Goal: Task Accomplishment & Management: Use online tool/utility

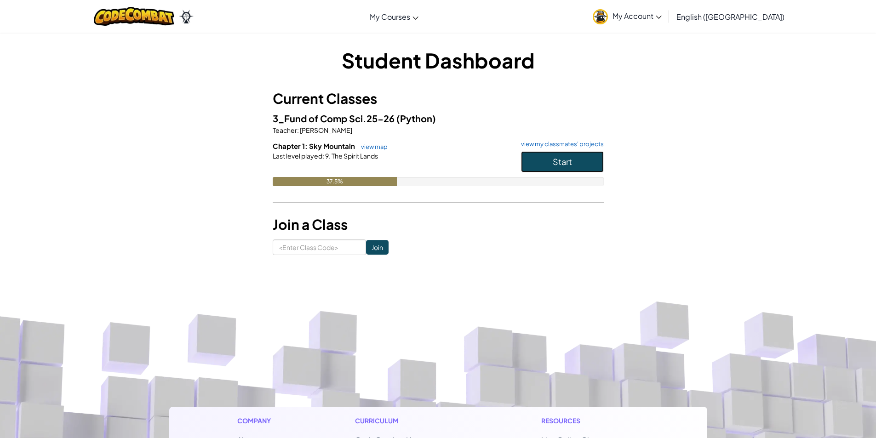
click at [535, 160] on button "Start" at bounding box center [562, 161] width 83 height 21
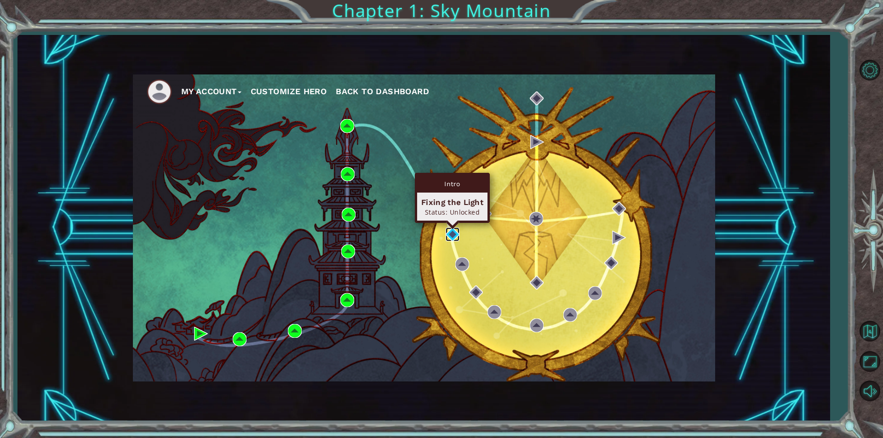
click at [446, 233] on img at bounding box center [453, 235] width 14 height 14
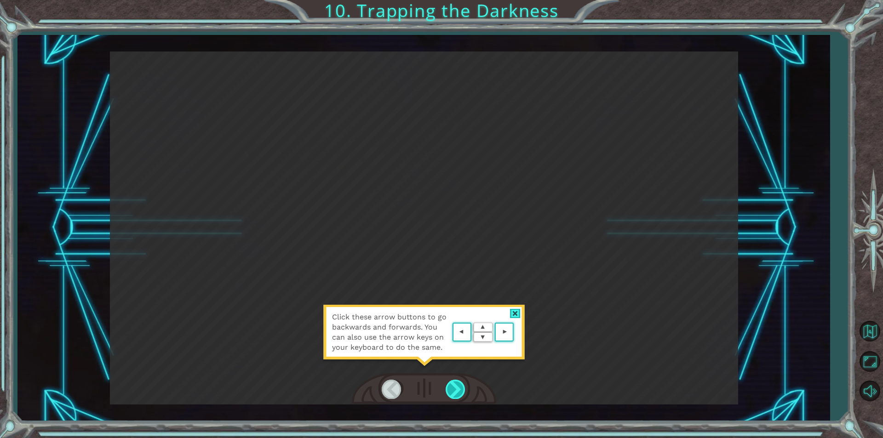
click at [456, 386] on div at bounding box center [456, 389] width 21 height 19
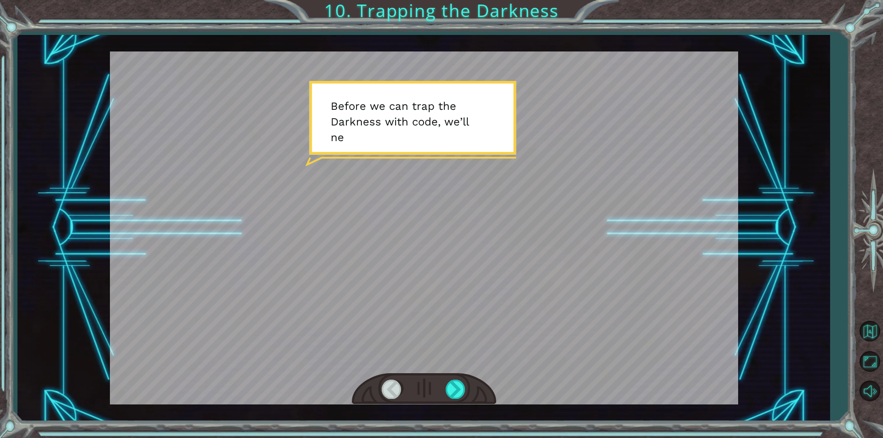
click at [432, 226] on div at bounding box center [424, 228] width 628 height 353
click at [455, 388] on div at bounding box center [456, 389] width 21 height 19
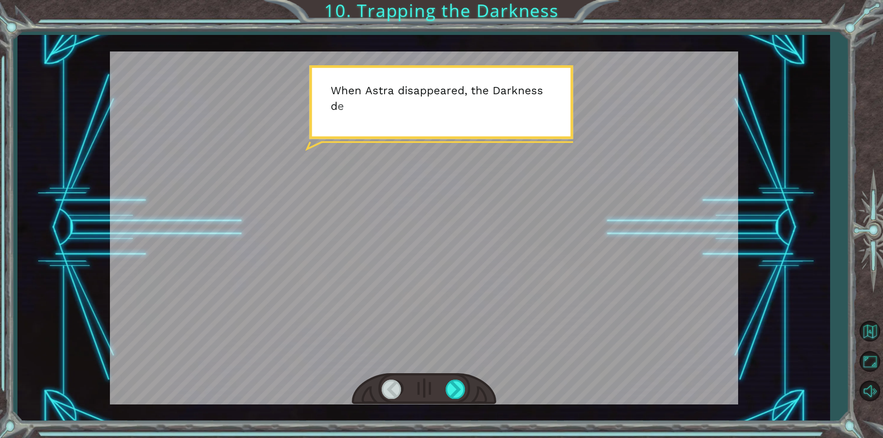
click at [457, 347] on div at bounding box center [424, 228] width 628 height 353
click at [452, 385] on div at bounding box center [456, 389] width 21 height 19
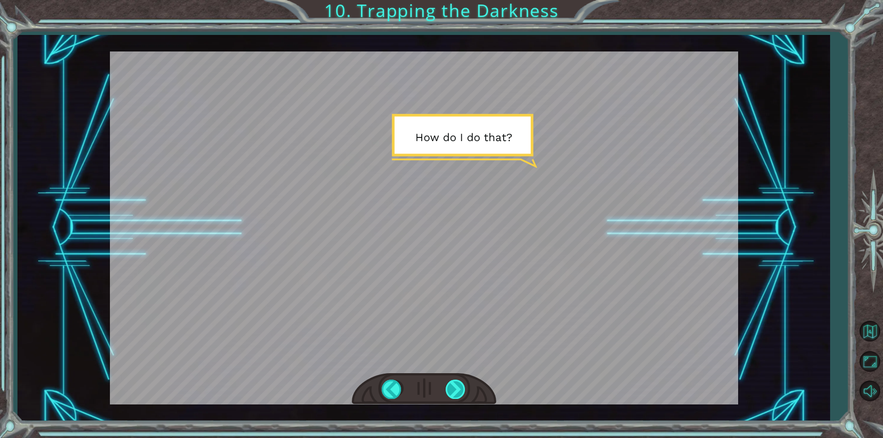
click at [452, 385] on div at bounding box center [456, 389] width 21 height 19
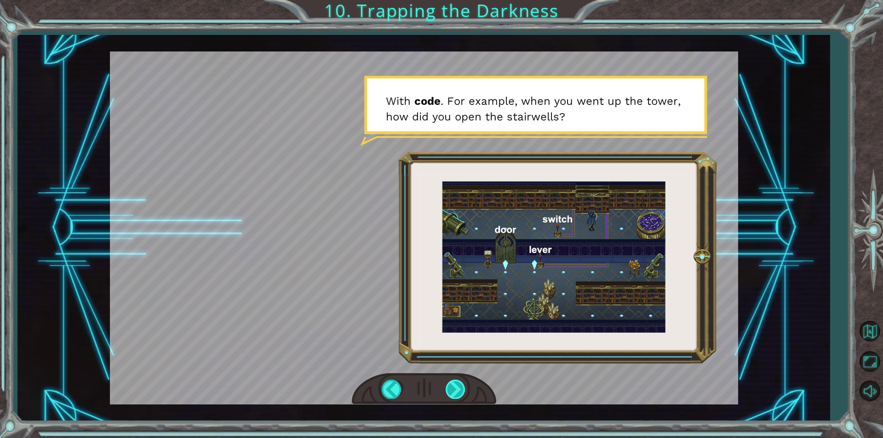
click at [451, 392] on div at bounding box center [456, 389] width 21 height 19
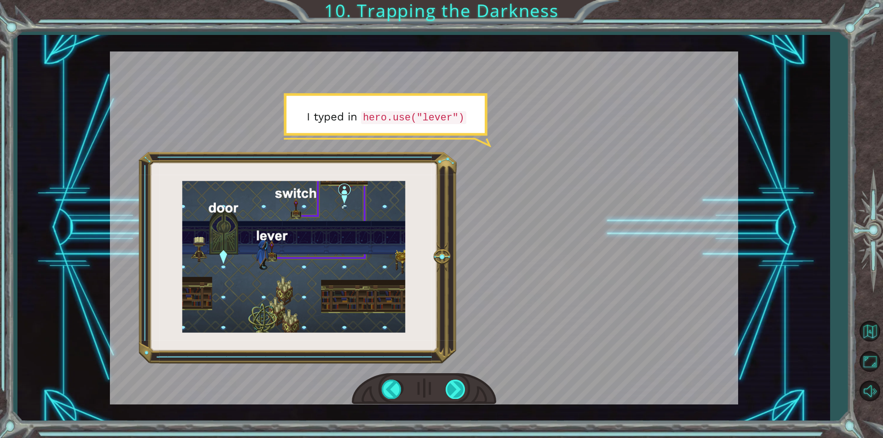
click at [451, 392] on div at bounding box center [456, 389] width 21 height 19
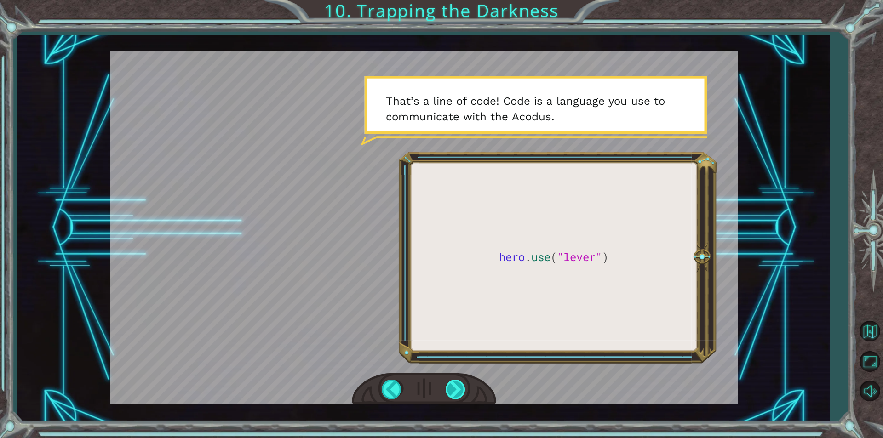
click at [457, 381] on div at bounding box center [456, 389] width 21 height 19
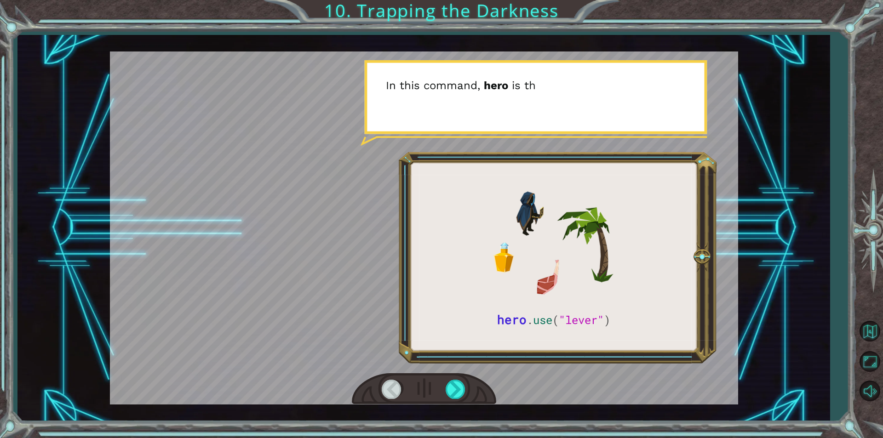
click at [549, 315] on div at bounding box center [424, 228] width 628 height 353
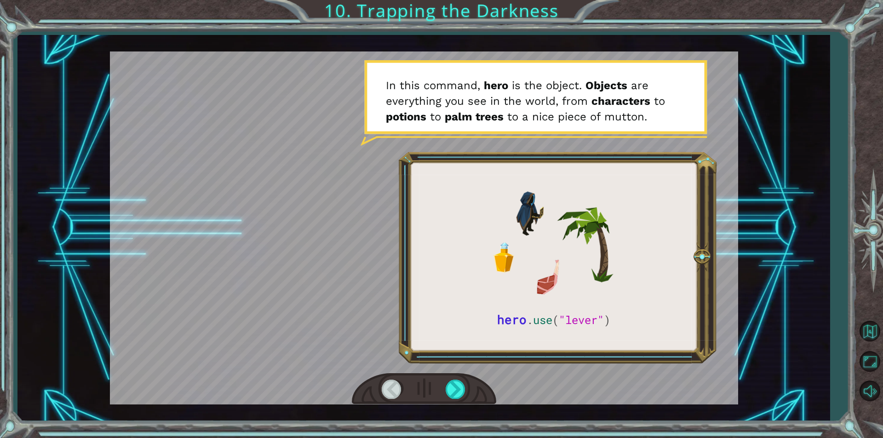
click at [444, 388] on div at bounding box center [424, 390] width 144 height 32
click at [455, 386] on div at bounding box center [456, 389] width 21 height 19
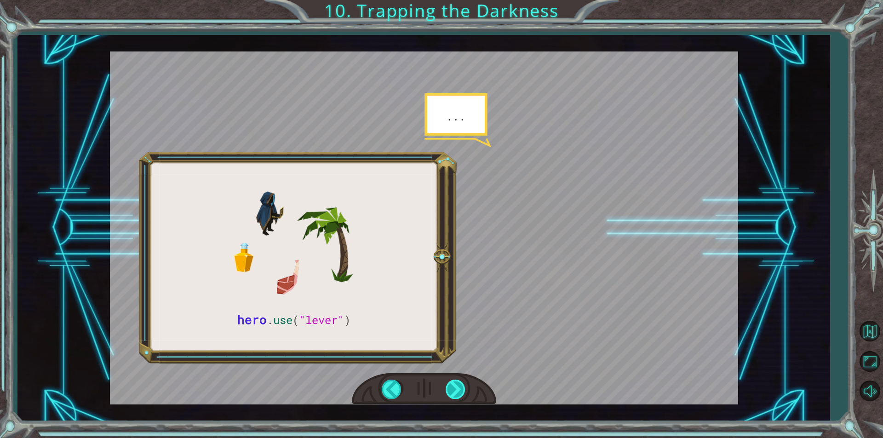
click at [456, 386] on div at bounding box center [456, 389] width 21 height 19
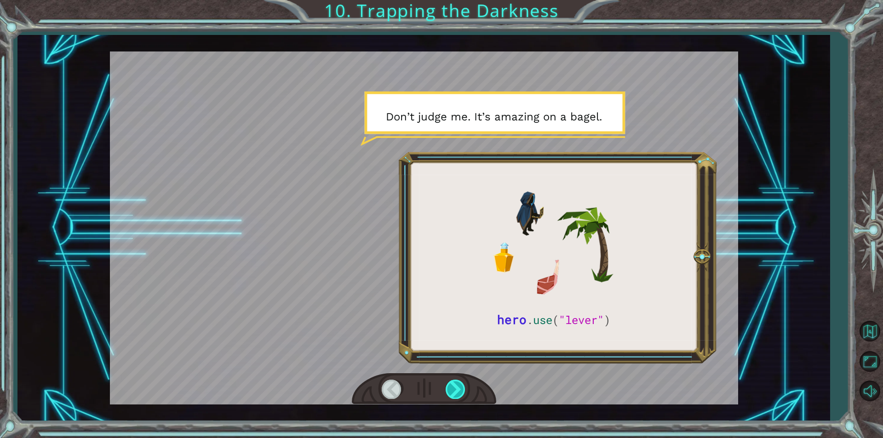
click at [457, 386] on div at bounding box center [456, 389] width 21 height 19
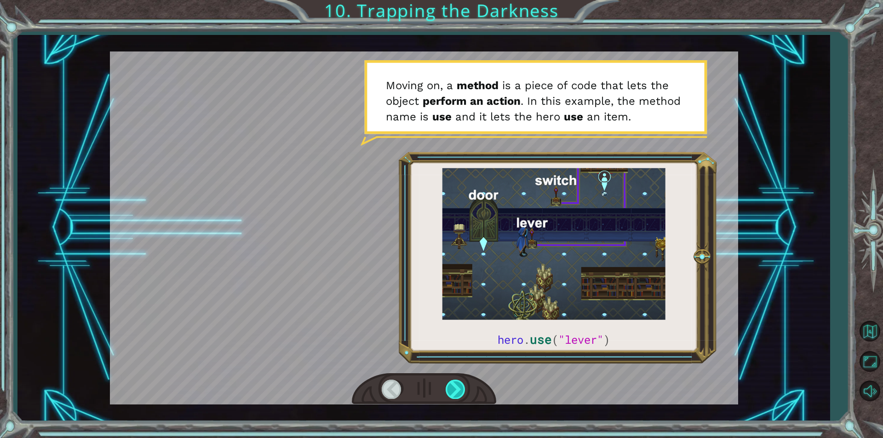
click at [457, 386] on div at bounding box center [456, 389] width 21 height 19
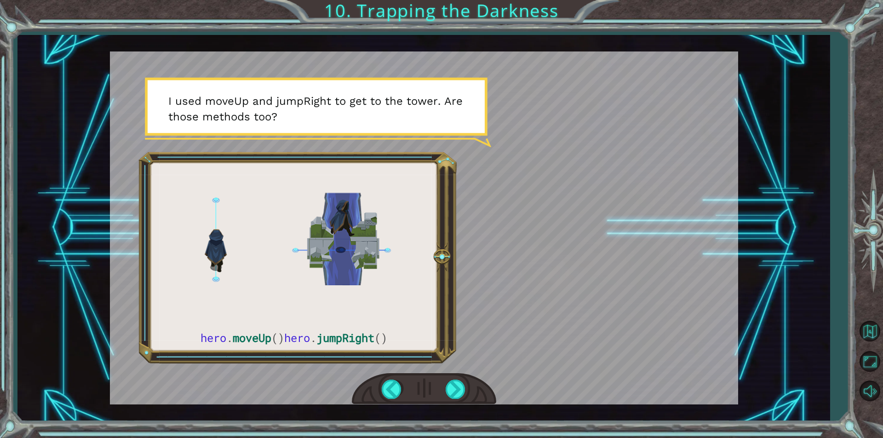
click at [455, 376] on div at bounding box center [424, 390] width 144 height 32
click at [460, 389] on div at bounding box center [456, 389] width 21 height 19
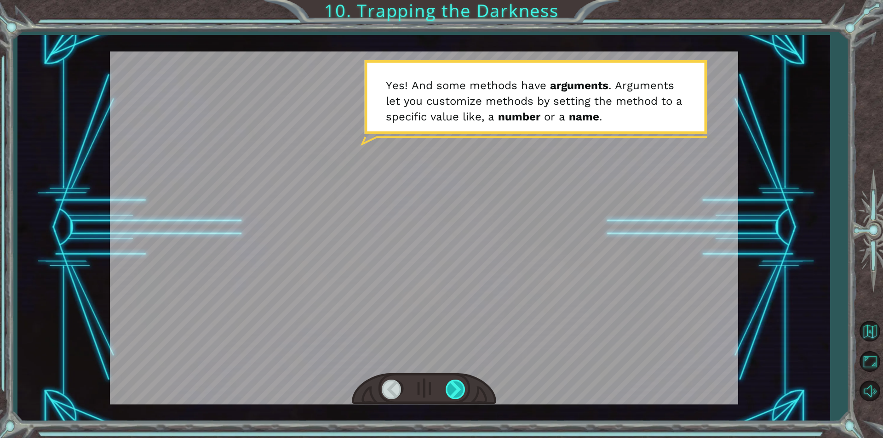
click at [460, 389] on div at bounding box center [456, 389] width 21 height 19
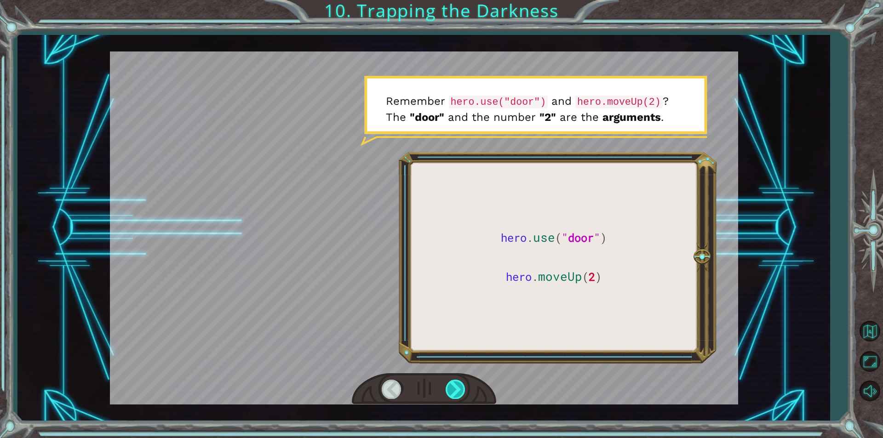
click at [460, 389] on div at bounding box center [456, 389] width 21 height 19
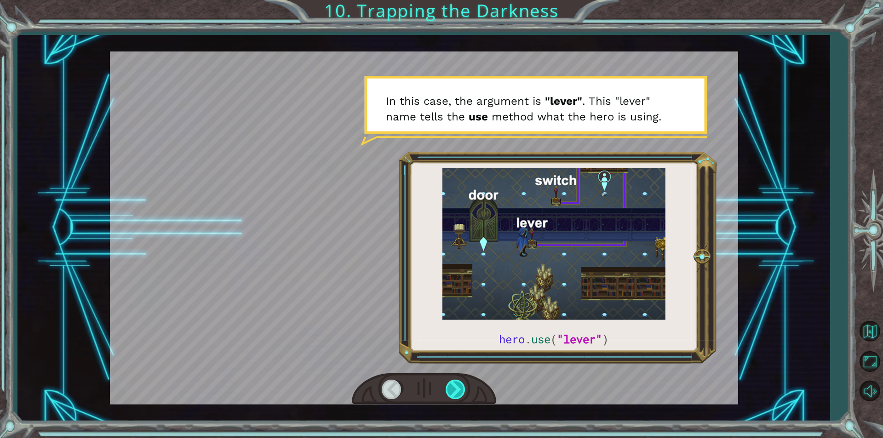
click at [460, 389] on div at bounding box center [456, 389] width 21 height 19
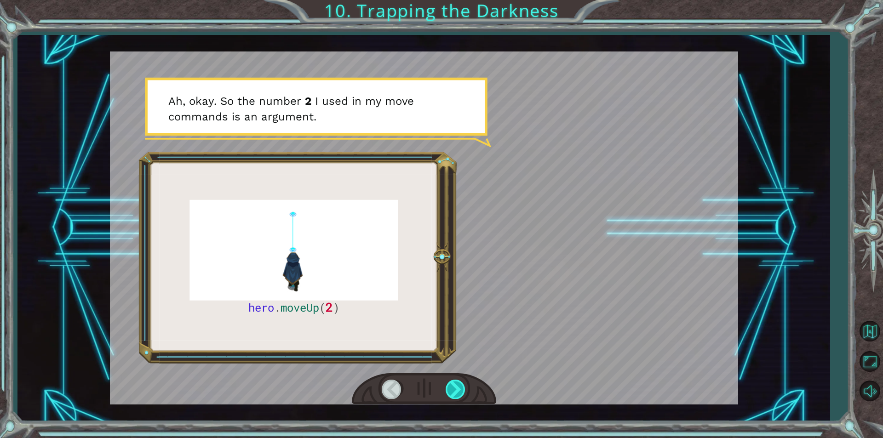
click at [460, 389] on div at bounding box center [456, 389] width 21 height 19
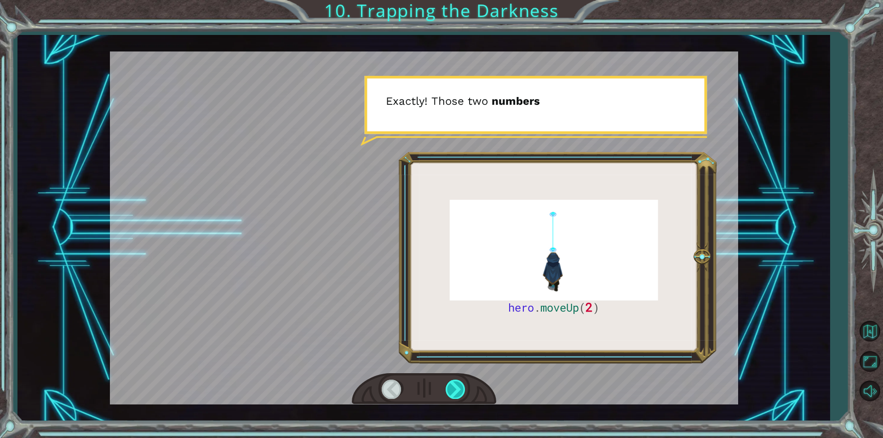
click at [460, 389] on div at bounding box center [456, 389] width 21 height 19
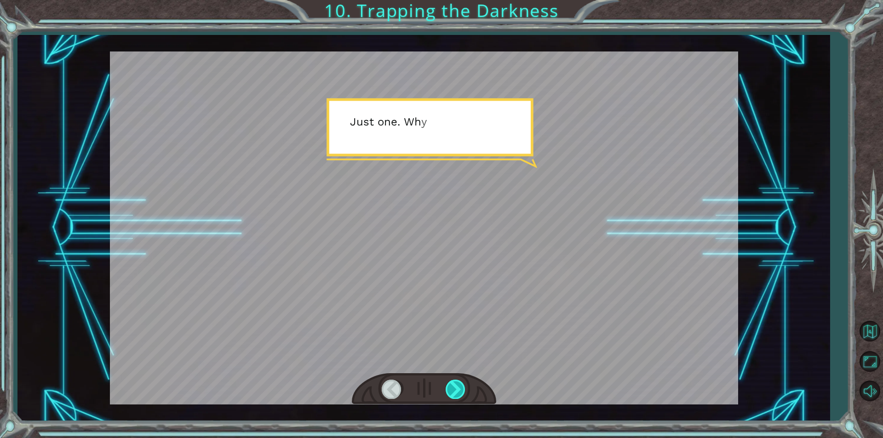
click at [460, 389] on div at bounding box center [456, 389] width 21 height 19
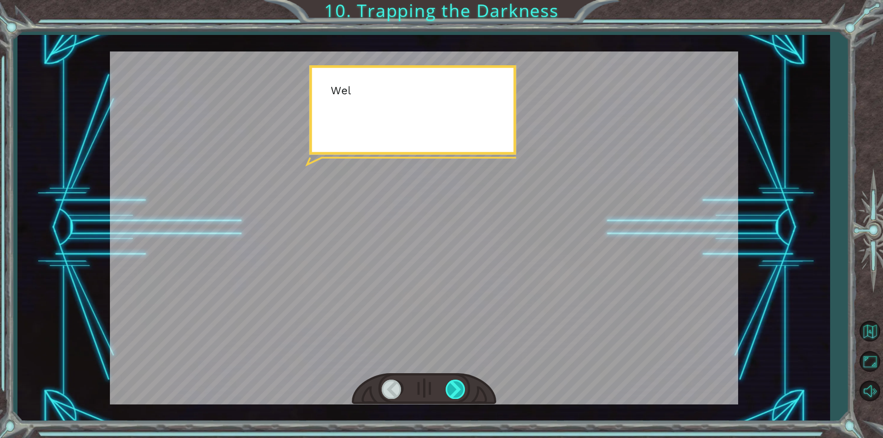
click at [460, 389] on div at bounding box center [456, 389] width 21 height 19
drag, startPoint x: 460, startPoint y: 389, endPoint x: 462, endPoint y: 382, distance: 7.1
click at [462, 382] on div at bounding box center [456, 389] width 21 height 19
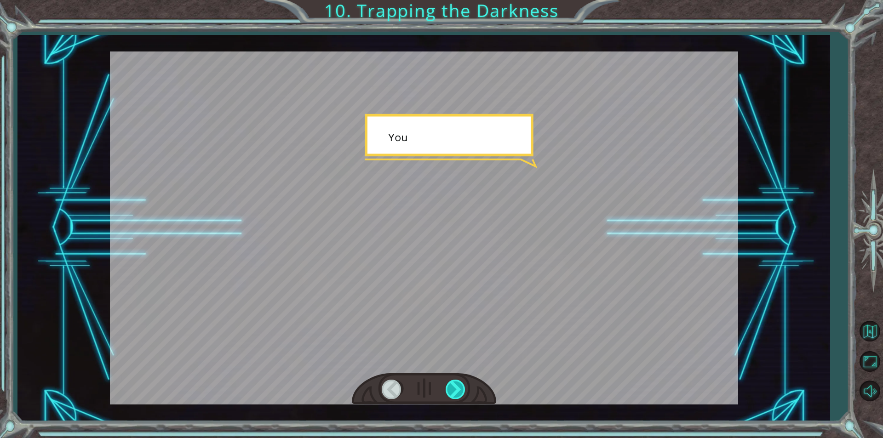
click at [462, 381] on div at bounding box center [456, 389] width 21 height 19
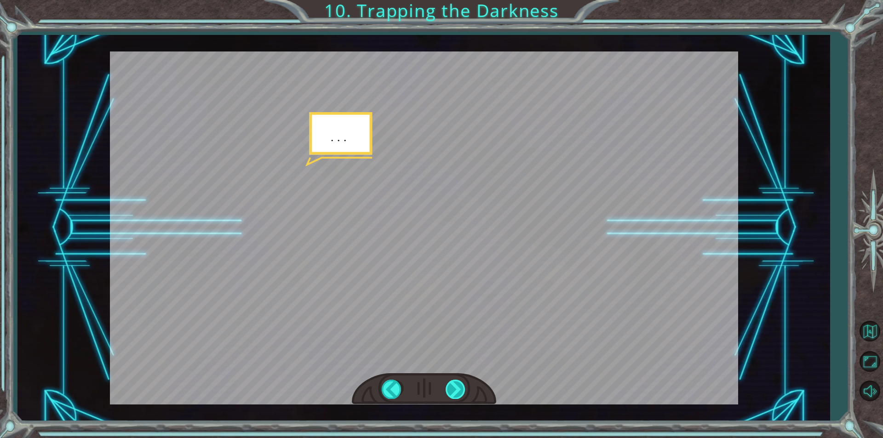
click at [462, 380] on div at bounding box center [456, 389] width 21 height 19
click at [464, 0] on div "hero . moveUp ( 2 ) B e f o r e w e c a n t r a p t h e D a r k n e s s w i t h…" at bounding box center [441, 0] width 883 height 0
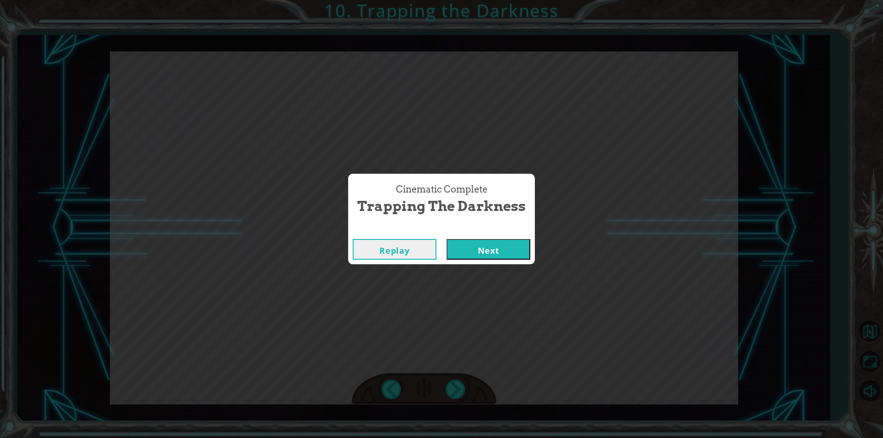
click at [472, 253] on button "Next" at bounding box center [489, 249] width 84 height 21
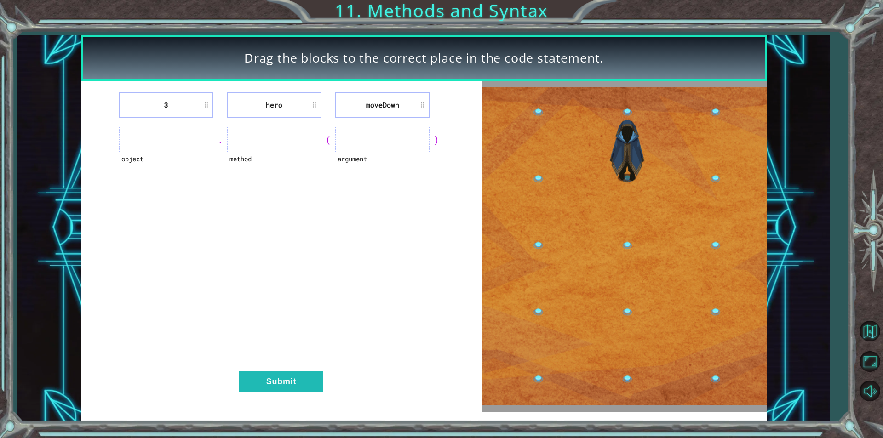
click at [186, 140] on ul at bounding box center [166, 139] width 94 height 25
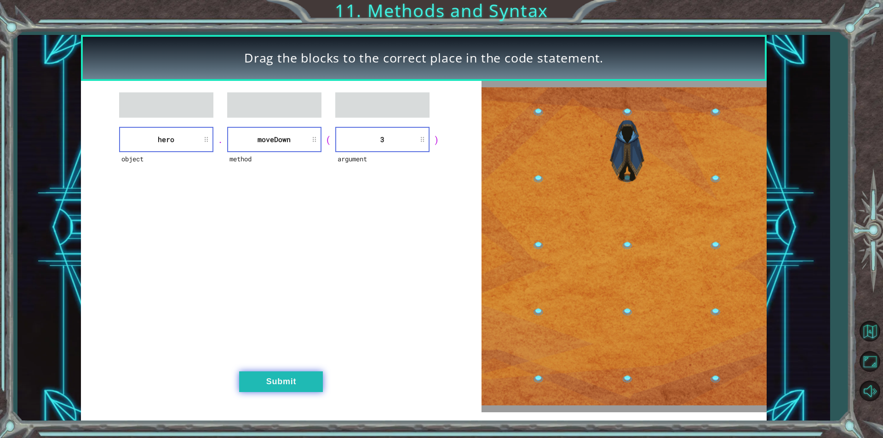
click at [282, 387] on button "Submit" at bounding box center [281, 382] width 84 height 21
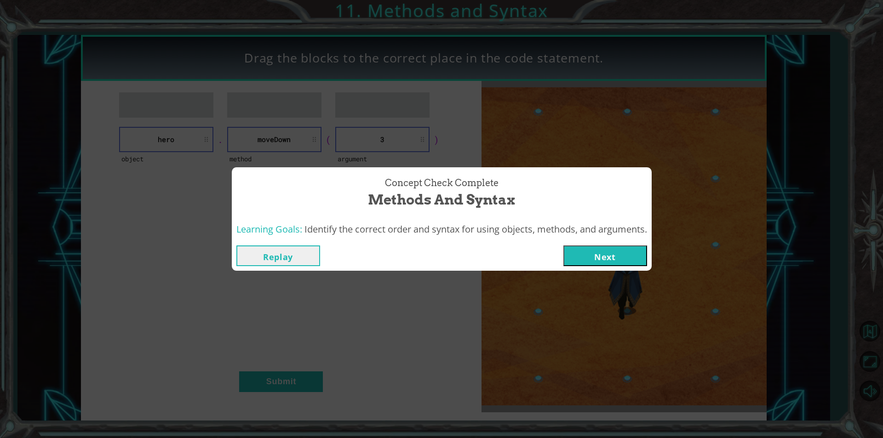
click at [617, 262] on button "Next" at bounding box center [606, 256] width 84 height 21
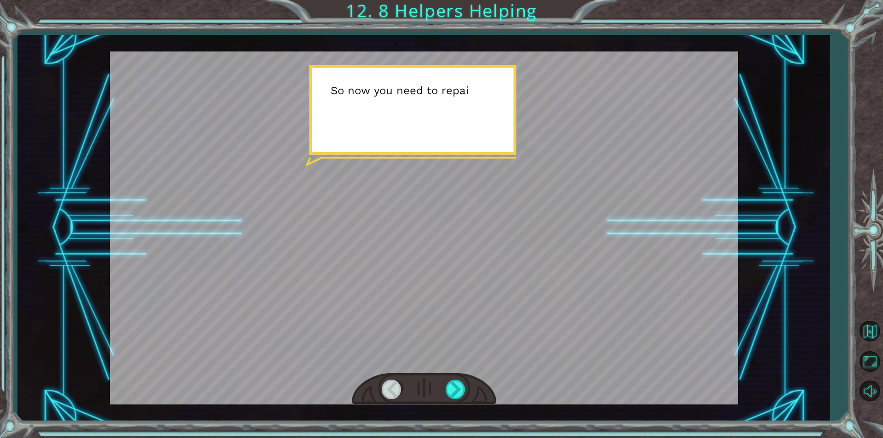
click at [560, 185] on div at bounding box center [424, 228] width 628 height 353
click at [464, 380] on div at bounding box center [424, 390] width 144 height 32
click at [461, 382] on div at bounding box center [456, 389] width 21 height 19
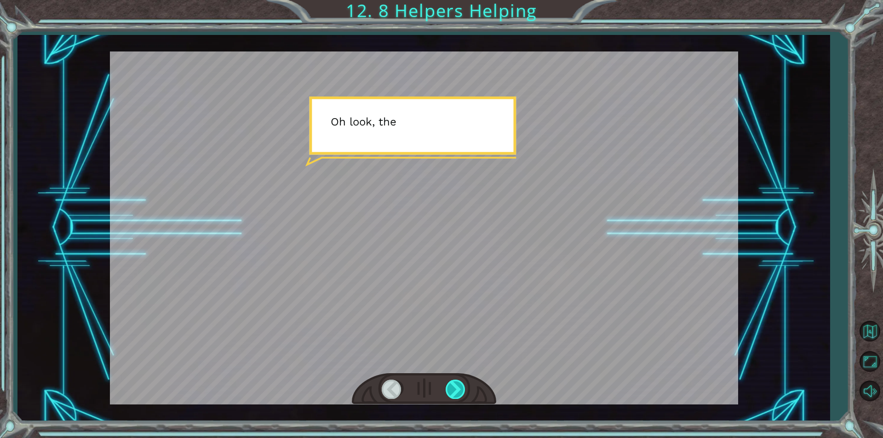
click at [461, 382] on div at bounding box center [456, 389] width 21 height 19
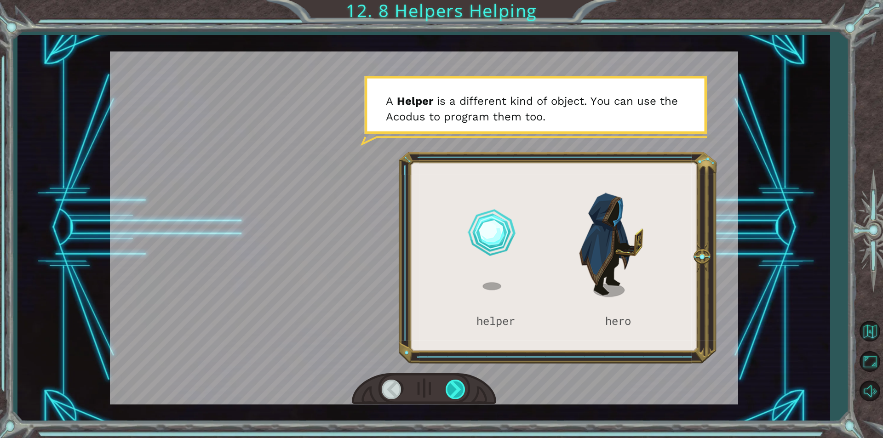
click at [461, 384] on div at bounding box center [456, 389] width 21 height 19
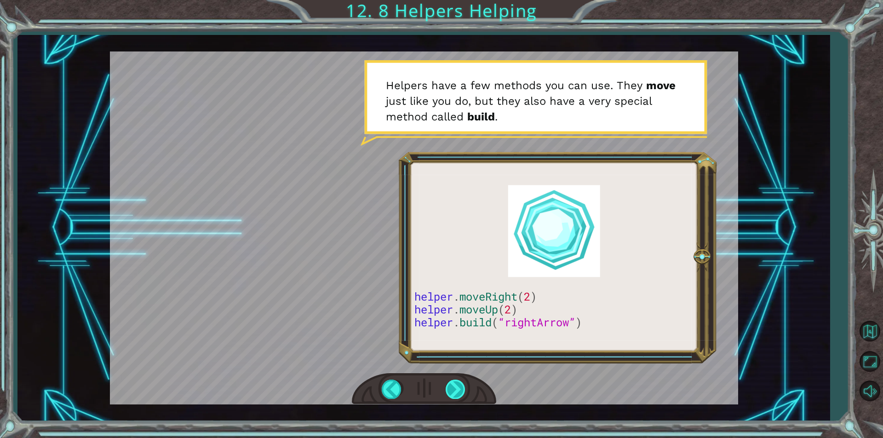
click at [463, 391] on div at bounding box center [456, 389] width 21 height 19
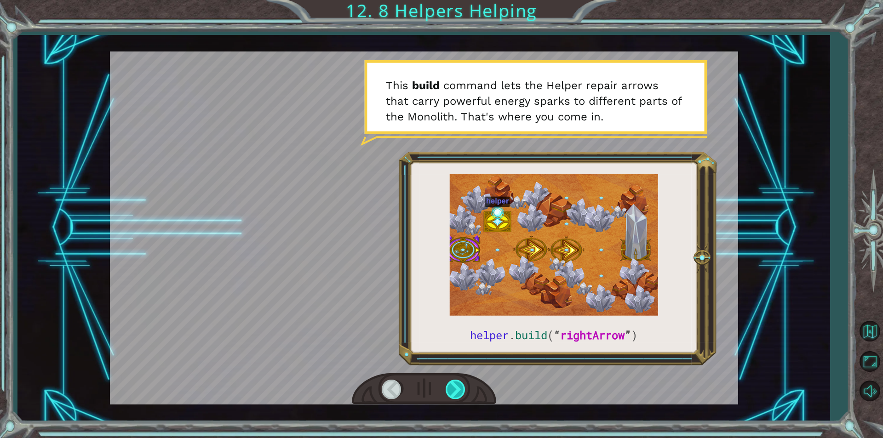
click at [457, 394] on div at bounding box center [456, 389] width 21 height 19
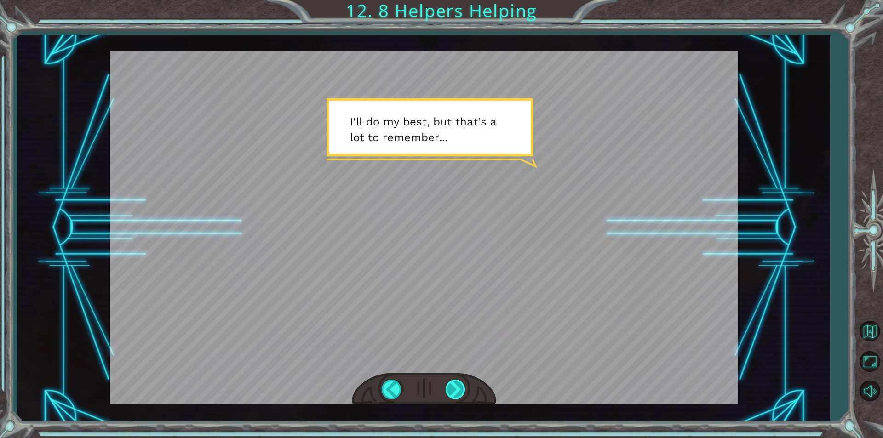
click at [448, 388] on div at bounding box center [456, 389] width 21 height 19
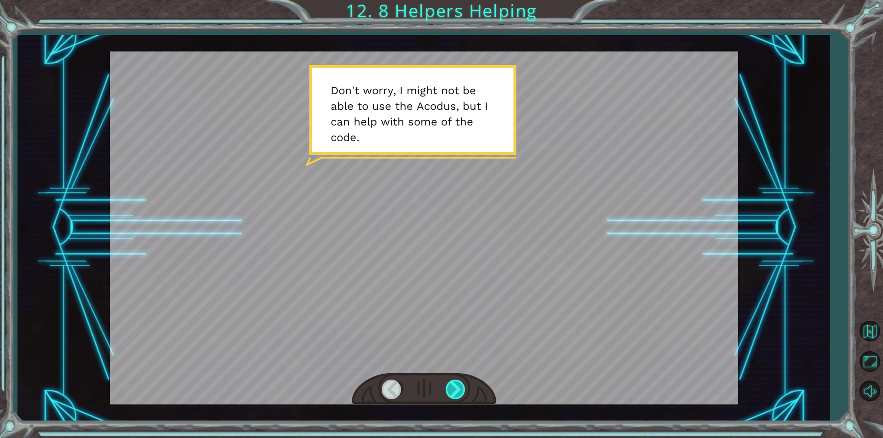
click at [465, 383] on div at bounding box center [456, 389] width 21 height 19
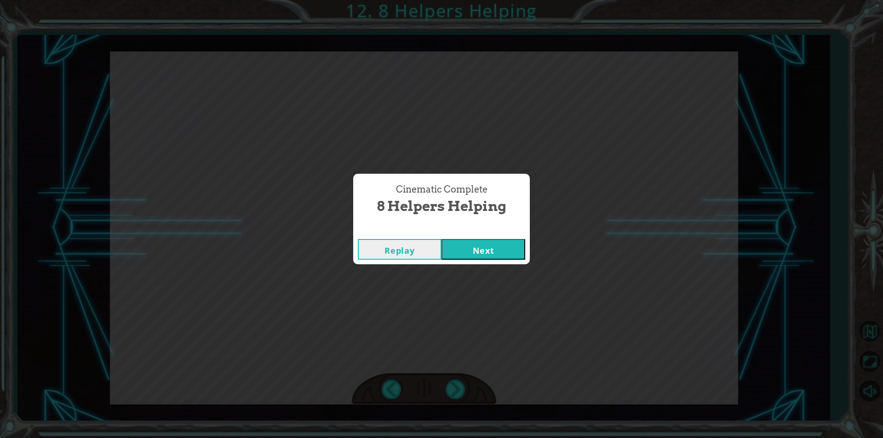
click at [489, 249] on button "Next" at bounding box center [484, 249] width 84 height 21
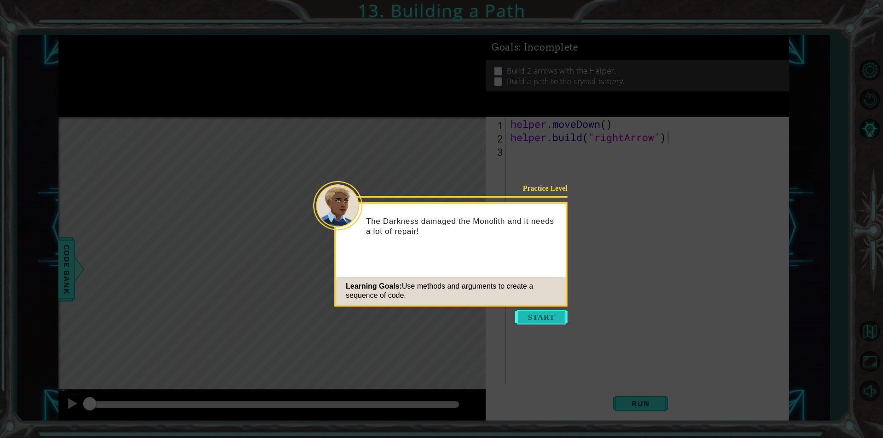
click at [543, 315] on button "Start" at bounding box center [541, 317] width 52 height 15
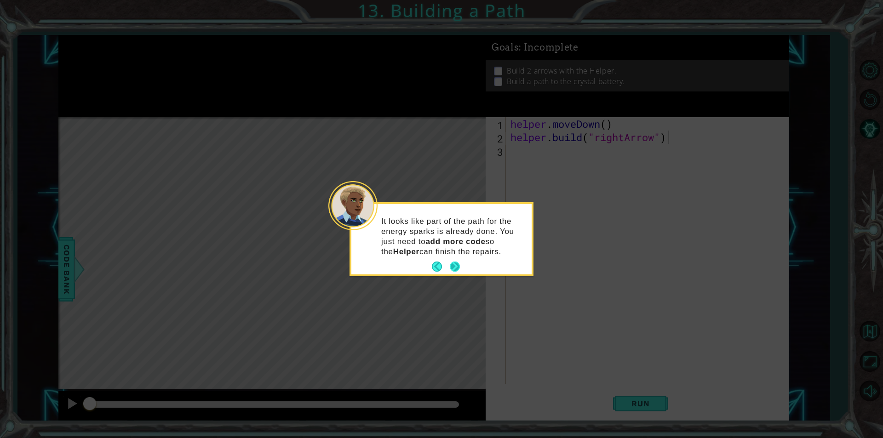
click at [454, 266] on button "Next" at bounding box center [455, 267] width 10 height 10
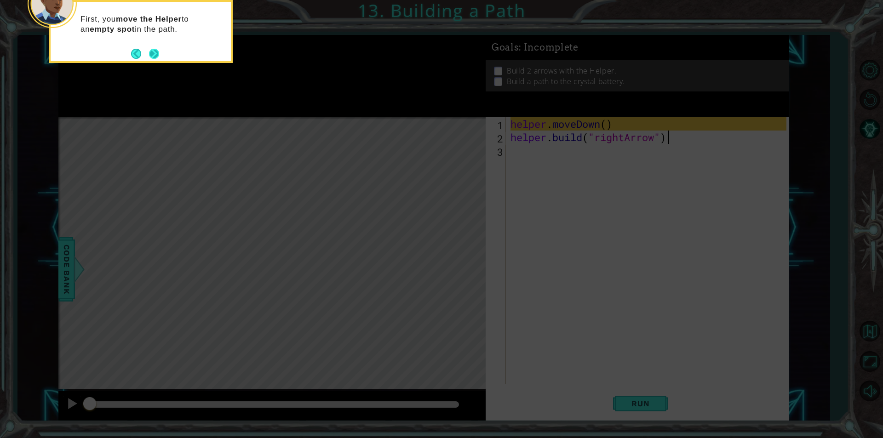
click at [157, 54] on button "Next" at bounding box center [154, 54] width 10 height 10
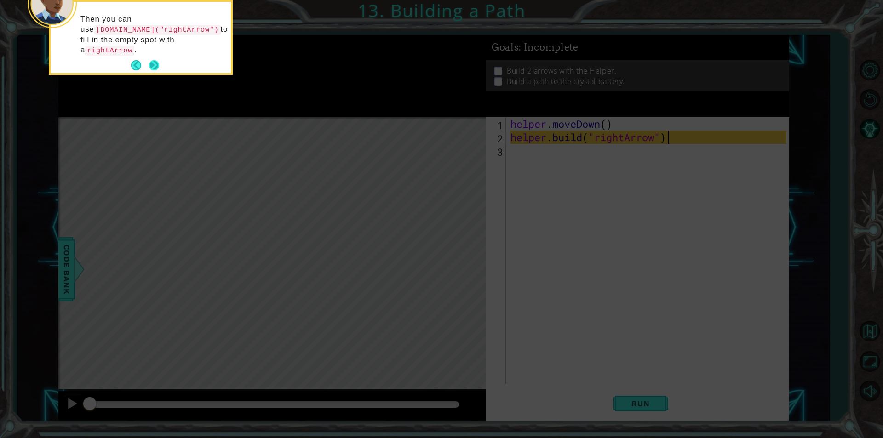
click at [157, 62] on button "Next" at bounding box center [154, 65] width 10 height 10
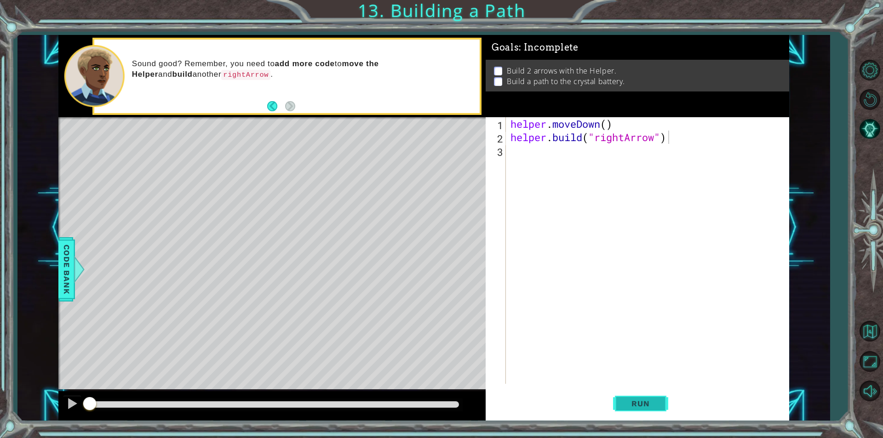
click at [639, 406] on span "Run" at bounding box center [640, 403] width 36 height 9
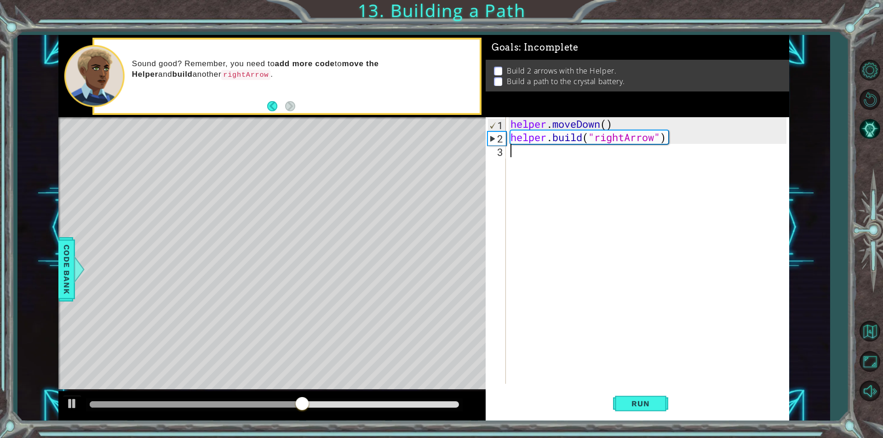
click at [532, 156] on div "helper . moveDown ( ) helper . build ( "rightArrow" )" at bounding box center [650, 264] width 282 height 294
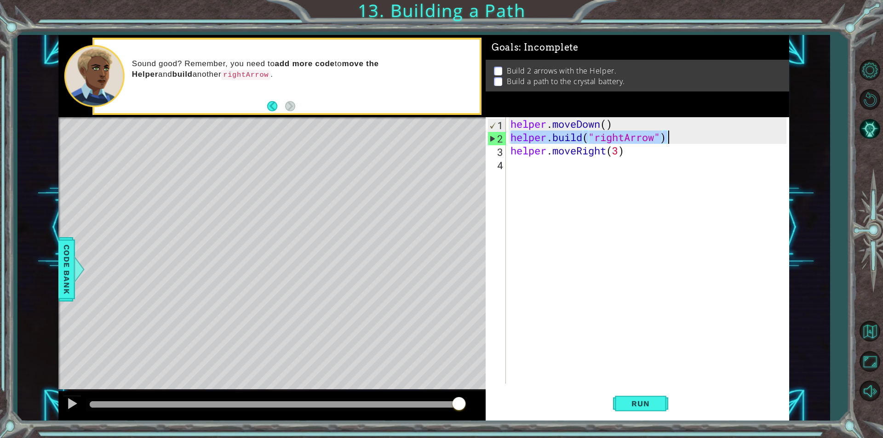
drag, startPoint x: 510, startPoint y: 139, endPoint x: 667, endPoint y: 135, distance: 156.9
click at [667, 135] on div "helper . moveDown ( ) helper . build ( "rightArrow" ) helper . moveRight ( 3 )" at bounding box center [650, 264] width 282 height 294
type textarea "[DOMAIN_NAME]("rightArrow")"
click at [562, 169] on div "helper . moveDown ( ) helper . build ( "rightArrow" ) helper . moveRight ( 3 )" at bounding box center [650, 264] width 282 height 294
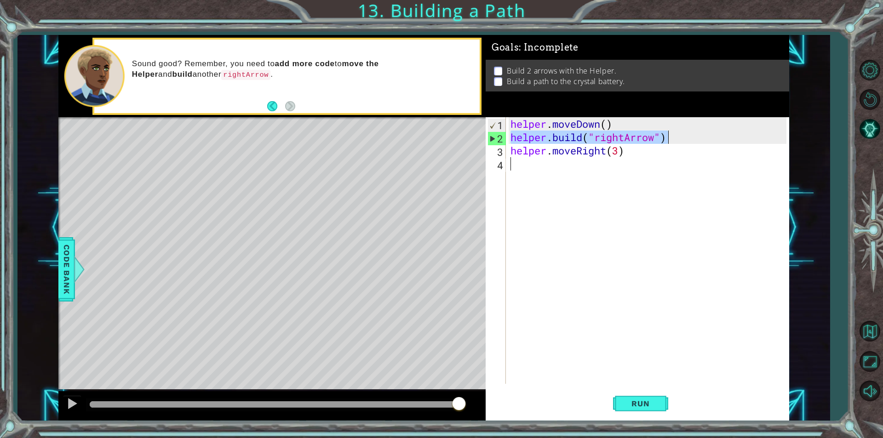
paste textarea "[DOMAIN_NAME]("rightArrow")"
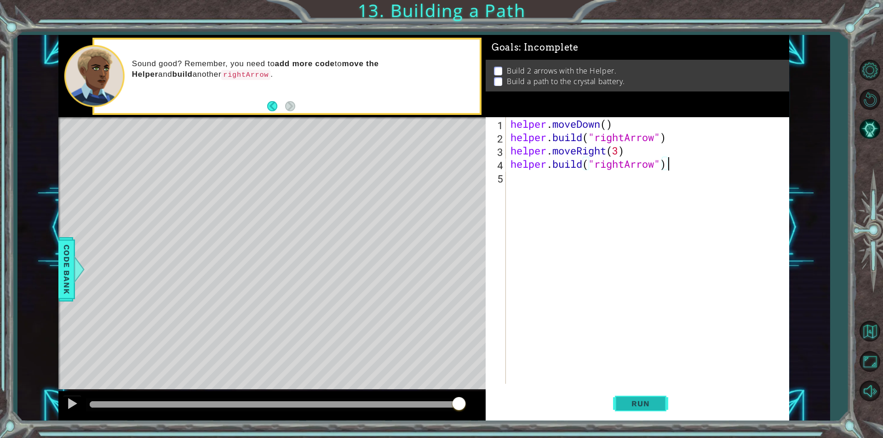
type textarea "[DOMAIN_NAME]("rightArrow")"
click at [647, 412] on button "Run" at bounding box center [640, 404] width 55 height 30
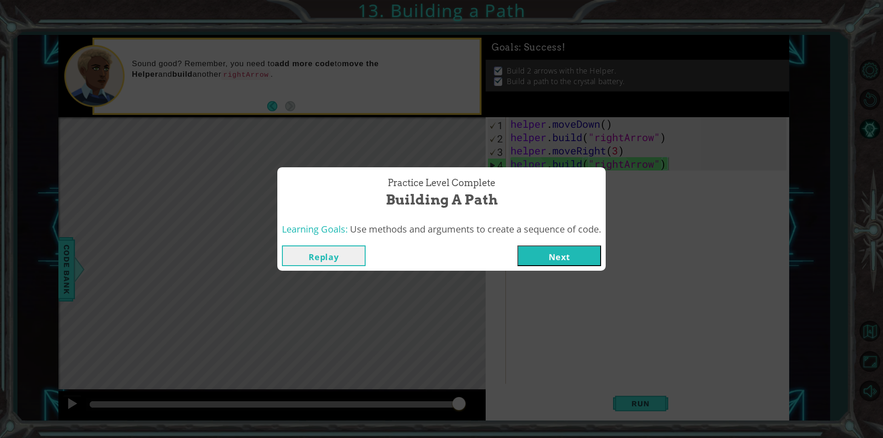
click at [534, 251] on button "Next" at bounding box center [560, 256] width 84 height 21
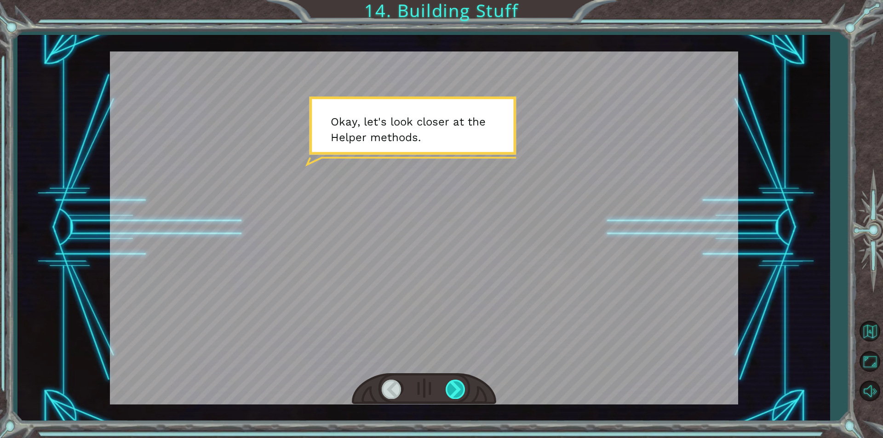
click at [450, 396] on div at bounding box center [456, 389] width 21 height 19
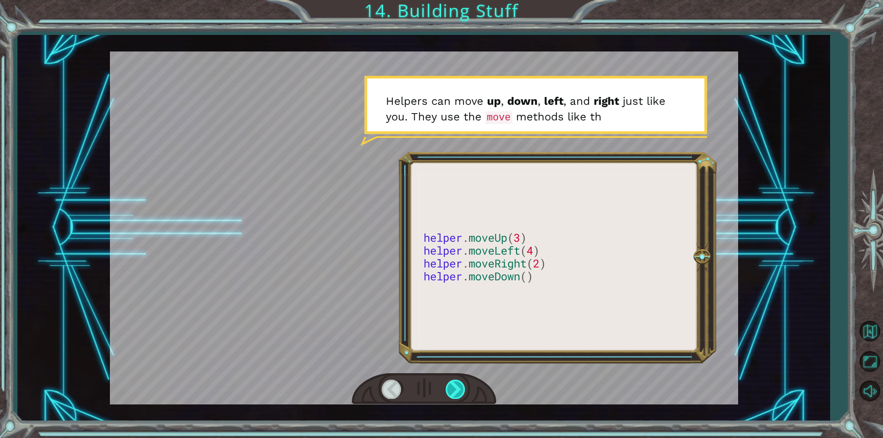
click at [458, 387] on div at bounding box center [456, 389] width 21 height 19
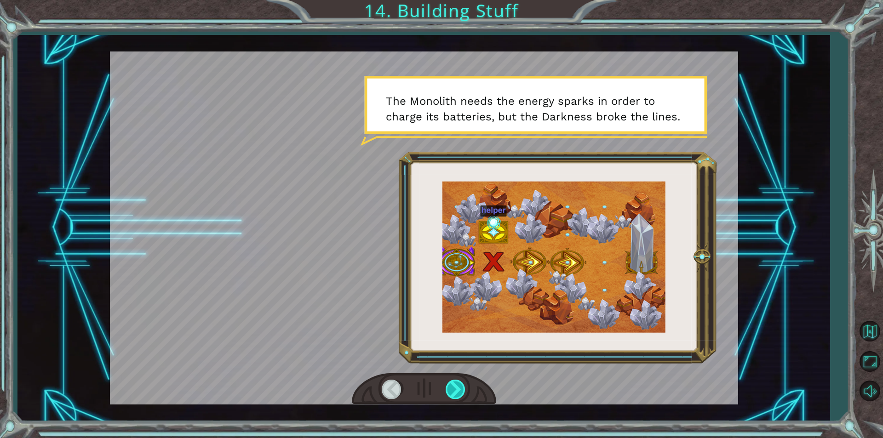
click at [458, 389] on div at bounding box center [456, 389] width 21 height 19
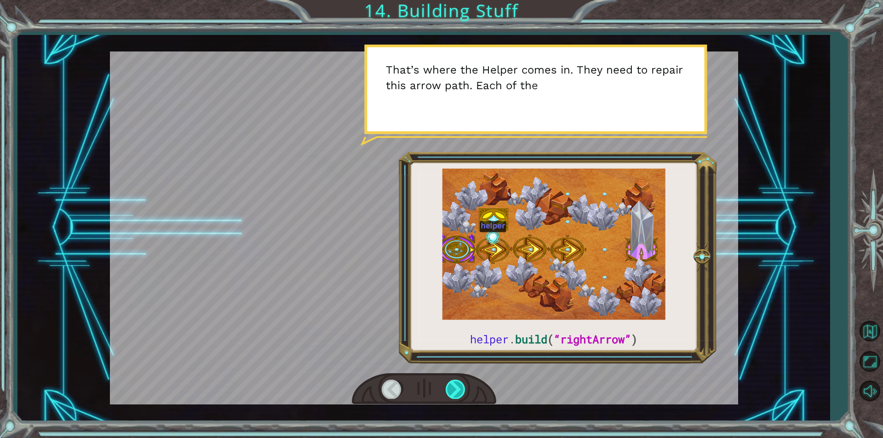
click at [459, 389] on div at bounding box center [456, 389] width 21 height 19
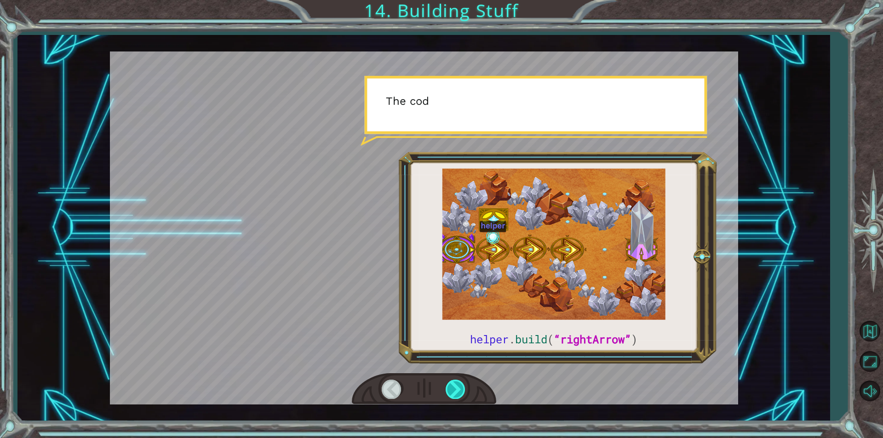
click at [459, 389] on div at bounding box center [456, 389] width 21 height 19
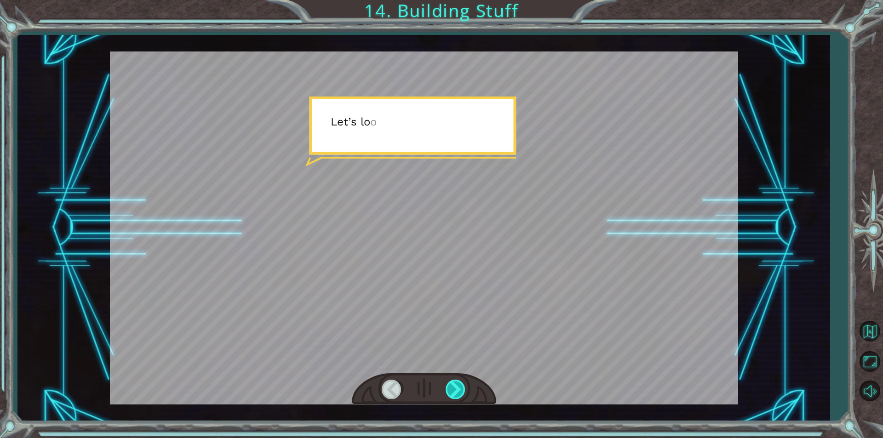
click at [459, 389] on div at bounding box center [456, 389] width 21 height 19
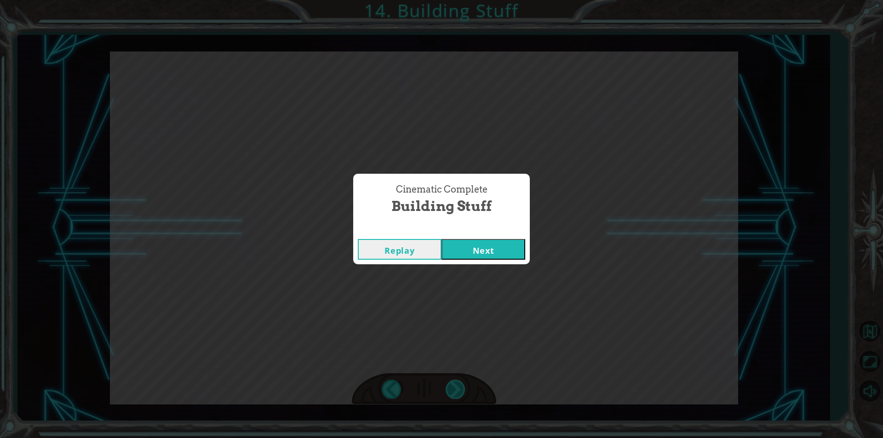
click at [459, 389] on div "Cinematic Complete Building Stuff Replay Next" at bounding box center [441, 219] width 883 height 438
click at [489, 248] on button "Next" at bounding box center [484, 249] width 84 height 21
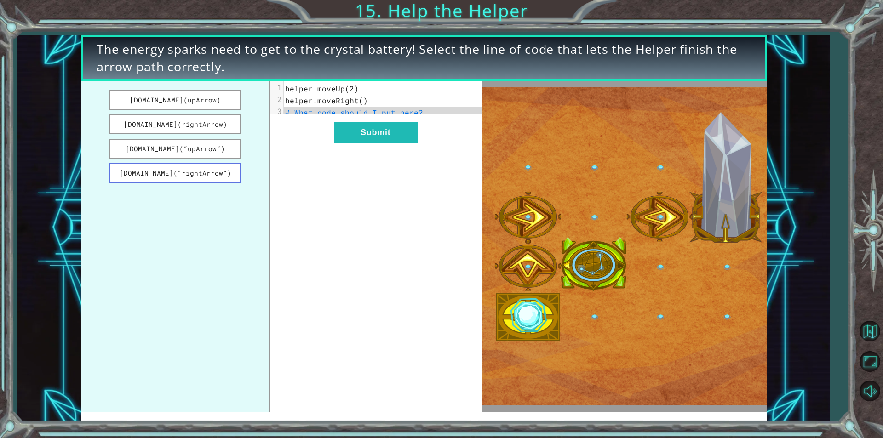
click at [222, 181] on button "[DOMAIN_NAME](“rightArrow”)" at bounding box center [175, 173] width 132 height 20
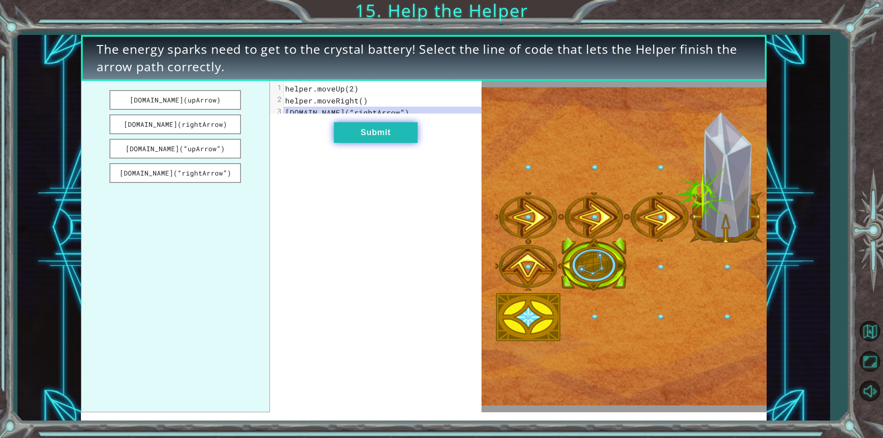
click at [397, 141] on button "Submit" at bounding box center [376, 132] width 84 height 21
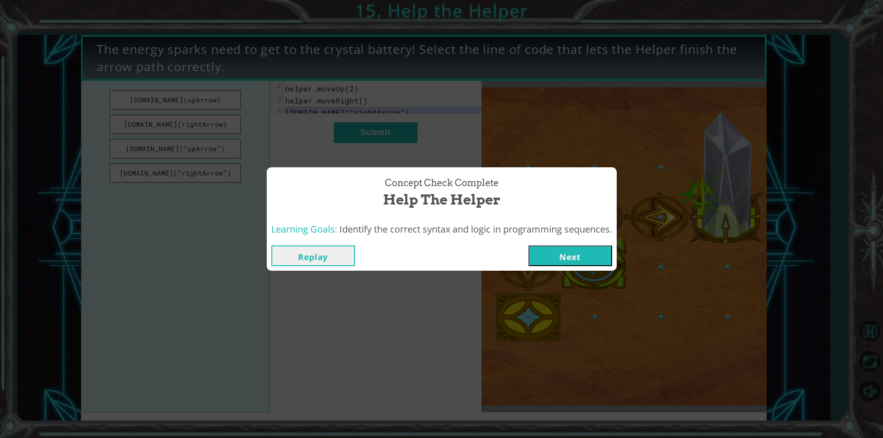
click at [585, 252] on button "Next" at bounding box center [571, 256] width 84 height 21
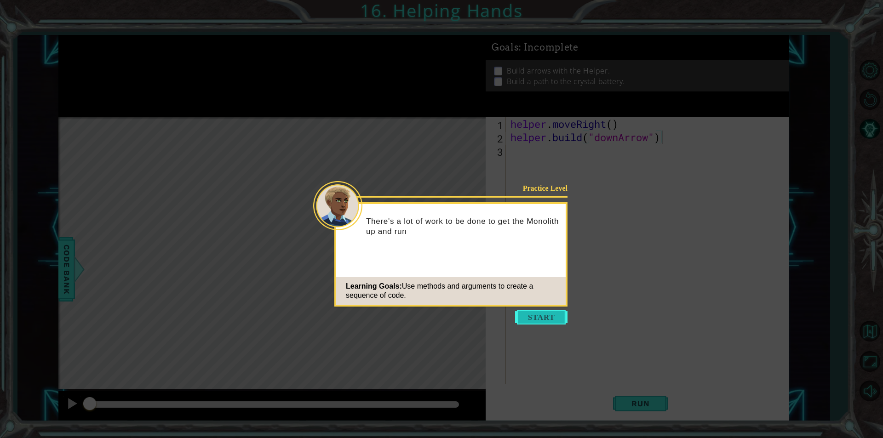
click at [537, 323] on button "Start" at bounding box center [541, 317] width 52 height 15
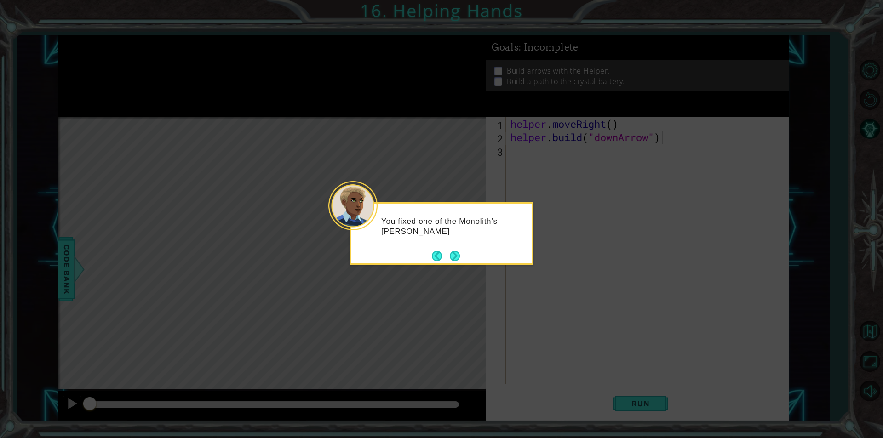
click at [463, 242] on div "You fixed one of the Monolith’s [PERSON_NAME]" at bounding box center [441, 231] width 180 height 46
click at [454, 253] on button "Next" at bounding box center [455, 256] width 10 height 10
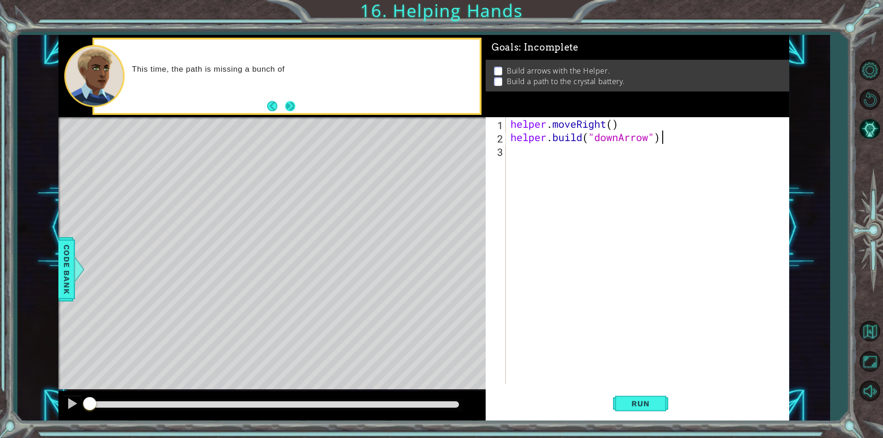
click at [289, 110] on button "Next" at bounding box center [290, 106] width 10 height 10
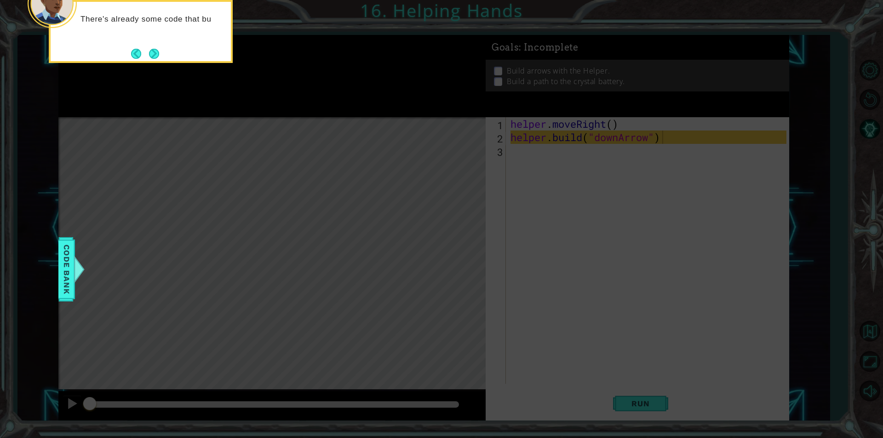
click at [281, 223] on icon at bounding box center [441, 66] width 883 height 746
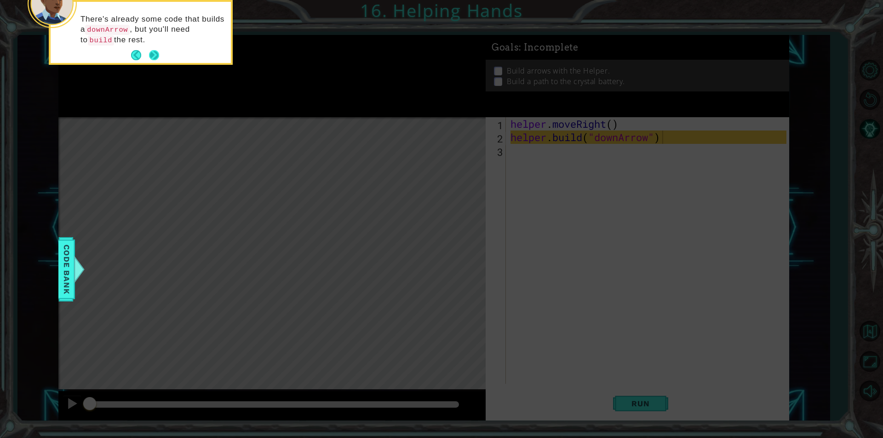
click at [154, 57] on button "Next" at bounding box center [154, 55] width 10 height 10
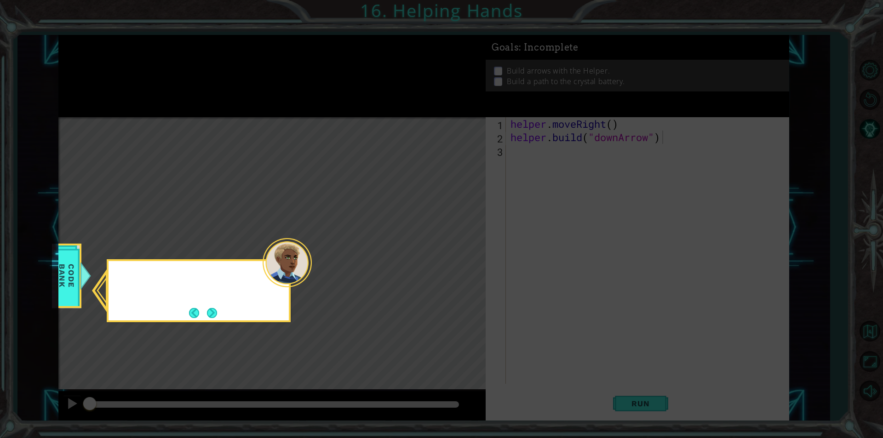
click at [154, 57] on icon at bounding box center [441, 219] width 883 height 438
click at [316, 229] on icon at bounding box center [441, 219] width 883 height 438
click at [212, 318] on button "Next" at bounding box center [212, 313] width 10 height 10
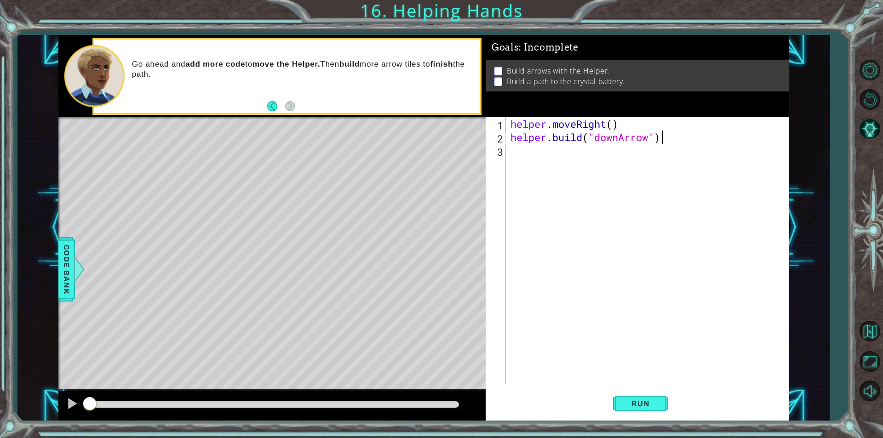
click at [577, 155] on div "helper . moveRight ( ) helper . build ( "downArrow" )" at bounding box center [650, 264] width 282 height 294
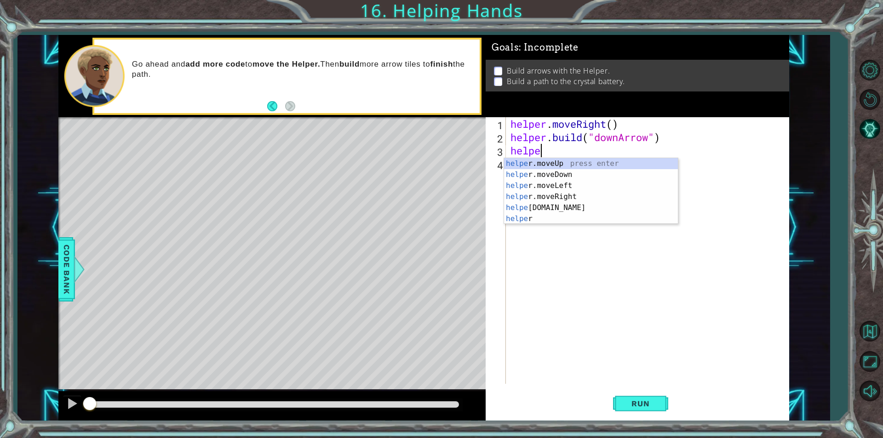
scroll to position [0, 1]
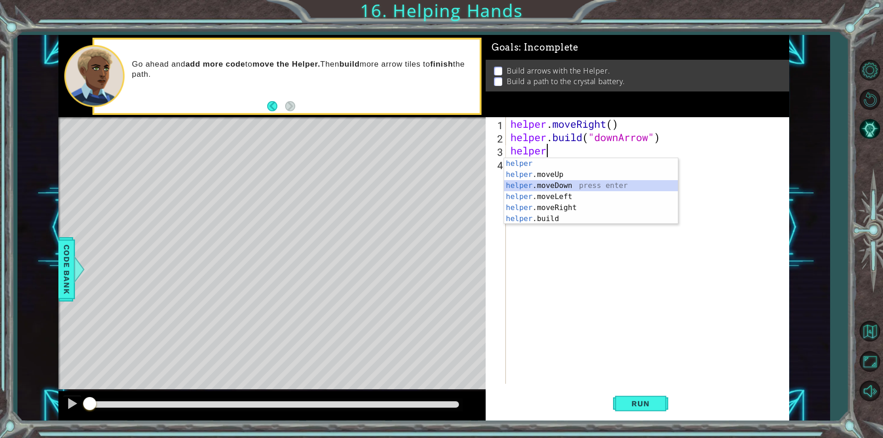
click at [560, 184] on div "helper press enter helper .moveUp press enter helper .moveDown press enter help…" at bounding box center [591, 202] width 174 height 88
type textarea "helper.moveDown(1)"
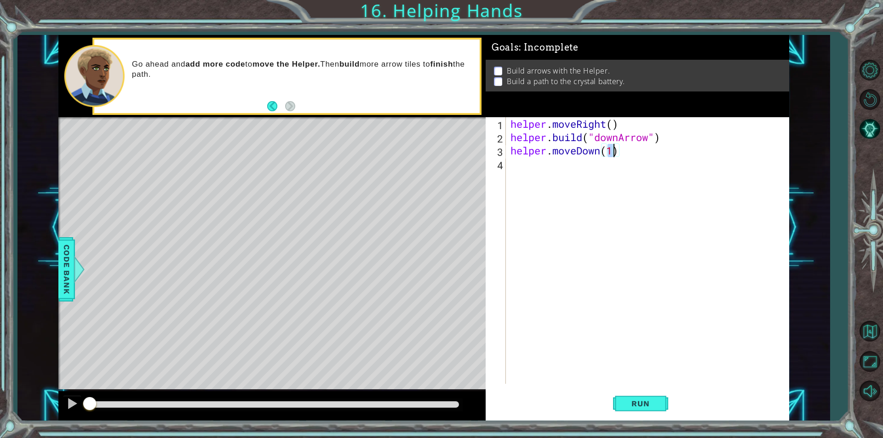
click at [579, 158] on div "helper . moveRight ( ) helper . build ( "downArrow" ) helper . moveDown ( 1 )" at bounding box center [650, 264] width 282 height 294
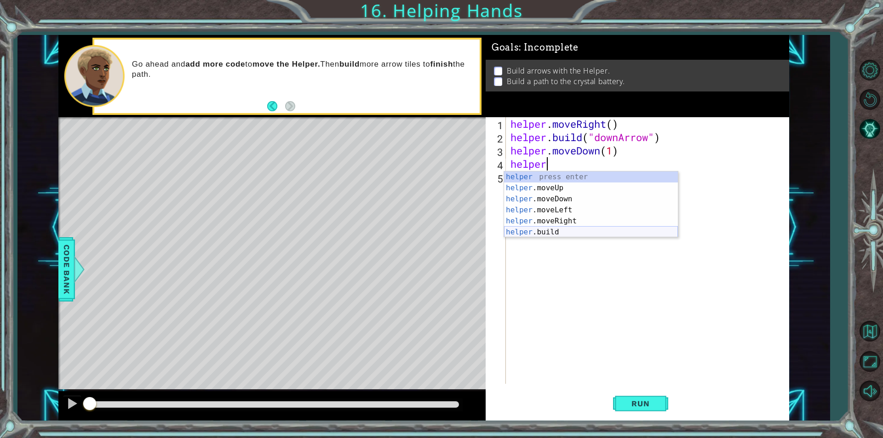
click at [559, 230] on div "helper press enter helper .moveUp press enter helper .moveDown press enter help…" at bounding box center [591, 216] width 174 height 88
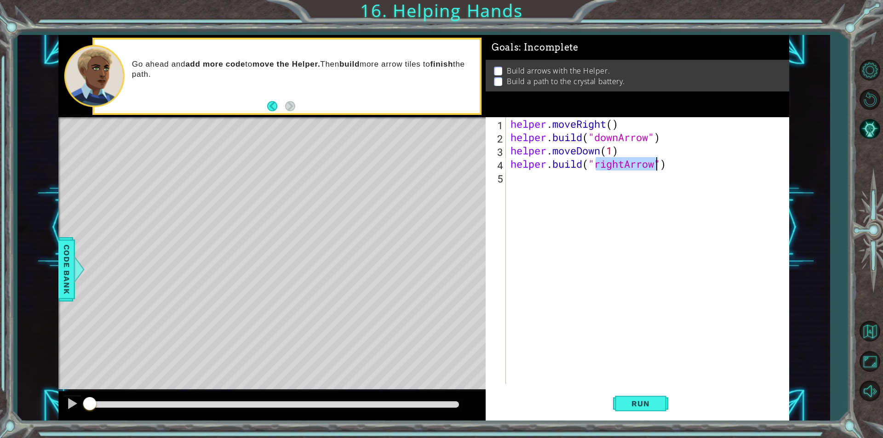
type textarea "[DOMAIN_NAME]("rightArrow")"
click at [596, 167] on div "helper . moveRight ( ) helper . build ( "downArrow" ) helper . moveDown ( 1 ) h…" at bounding box center [648, 250] width 278 height 267
drag, startPoint x: 596, startPoint y: 167, endPoint x: 618, endPoint y: 168, distance: 22.2
click at [618, 168] on div "helper . moveRight ( ) helper . build ( "downArrow" ) helper . moveDown ( 1 ) h…" at bounding box center [650, 264] width 282 height 294
click at [585, 199] on div "helper . moveRight ( ) helper . build ( "downArrow" ) helper . moveDown ( 1 ) h…" at bounding box center [650, 264] width 282 height 294
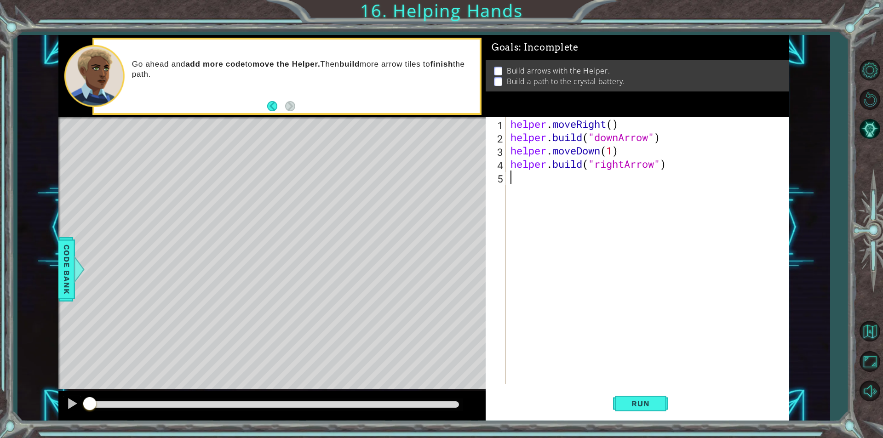
scroll to position [0, 0]
click at [662, 166] on div "helper . moveRight ( ) helper . build ( "downArrow" ) helper . moveDown ( 1 ) h…" at bounding box center [650, 264] width 282 height 294
type textarea "[DOMAIN_NAME]("rightArrow")"
click at [656, 166] on div "helper . moveRight ( ) helper . build ( "downArrow" ) helper . moveDown ( 1 ) h…" at bounding box center [650, 264] width 282 height 294
click at [662, 166] on div "helper . moveRight ( ) helper . build ( "downArrow" ) helper . moveDown ( 1 ) h…" at bounding box center [650, 264] width 282 height 294
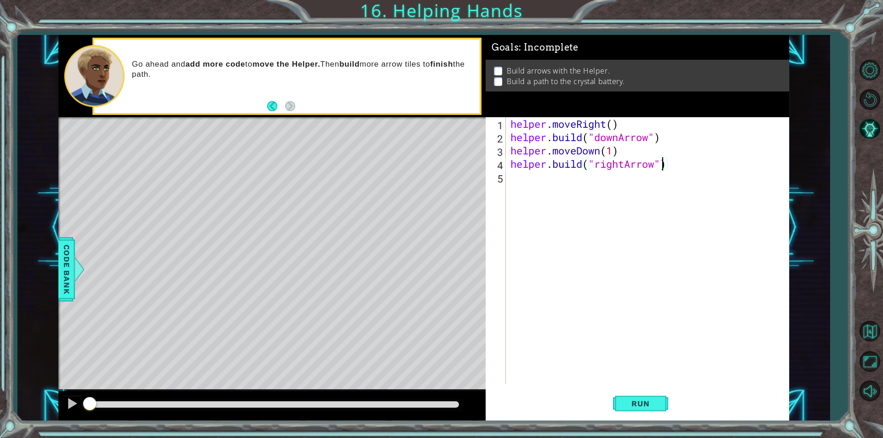
click at [675, 165] on div "helper . moveRight ( ) helper . build ( "downArrow" ) helper . moveDown ( 1 ) h…" at bounding box center [650, 264] width 282 height 294
click at [598, 181] on div "helper . moveRight ( ) helper . build ( "downArrow" ) helper . moveDown ( 1 ) h…" at bounding box center [650, 264] width 282 height 294
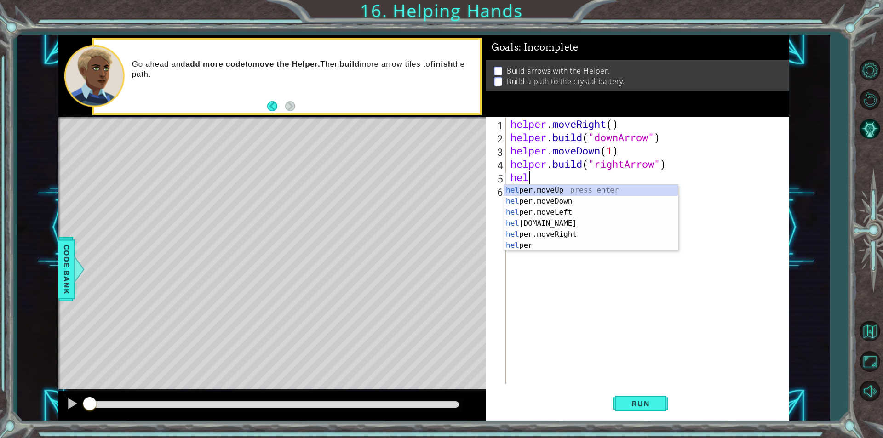
scroll to position [0, 1]
click at [531, 235] on div "helper press enter helper .moveUp press enter helper .moveDown press enter help…" at bounding box center [591, 229] width 174 height 88
type textarea "helper.moveRight(1)"
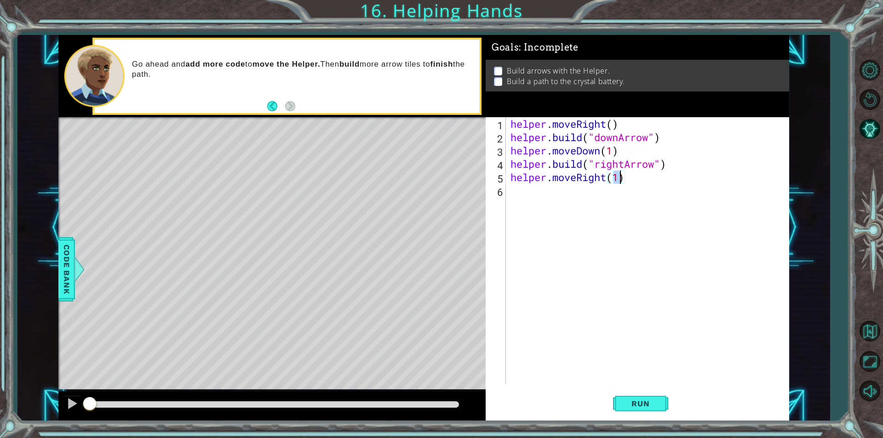
click at [617, 192] on div "helper . moveRight ( ) helper . build ( "downArrow" ) helper . moveDown ( 1 ) h…" at bounding box center [650, 264] width 282 height 294
click at [635, 172] on div "helper . moveRight ( ) helper . build ( "downArrow" ) helper . moveDown ( 1 ) h…" at bounding box center [650, 264] width 282 height 294
click at [668, 157] on div "helper . moveRight ( ) helper . build ( "downArrow" ) helper . moveDown ( 1 ) h…" at bounding box center [650, 264] width 282 height 294
click at [677, 162] on div "helper . moveRight ( ) helper . build ( "downArrow" ) helper . moveDown ( 1 ) h…" at bounding box center [650, 264] width 282 height 294
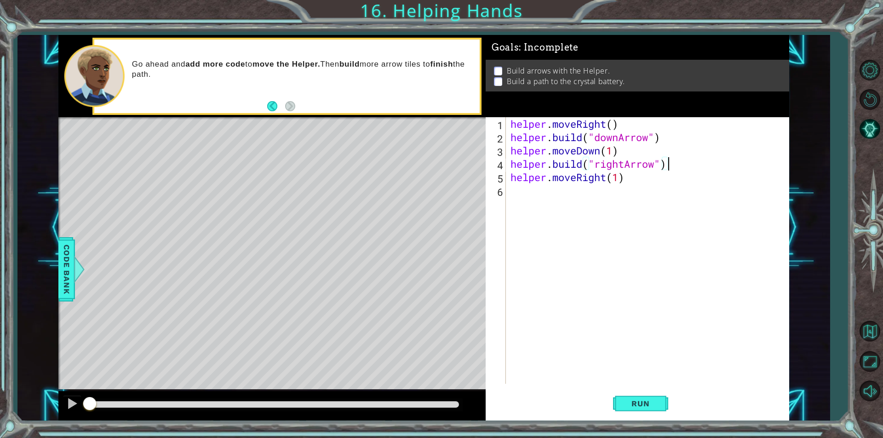
type textarea "[DOMAIN_NAME]("rightArrow")"
drag, startPoint x: 680, startPoint y: 165, endPoint x: 513, endPoint y: 167, distance: 166.6
click at [513, 167] on div "helper . moveRight ( ) helper . build ( "downArrow" ) helper . moveDown ( 1 ) h…" at bounding box center [650, 264] width 282 height 294
click at [530, 196] on div "helper . moveRight ( ) helper . build ( "downArrow" ) helper . moveDown ( 1 ) h…" at bounding box center [650, 264] width 282 height 294
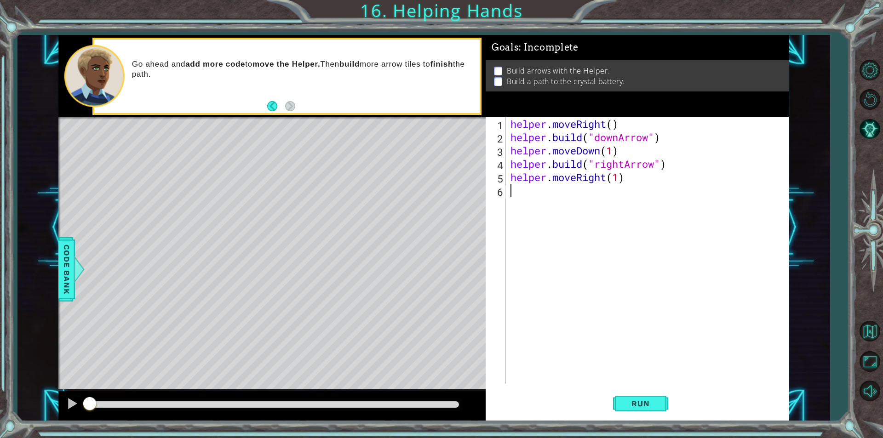
paste textarea "[DOMAIN_NAME]("rightArrow")"
drag, startPoint x: 631, startPoint y: 179, endPoint x: 507, endPoint y: 182, distance: 124.2
click at [507, 182] on div "[DOMAIN_NAME]("rightArrow") 1 2 3 4 5 6 7 helper . moveRight ( ) helper . build…" at bounding box center [636, 250] width 301 height 267
paste textarea "build("rightArrow""
type textarea "[DOMAIN_NAME]("rightArrow")"
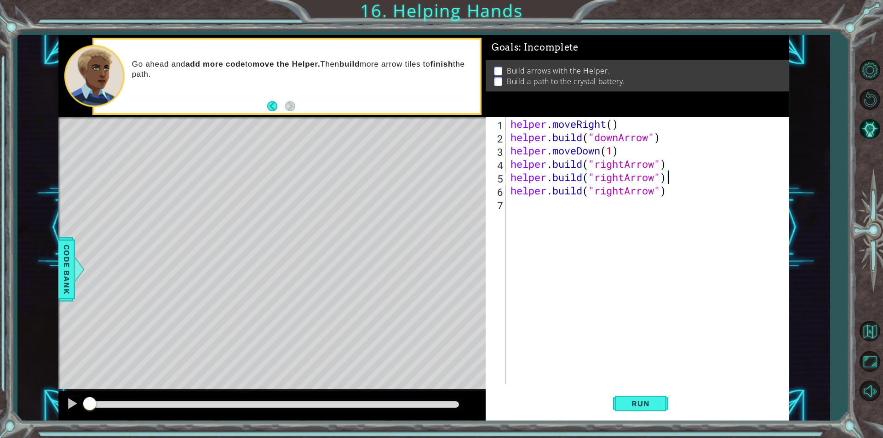
click at [530, 213] on div "helper . moveRight ( ) helper . build ( "downArrow" ) helper . moveDown ( 1 ) h…" at bounding box center [650, 264] width 282 height 294
paste textarea "[DOMAIN_NAME]("rightArrow")"
drag, startPoint x: 669, startPoint y: 191, endPoint x: 518, endPoint y: 187, distance: 151.9
click at [518, 187] on div "helper . moveRight ( ) helper . build ( "downArrow" ) helper . moveDown ( 1 ) h…" at bounding box center [650, 264] width 282 height 294
drag, startPoint x: 675, startPoint y: 178, endPoint x: 552, endPoint y: 179, distance: 123.3
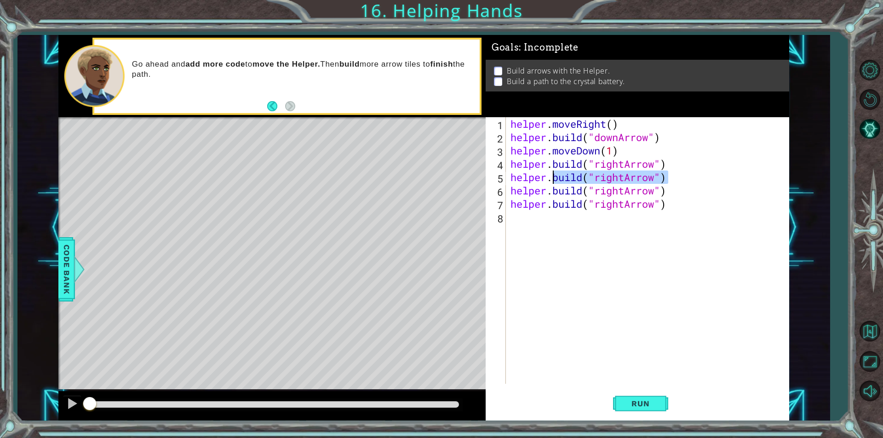
click at [552, 179] on div "helper . moveRight ( ) helper . build ( "downArrow" ) helper . moveDown ( 1 ) h…" at bounding box center [650, 264] width 282 height 294
click at [628, 177] on div "helper . moveRight ( ) helper . build ( "downArrow" ) helper . moveDown ( 1 ) h…" at bounding box center [650, 264] width 282 height 294
drag, startPoint x: 610, startPoint y: 177, endPoint x: 506, endPoint y: 178, distance: 104.0
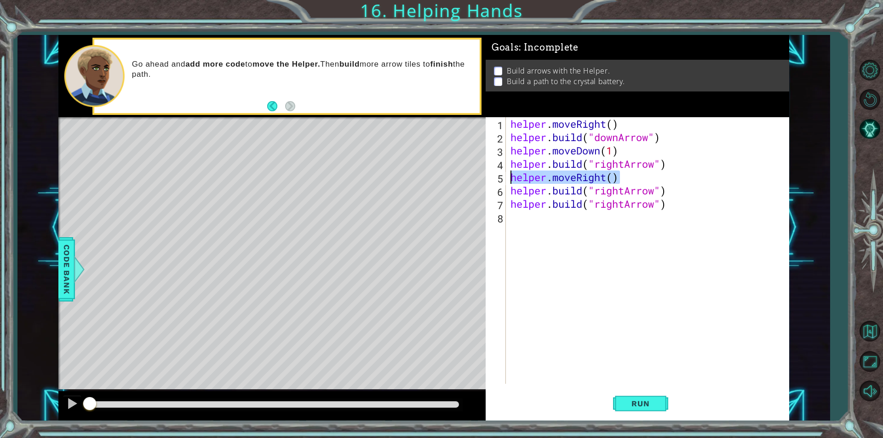
click at [506, 178] on div "helper.moveRight() 1 2 3 4 5 6 7 8 helper . moveRight ( ) helper . build ( "dow…" at bounding box center [636, 250] width 301 height 267
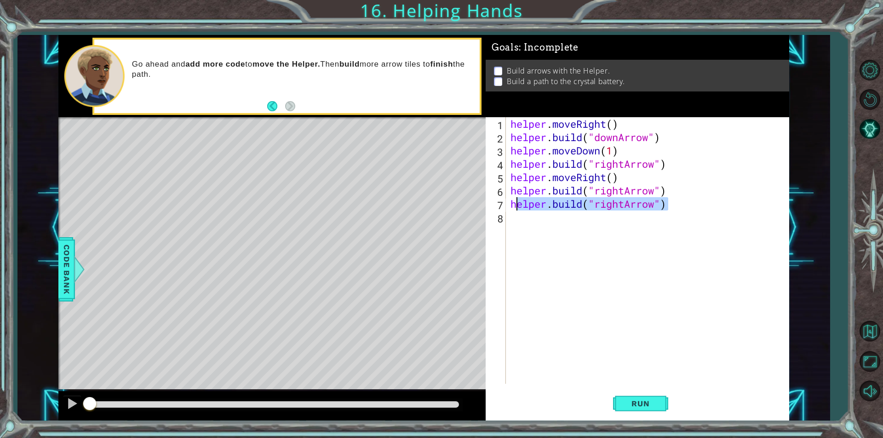
drag, startPoint x: 687, startPoint y: 210, endPoint x: 512, endPoint y: 207, distance: 174.8
click at [512, 207] on div "helper . moveRight ( ) helper . build ( "downArrow" ) helper . moveDown ( 1 ) h…" at bounding box center [650, 264] width 282 height 294
paste textarea "moveRight("
drag, startPoint x: 681, startPoint y: 190, endPoint x: 509, endPoint y: 191, distance: 172.1
click at [509, 191] on div "helper . moveRight ( ) helper . build ( "downArrow" ) helper . moveDown ( 1 ) h…" at bounding box center [650, 264] width 282 height 294
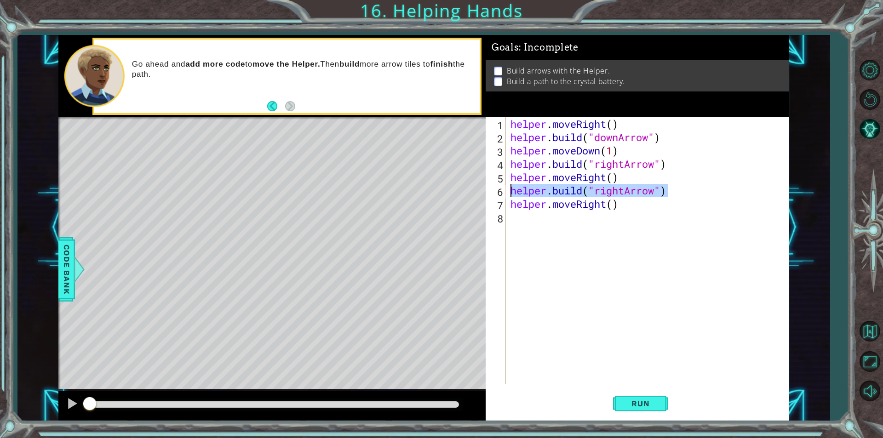
type textarea "[DOMAIN_NAME]("rightArrow")"
click at [604, 216] on div "helper . moveRight ( ) helper . build ( "downArrow" ) helper . moveDown ( 1 ) h…" at bounding box center [650, 264] width 282 height 294
paste textarea "[DOMAIN_NAME]("rightArrow")"
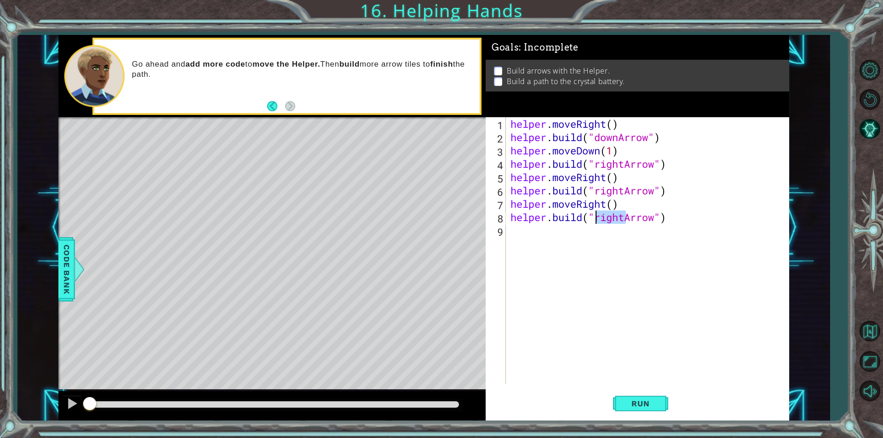
drag, startPoint x: 624, startPoint y: 218, endPoint x: 596, endPoint y: 218, distance: 27.6
click at [596, 218] on div "helper . moveRight ( ) helper . build ( "downArrow" ) helper . moveDown ( 1 ) h…" at bounding box center [650, 264] width 282 height 294
click at [644, 407] on span "Run" at bounding box center [640, 403] width 36 height 9
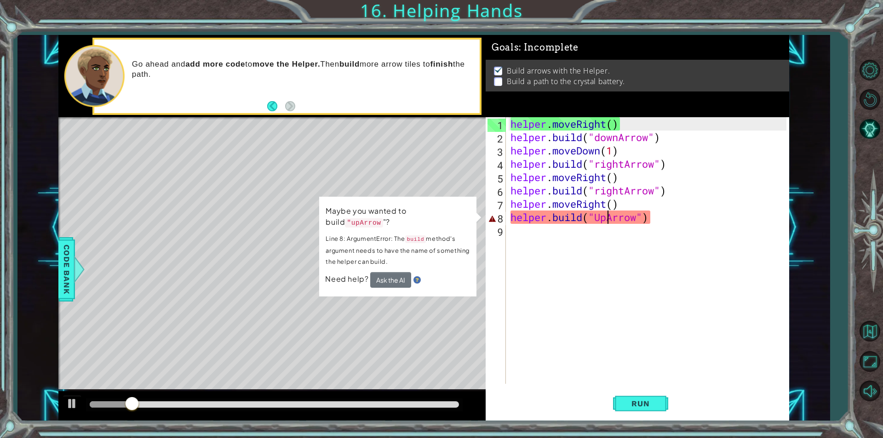
click at [604, 217] on div "helper . moveRight ( ) helper . build ( "downArrow" ) helper . moveDown ( 1 ) h…" at bounding box center [650, 264] width 282 height 294
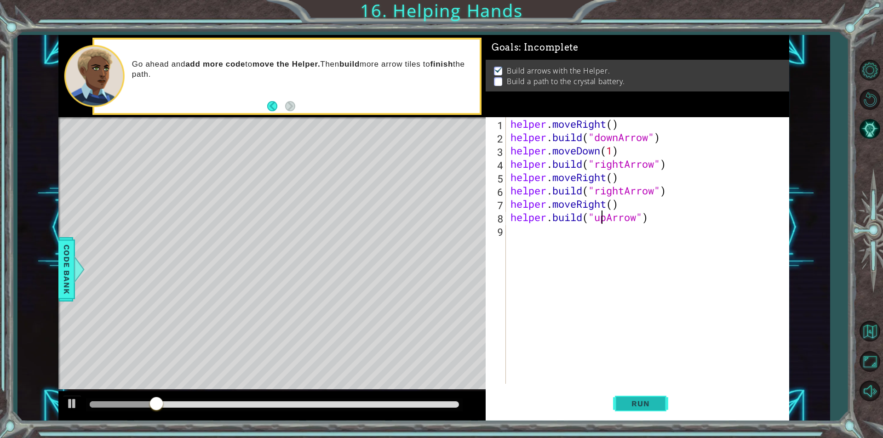
type textarea "[DOMAIN_NAME]("upArrow")"
click at [636, 405] on span "Run" at bounding box center [640, 403] width 36 height 9
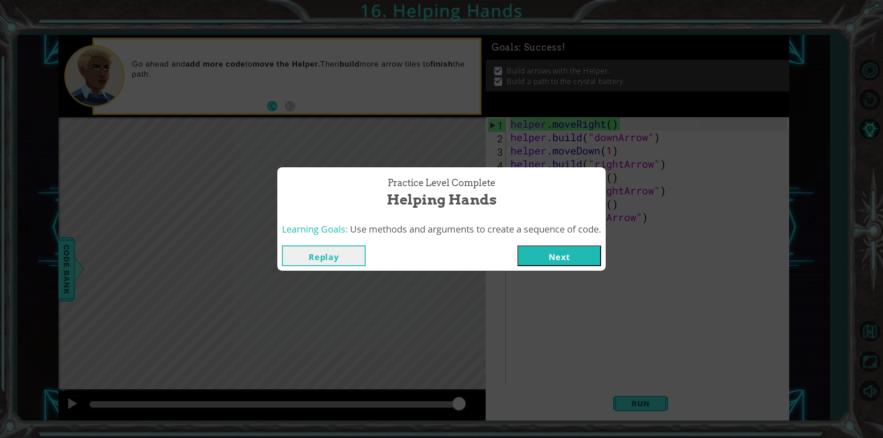
click at [555, 253] on button "Next" at bounding box center [560, 256] width 84 height 21
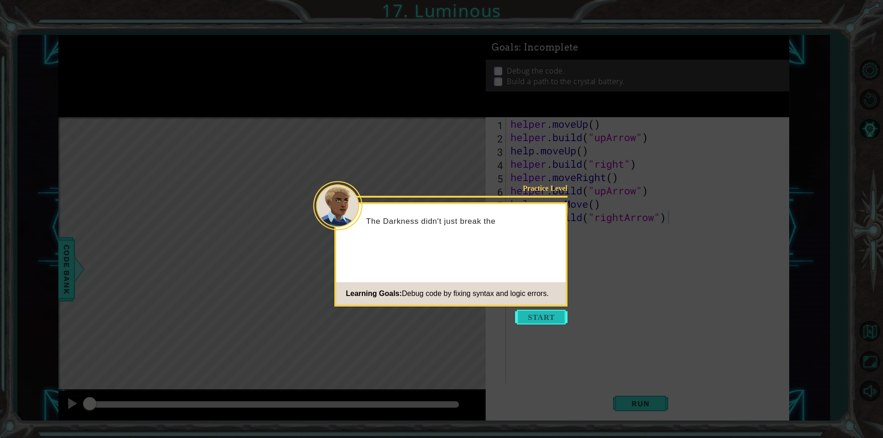
click at [532, 317] on button "Start" at bounding box center [541, 317] width 52 height 15
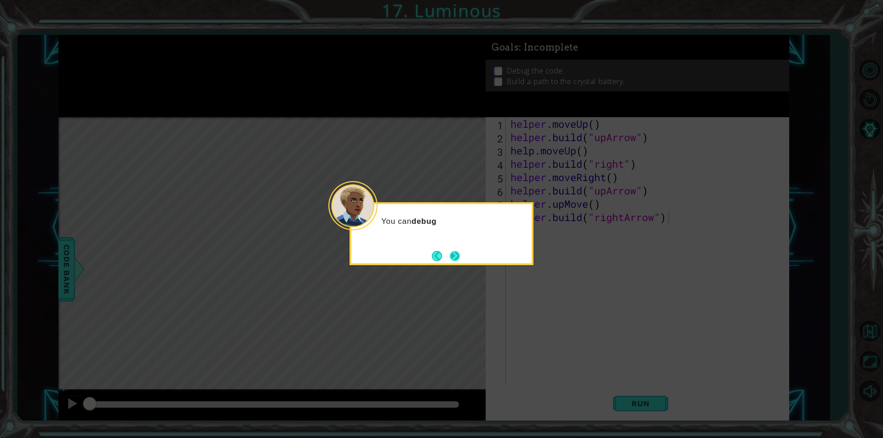
click at [450, 254] on button "Next" at bounding box center [455, 256] width 10 height 10
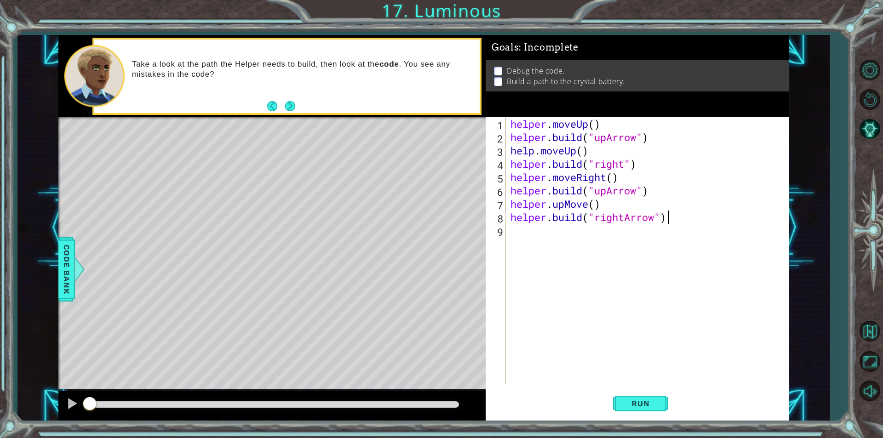
click at [296, 92] on div "Take a look at the path the Helper needs to build, then look at the code . You …" at bounding box center [303, 76] width 354 height 43
click at [292, 112] on footer at bounding box center [281, 106] width 28 height 14
click at [291, 104] on button "Next" at bounding box center [290, 106] width 10 height 10
click at [0, 0] on icon at bounding box center [0, 0] width 0 height 0
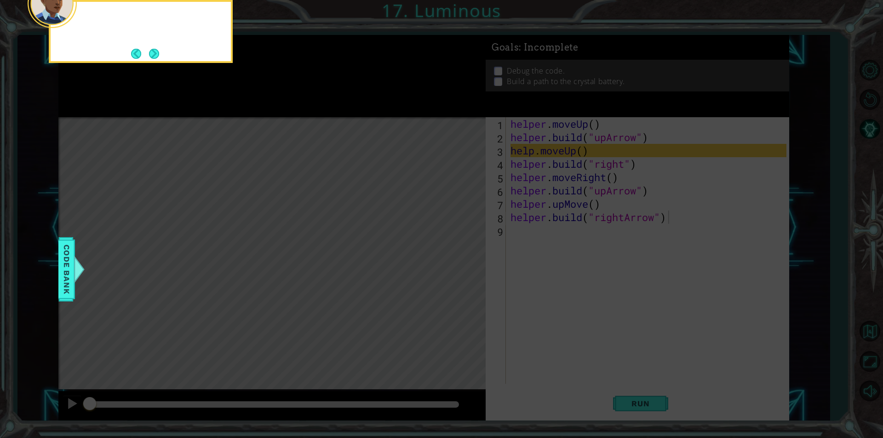
click at [291, 104] on icon at bounding box center [441, 66] width 883 height 746
click at [156, 49] on button "Next" at bounding box center [154, 54] width 10 height 10
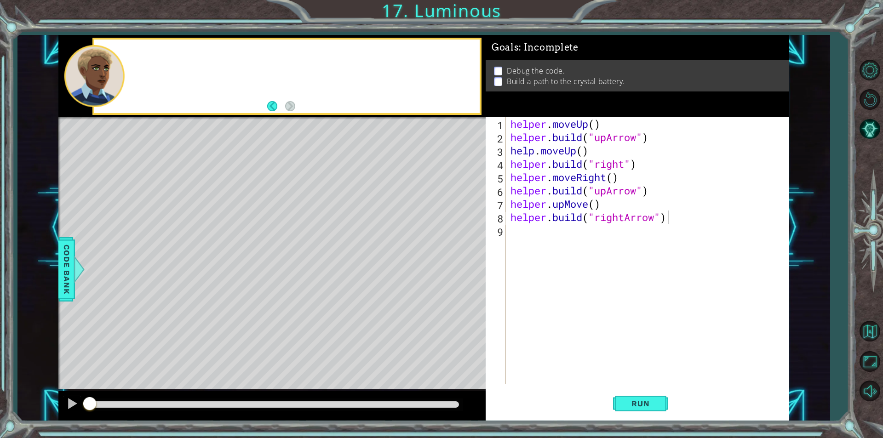
click at [156, 49] on div at bounding box center [286, 77] width 385 height 74
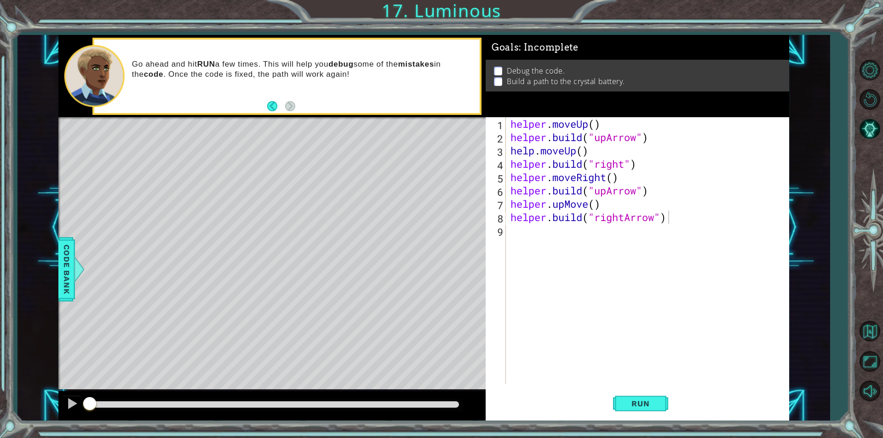
click at [628, 162] on div "helper . moveUp ( ) helper . build ( "upArrow" ) help . moveUp ( ) helper . bui…" at bounding box center [650, 264] width 282 height 294
type textarea "[DOMAIN_NAME]("rightArrow")"
click at [611, 268] on div "helper . moveUp ( ) helper . build ( "upArrow" ) help . moveUp ( ) helper . bui…" at bounding box center [650, 264] width 282 height 294
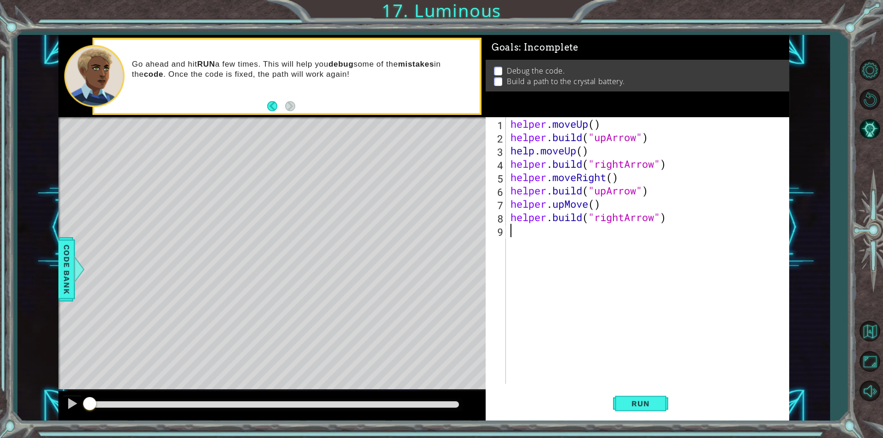
click at [245, 250] on div "Level Map" at bounding box center [270, 252] width 425 height 271
drag, startPoint x: 605, startPoint y: 191, endPoint x: 597, endPoint y: 195, distance: 9.1
click at [597, 195] on div "helper . moveUp ( ) helper . build ( "upArrow" ) help . moveUp ( ) helper . bui…" at bounding box center [650, 264] width 282 height 294
type textarea "[DOMAIN_NAME]("rightArrow")"
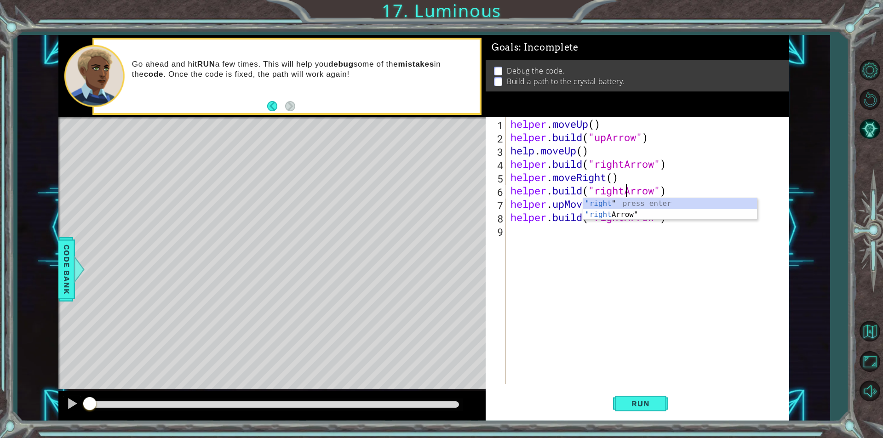
click at [656, 277] on div "helper . moveUp ( ) helper . build ( "upArrow" ) help . moveUp ( ) helper . bui…" at bounding box center [650, 264] width 282 height 294
click at [614, 210] on div "helper . moveUp ( ) helper . build ( "upArrow" ) help . moveUp ( ) helper . bui…" at bounding box center [650, 264] width 282 height 294
drag, startPoint x: 587, startPoint y: 207, endPoint x: 555, endPoint y: 209, distance: 31.8
click at [555, 209] on div "helper . moveUp ( ) helper . build ( "upArrow" ) help . moveUp ( ) helper . bui…" at bounding box center [650, 264] width 282 height 294
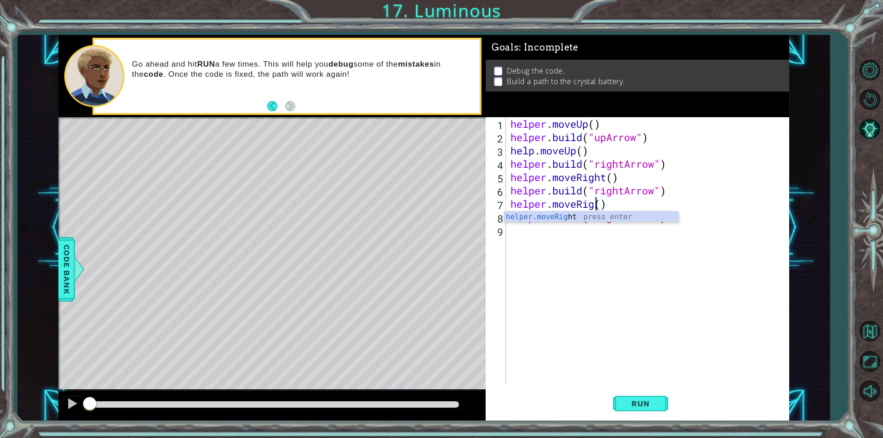
scroll to position [0, 4]
click at [649, 411] on button "Run" at bounding box center [640, 404] width 55 height 30
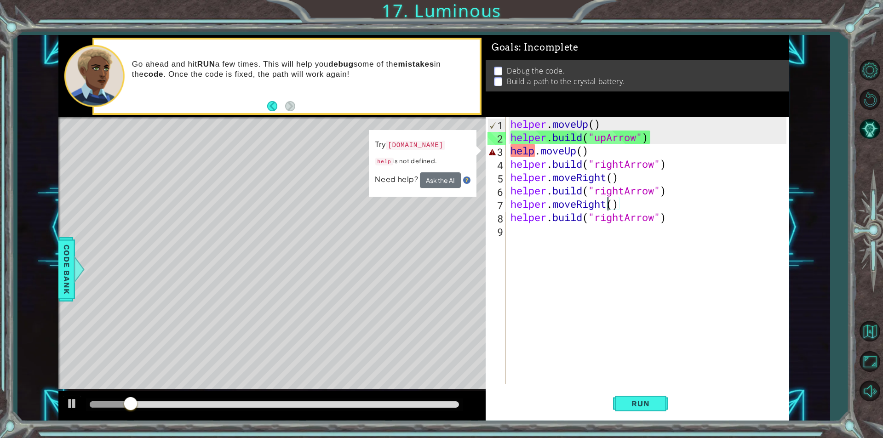
click at [534, 150] on div "helper . moveUp ( ) helper . build ( "upArrow" ) help . moveUp ( ) helper . bui…" at bounding box center [650, 264] width 282 height 294
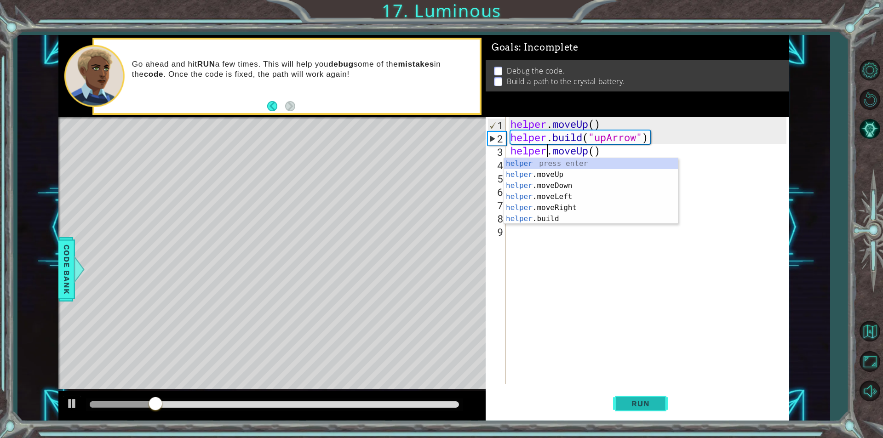
click at [651, 400] on span "Run" at bounding box center [640, 403] width 36 height 9
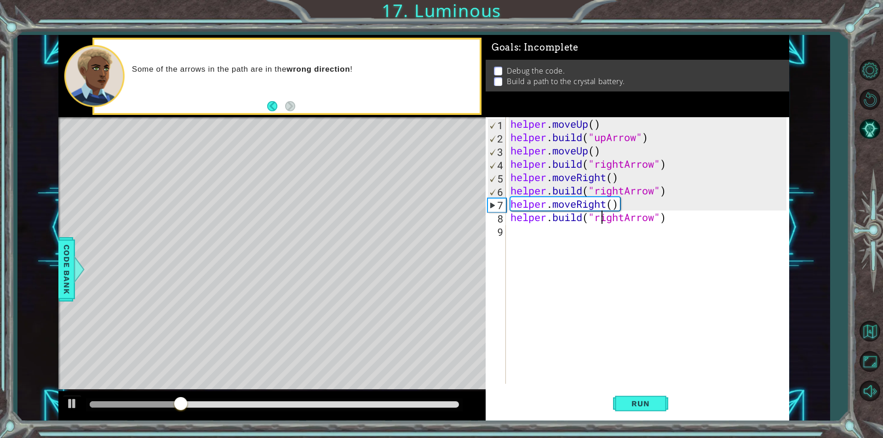
click at [601, 221] on div "helper . moveUp ( ) helper . build ( "upArrow" ) helper . moveUp ( ) helper . b…" at bounding box center [650, 264] width 282 height 294
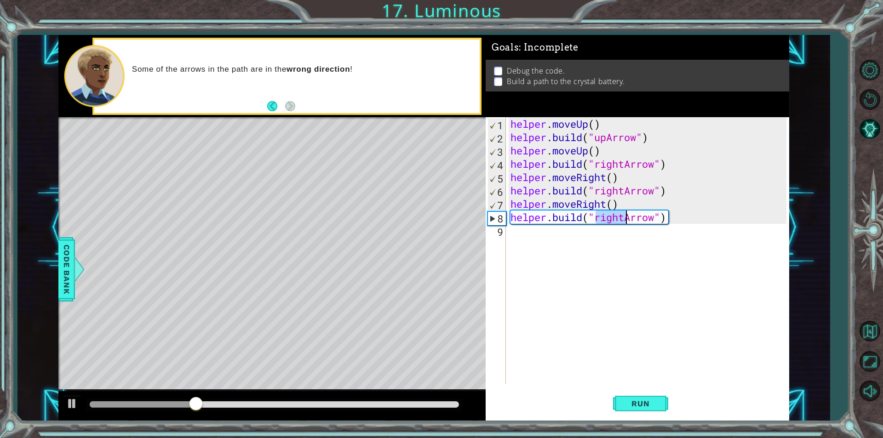
drag, startPoint x: 598, startPoint y: 220, endPoint x: 626, endPoint y: 223, distance: 27.7
click at [626, 223] on div "helper . moveUp ( ) helper . build ( "upArrow" ) helper . moveUp ( ) helper . b…" at bounding box center [650, 264] width 282 height 294
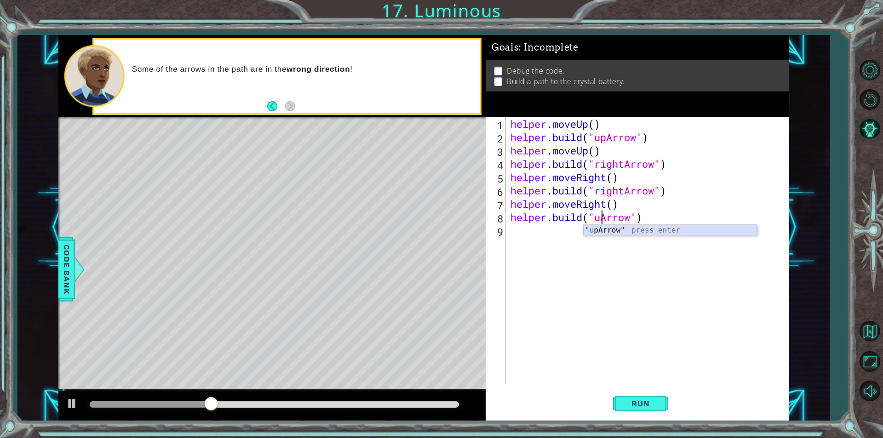
scroll to position [0, 4]
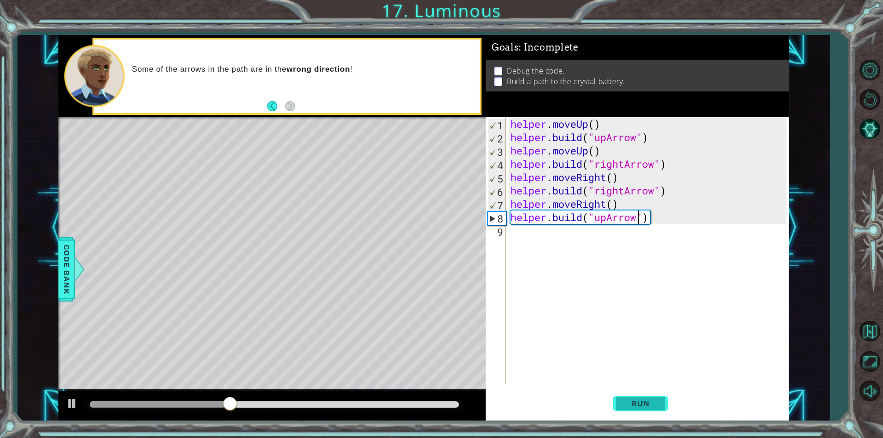
type textarea "[DOMAIN_NAME]("upArrow")"
click at [618, 403] on button "Run" at bounding box center [640, 404] width 55 height 30
click at [430, 317] on div "Level Map" at bounding box center [270, 252] width 425 height 271
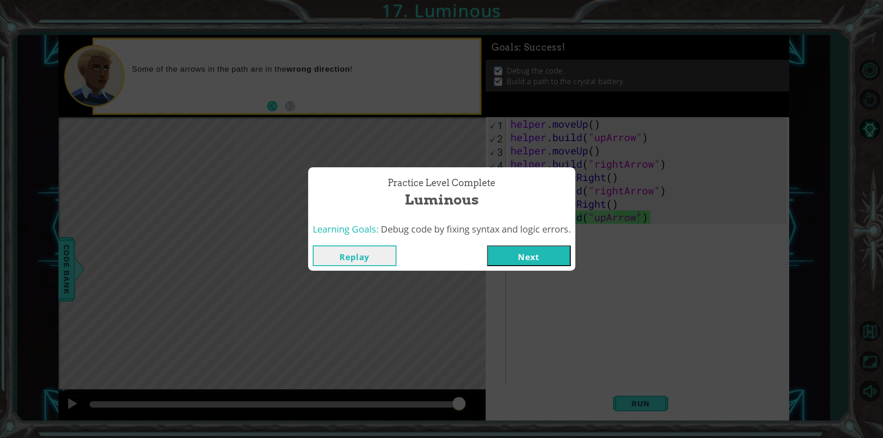
click at [535, 253] on button "Next" at bounding box center [529, 256] width 84 height 21
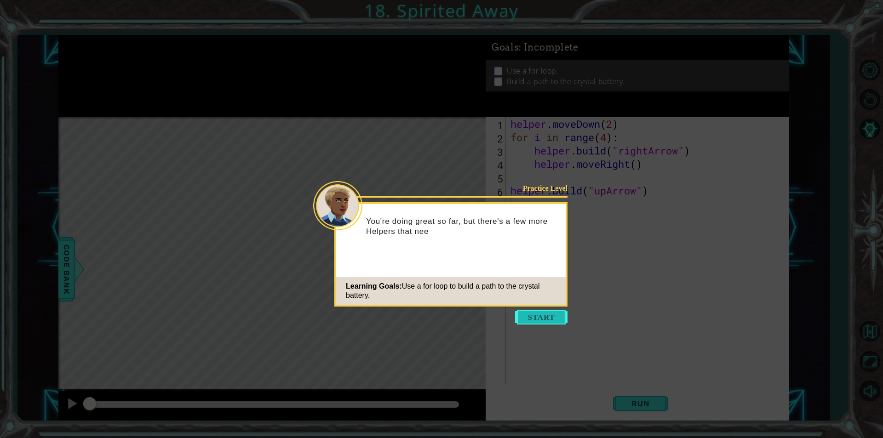
click at [532, 314] on button "Start" at bounding box center [541, 317] width 52 height 15
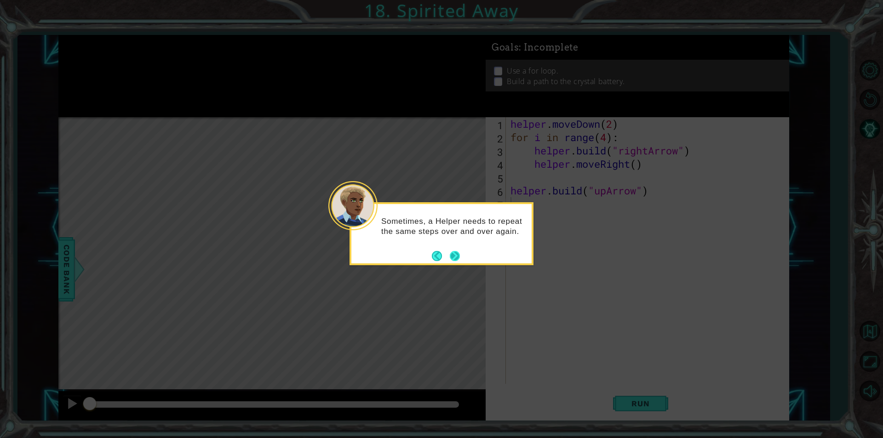
click at [453, 253] on button "Next" at bounding box center [455, 256] width 10 height 10
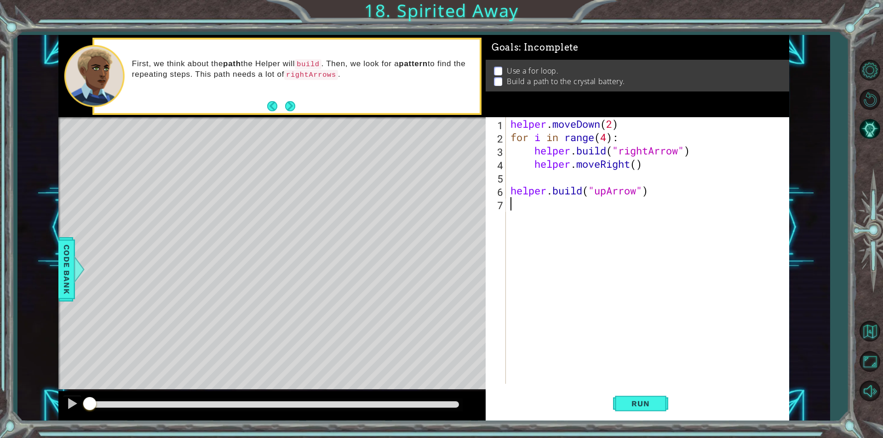
click at [658, 194] on div "helper . moveDown ( 2 ) for i in range ( 4 ) : helper . build ( "rightArrow" ) …" at bounding box center [650, 264] width 282 height 294
type textarea "[DOMAIN_NAME]("upArrow")"
click at [574, 197] on div "helper . moveDown ( 2 ) for i in range ( 4 ) : helper . build ( "rightArrow" ) …" at bounding box center [650, 264] width 282 height 294
click at [573, 205] on div "helper . moveDown ( 2 ) for i in range ( 4 ) : helper . build ( "rightArrow" ) …" at bounding box center [650, 264] width 282 height 294
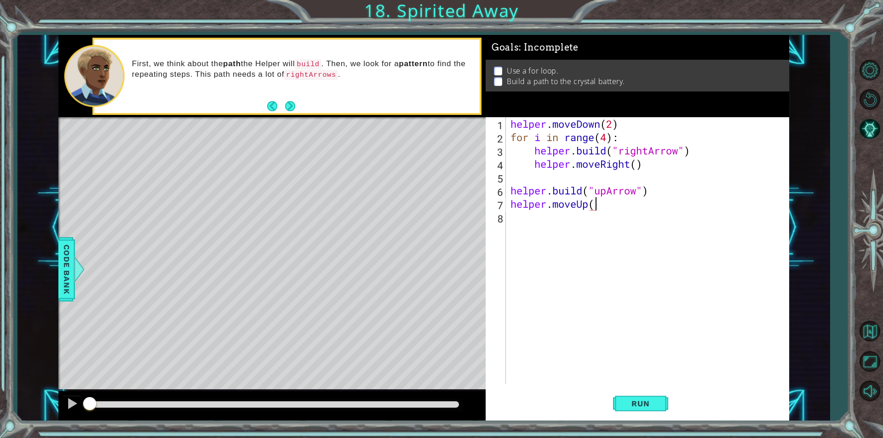
type textarea "helper.moveUp()"
type textarea "[DOMAIN_NAME]("upArrow")"
click at [637, 399] on span "Run" at bounding box center [640, 403] width 36 height 9
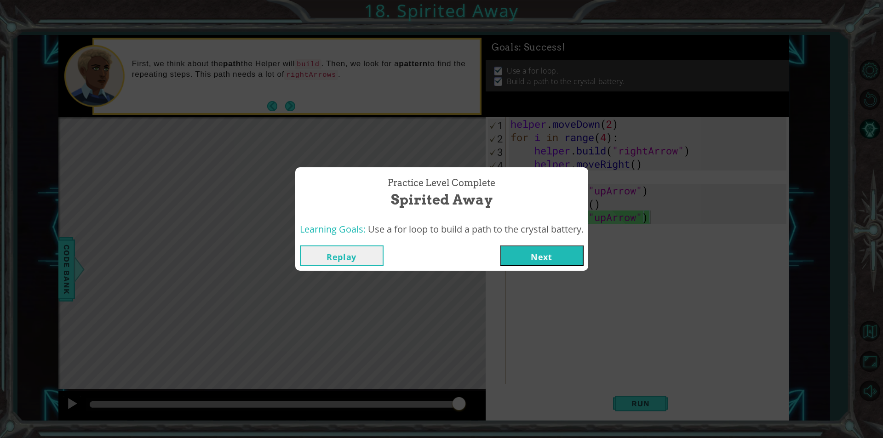
click at [527, 259] on button "Next" at bounding box center [542, 256] width 84 height 21
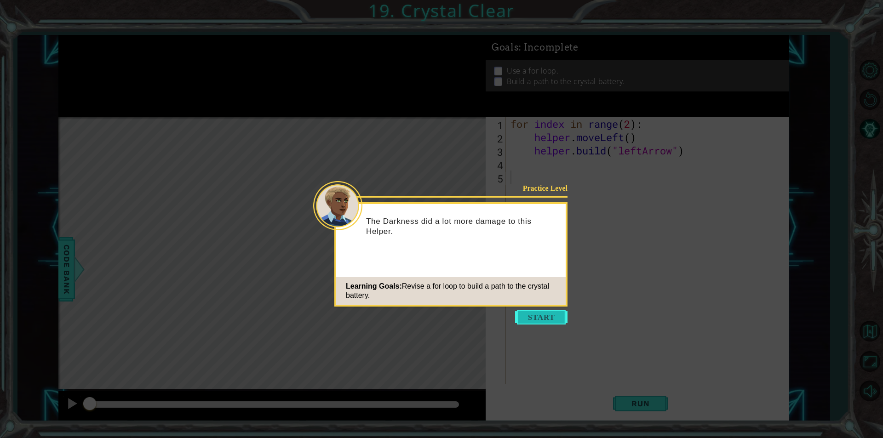
click at [550, 314] on button "Start" at bounding box center [541, 317] width 52 height 15
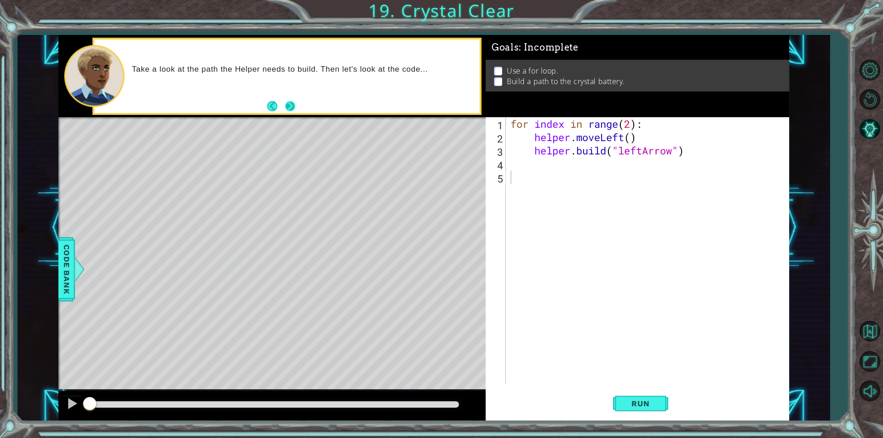
click at [289, 101] on button "Next" at bounding box center [290, 106] width 10 height 10
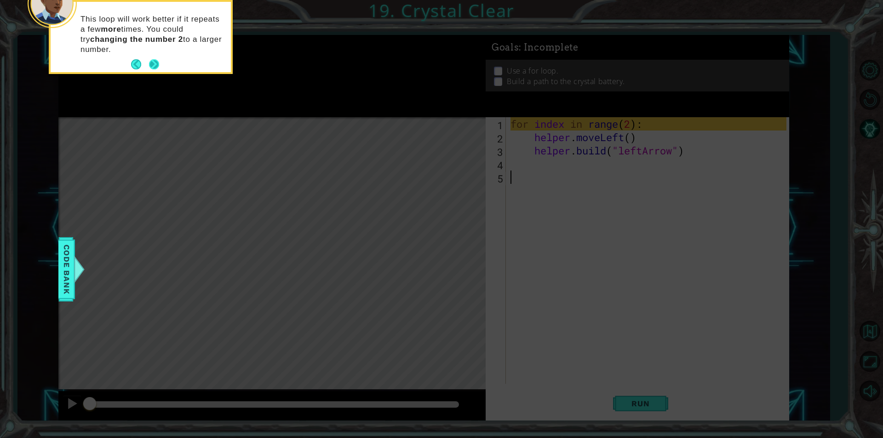
click at [150, 60] on button "Next" at bounding box center [154, 64] width 10 height 10
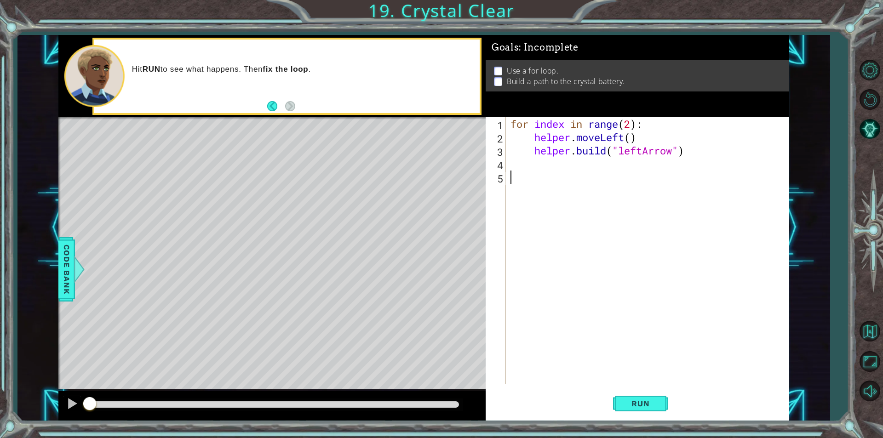
click at [635, 124] on div "for index in range ( 2 ) : helper . moveLeft ( ) helper . build ( "leftArrow" )" at bounding box center [650, 264] width 282 height 294
type textarea "for index in range(4):"
click at [657, 407] on span "Run" at bounding box center [640, 403] width 36 height 9
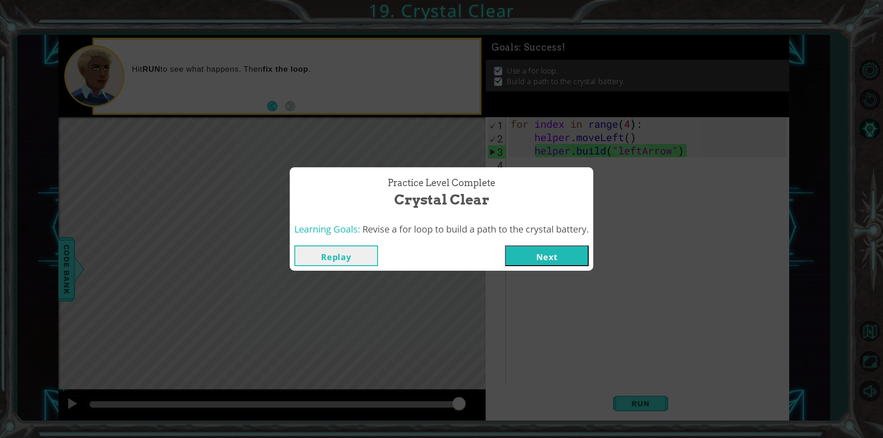
click at [542, 259] on button "Next" at bounding box center [547, 256] width 84 height 21
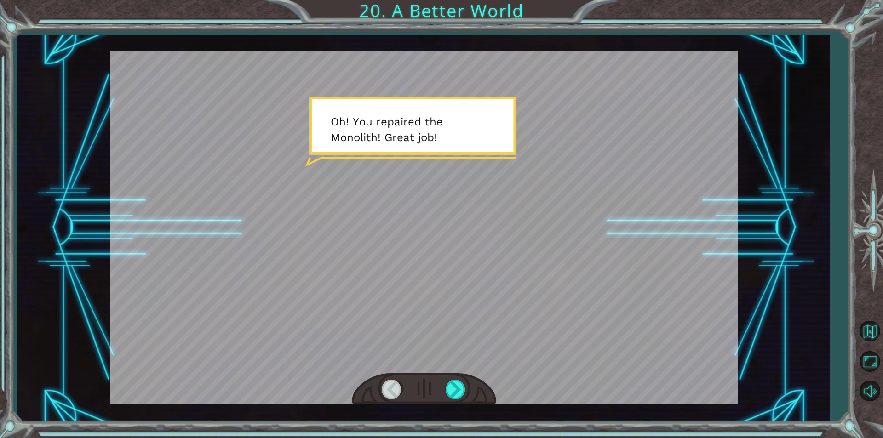
click at [449, 226] on div at bounding box center [424, 228] width 628 height 353
click at [459, 390] on div at bounding box center [456, 389] width 21 height 19
click at [461, 388] on div at bounding box center [456, 389] width 21 height 19
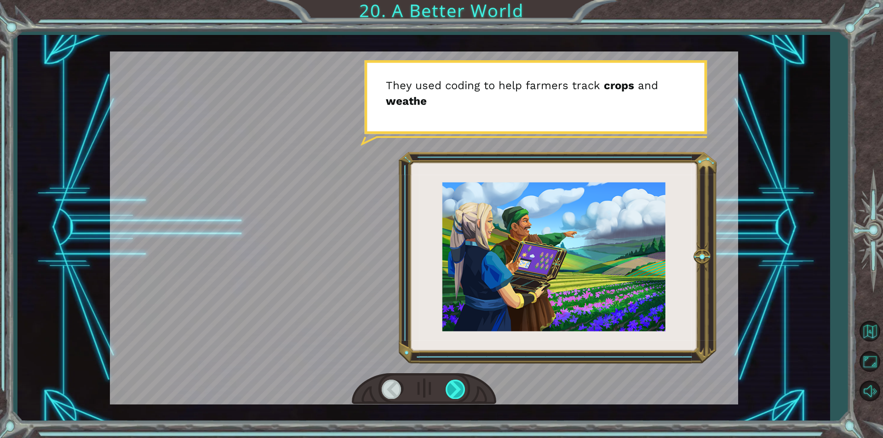
click at [461, 388] on div at bounding box center [456, 389] width 21 height 19
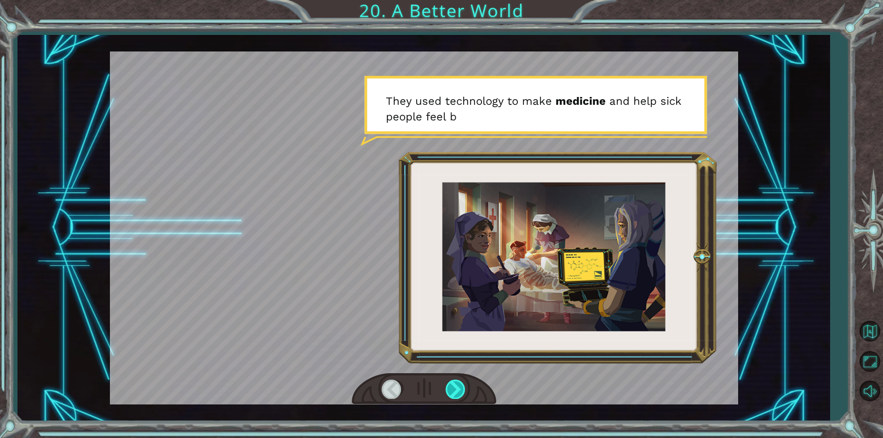
click at [461, 388] on div at bounding box center [456, 389] width 21 height 19
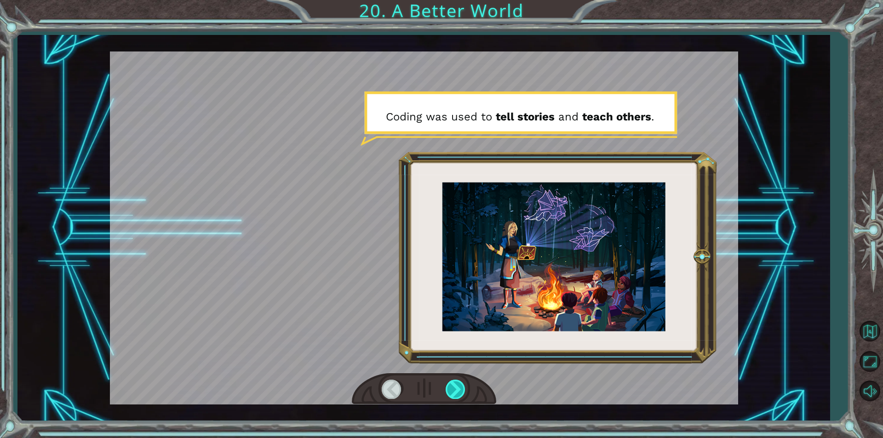
click at [461, 388] on div at bounding box center [456, 389] width 21 height 19
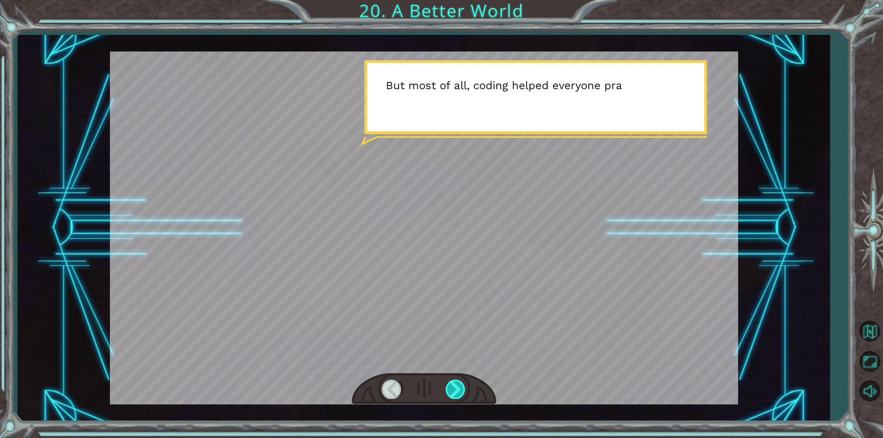
click at [461, 388] on div at bounding box center [456, 389] width 21 height 19
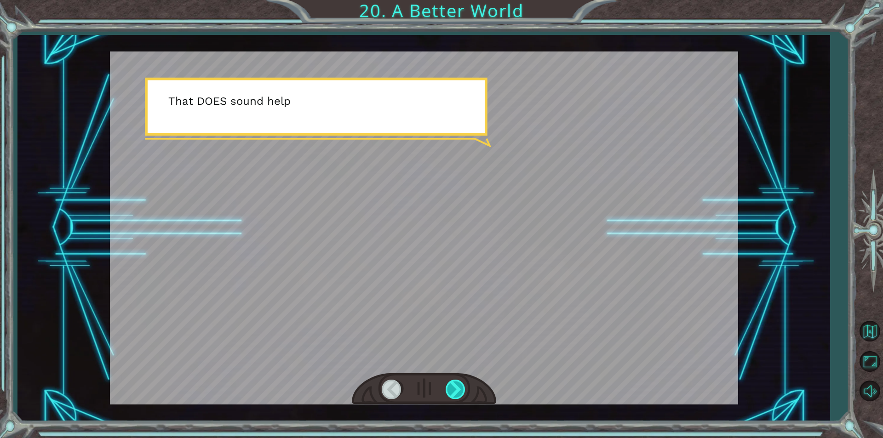
click at [461, 388] on div at bounding box center [456, 389] width 21 height 19
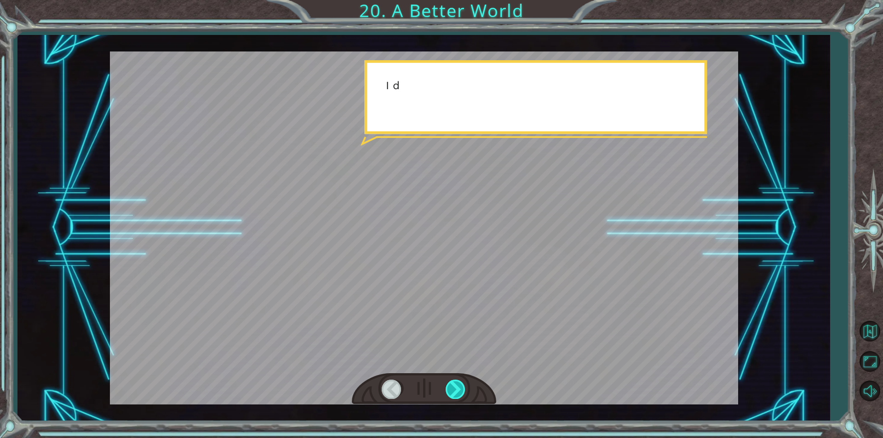
click at [461, 388] on div at bounding box center [456, 389] width 21 height 19
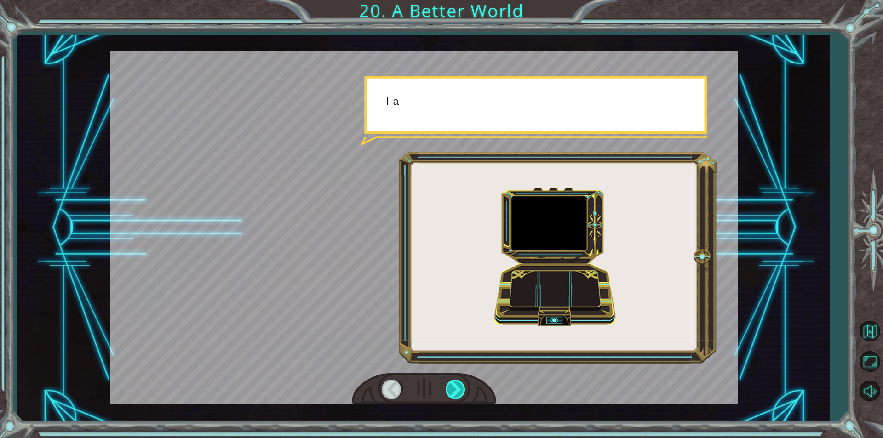
click at [461, 388] on div at bounding box center [456, 389] width 21 height 19
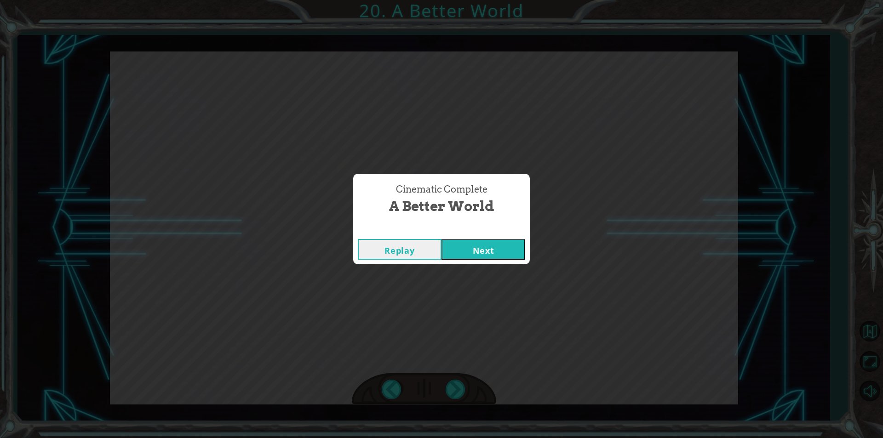
click at [461, 242] on button "Next" at bounding box center [484, 249] width 84 height 21
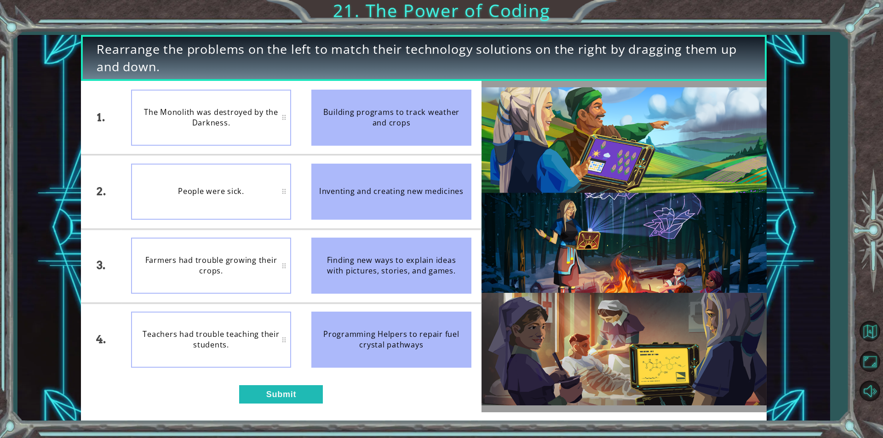
click at [207, 111] on div "The Monolith was destroyed by the Darkness." at bounding box center [211, 118] width 160 height 56
click at [366, 350] on div "Programming Helpers to repair fuel crystal pathways" at bounding box center [391, 340] width 160 height 56
drag, startPoint x: 313, startPoint y: 325, endPoint x: 369, endPoint y: 334, distance: 56.3
click at [364, 333] on div "Programming Helpers to repair fuel crystal pathways" at bounding box center [391, 340] width 160 height 56
click at [303, 153] on li "Building programs to track weather and crops" at bounding box center [391, 117] width 180 height 73
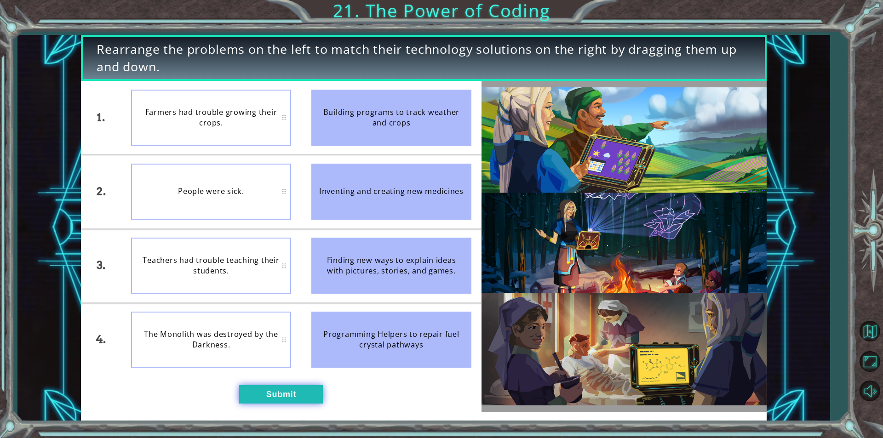
click at [305, 394] on button "Submit" at bounding box center [281, 395] width 84 height 18
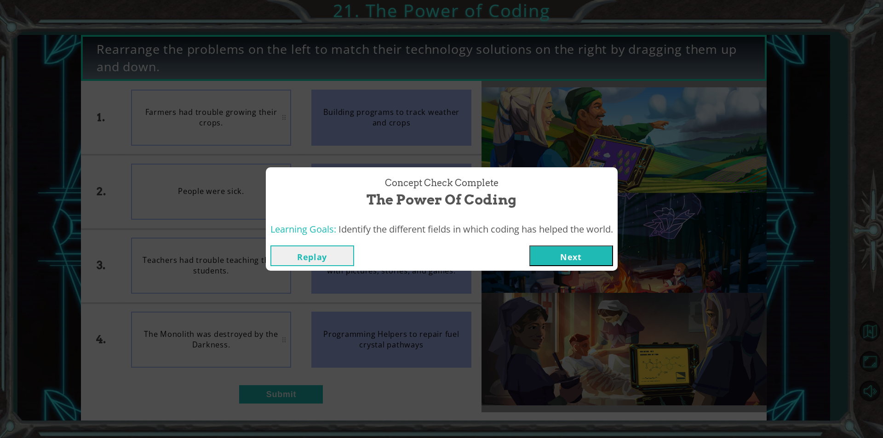
click at [576, 258] on button "Next" at bounding box center [572, 256] width 84 height 21
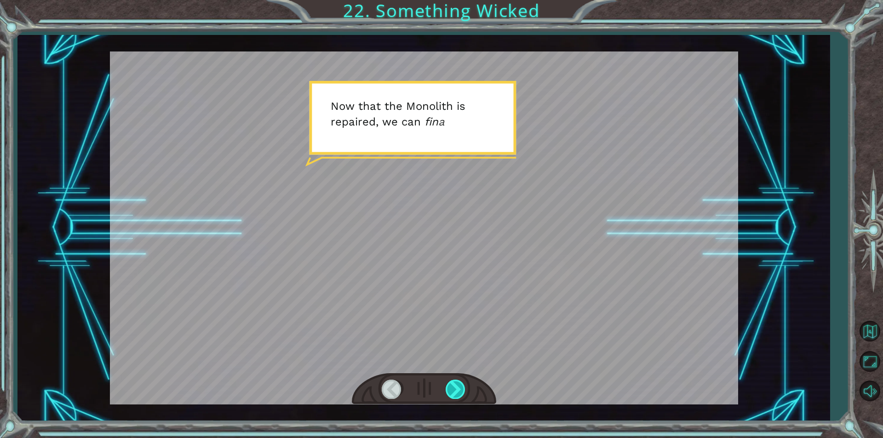
click at [452, 396] on div at bounding box center [456, 389] width 21 height 19
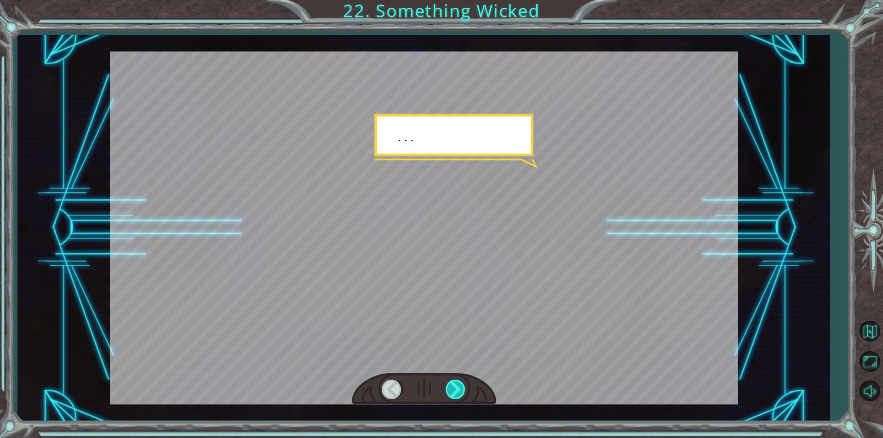
click at [452, 396] on div at bounding box center [456, 389] width 21 height 19
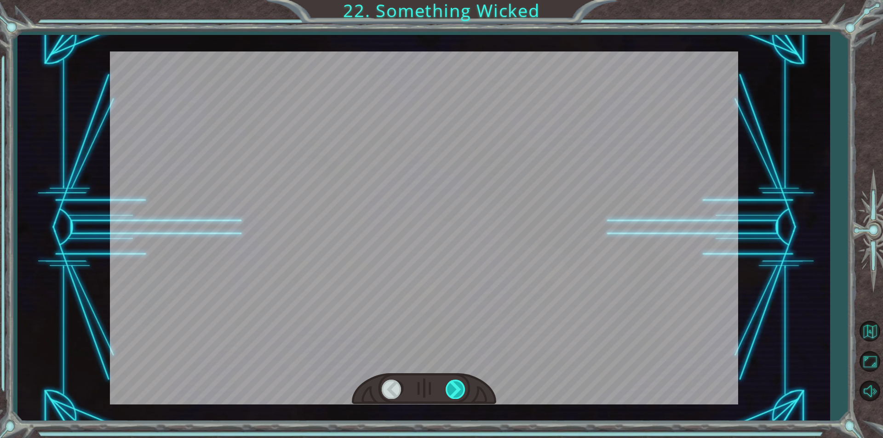
click at [452, 396] on div at bounding box center [456, 389] width 21 height 19
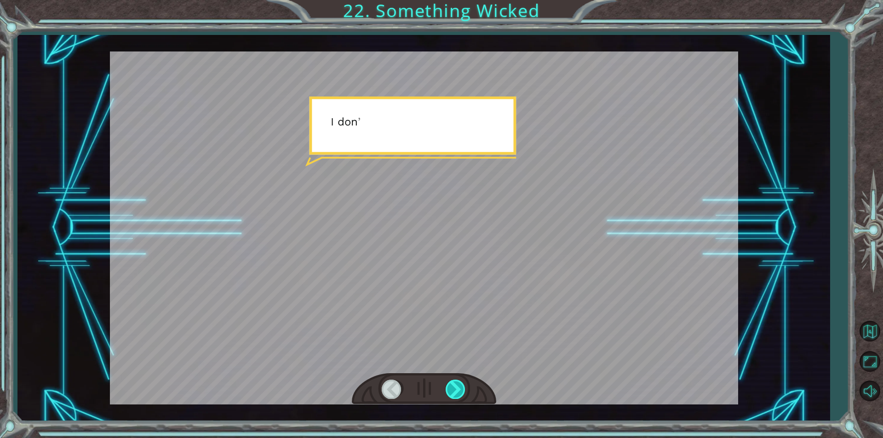
click at [452, 396] on div at bounding box center [456, 389] width 21 height 19
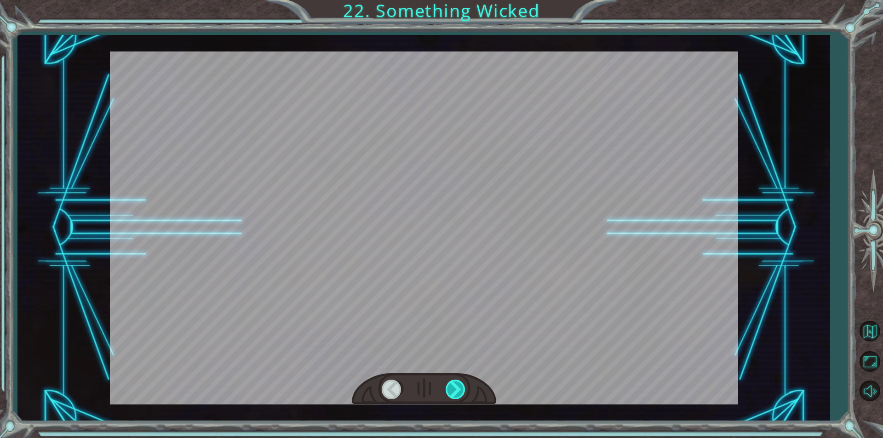
click at [452, 396] on div at bounding box center [456, 389] width 21 height 19
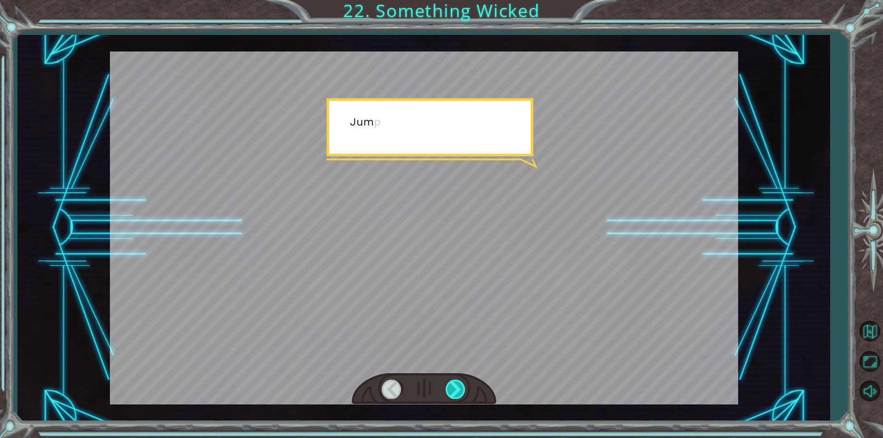
click at [452, 396] on div at bounding box center [456, 389] width 21 height 19
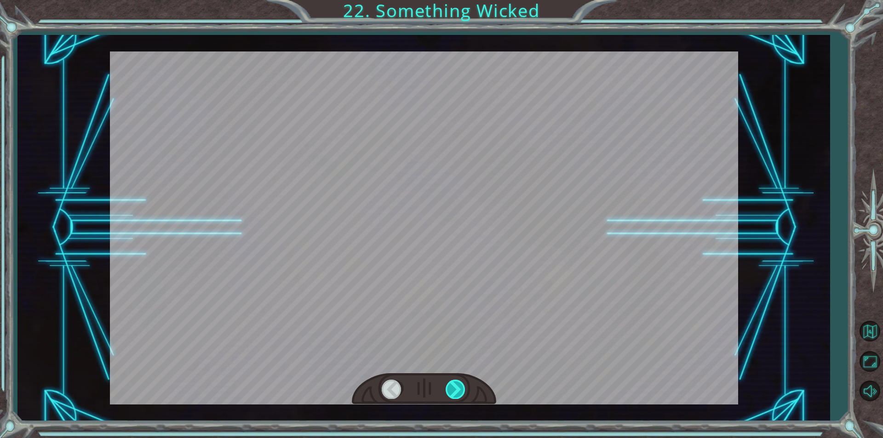
click at [452, 396] on div at bounding box center [456, 389] width 21 height 19
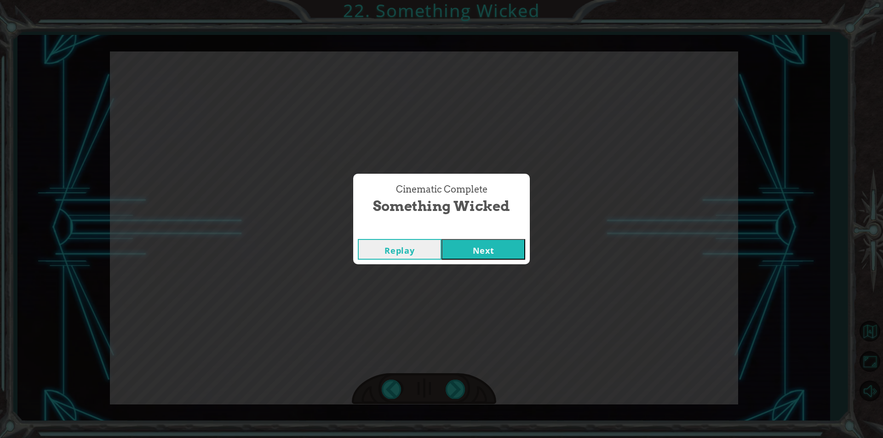
click at [487, 246] on button "Next" at bounding box center [484, 249] width 84 height 21
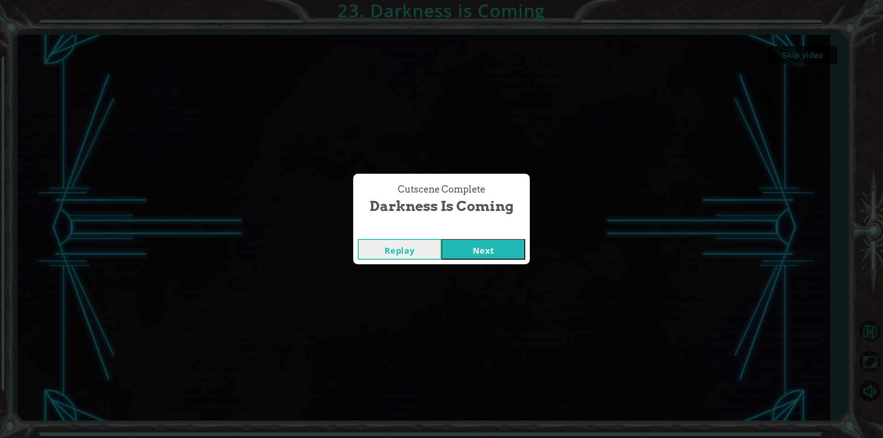
click at [492, 249] on button "Next" at bounding box center [484, 249] width 84 height 21
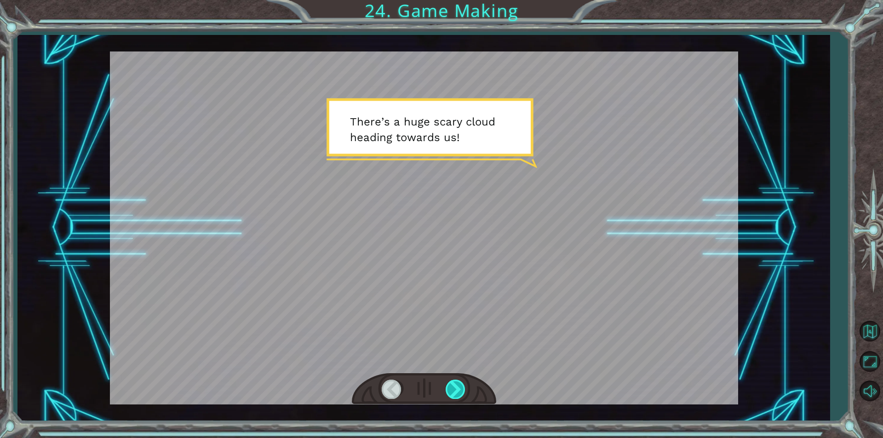
click at [461, 391] on div at bounding box center [456, 389] width 21 height 19
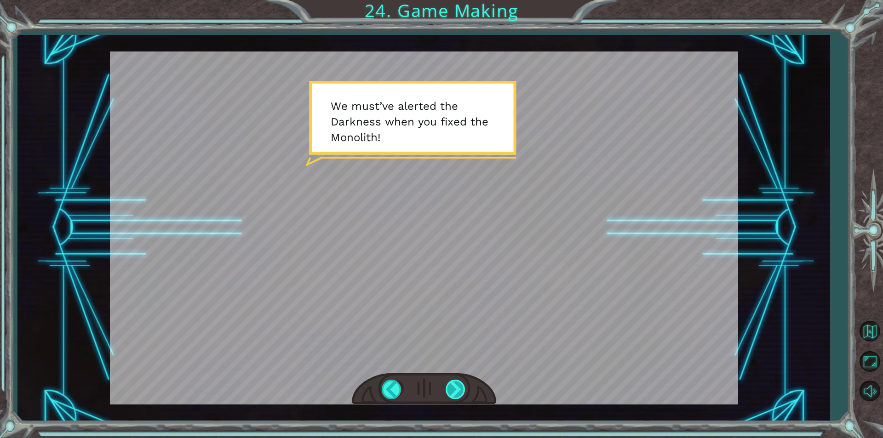
click at [461, 391] on div at bounding box center [456, 389] width 21 height 19
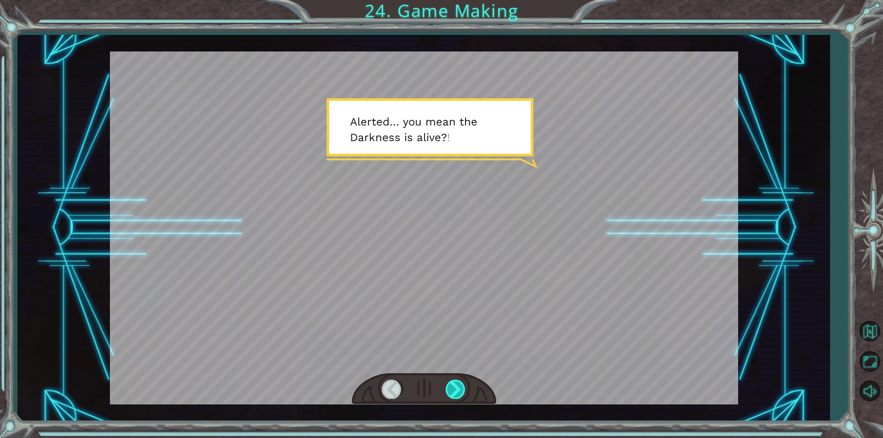
click at [461, 391] on div at bounding box center [456, 389] width 21 height 19
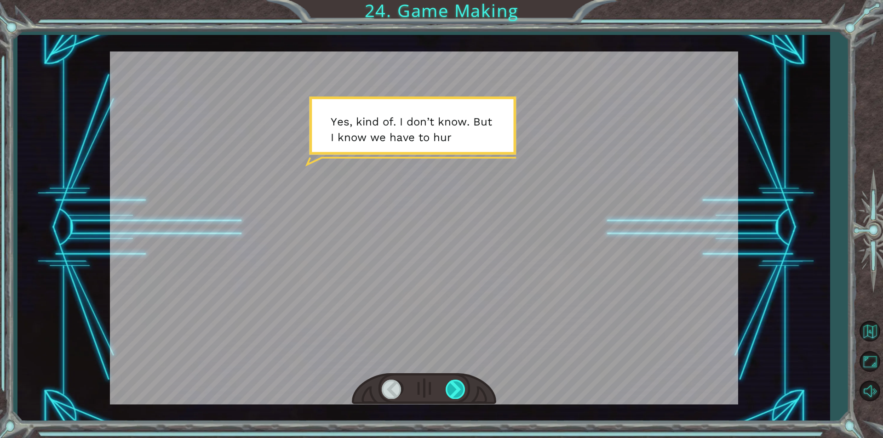
click at [461, 391] on div at bounding box center [456, 389] width 21 height 19
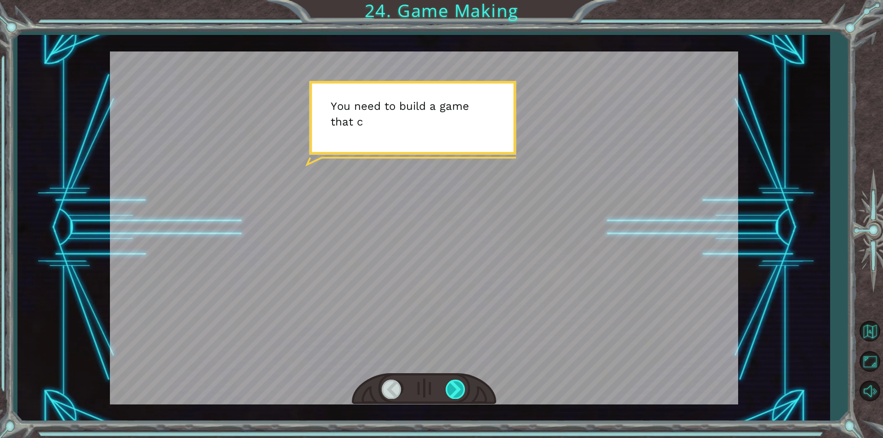
click at [461, 391] on div at bounding box center [456, 389] width 21 height 19
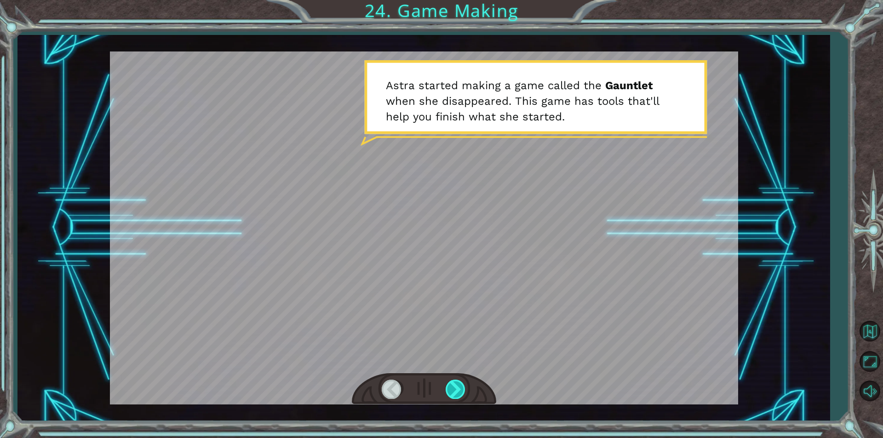
click at [461, 391] on div at bounding box center [456, 389] width 21 height 19
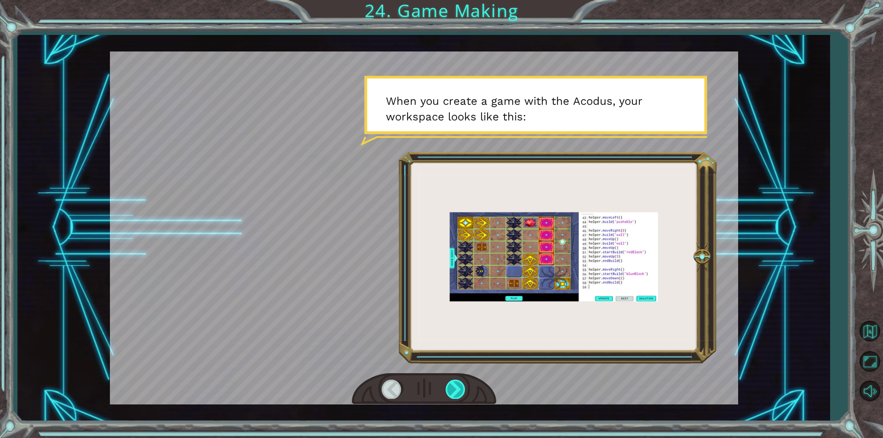
click at [461, 391] on div at bounding box center [456, 389] width 21 height 19
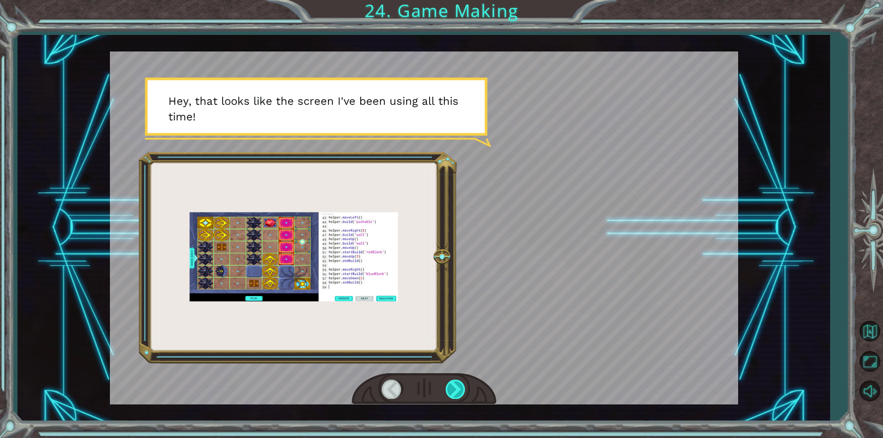
click at [461, 391] on div at bounding box center [456, 389] width 21 height 19
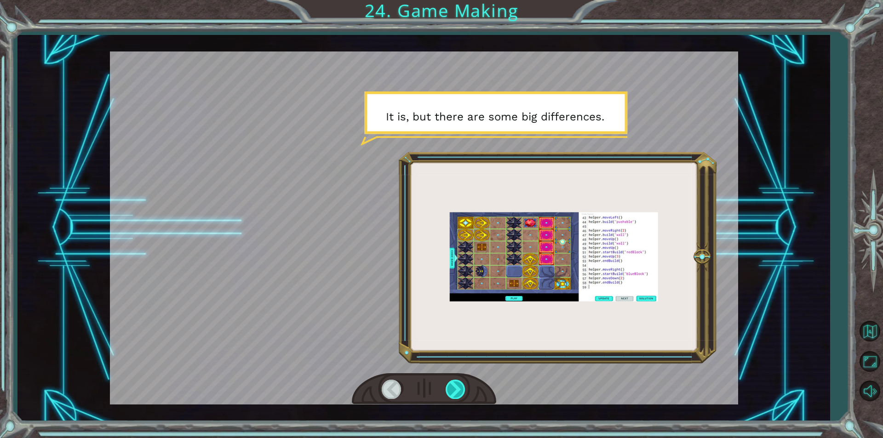
click at [461, 391] on div at bounding box center [456, 389] width 21 height 19
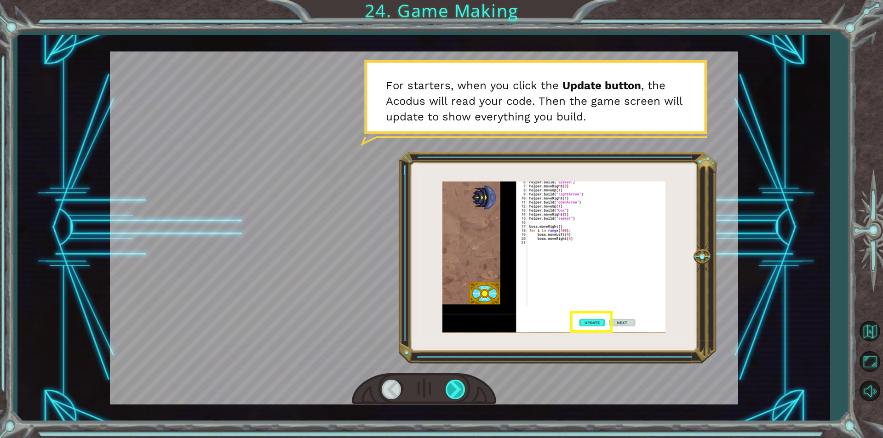
click at [461, 391] on div at bounding box center [456, 389] width 21 height 19
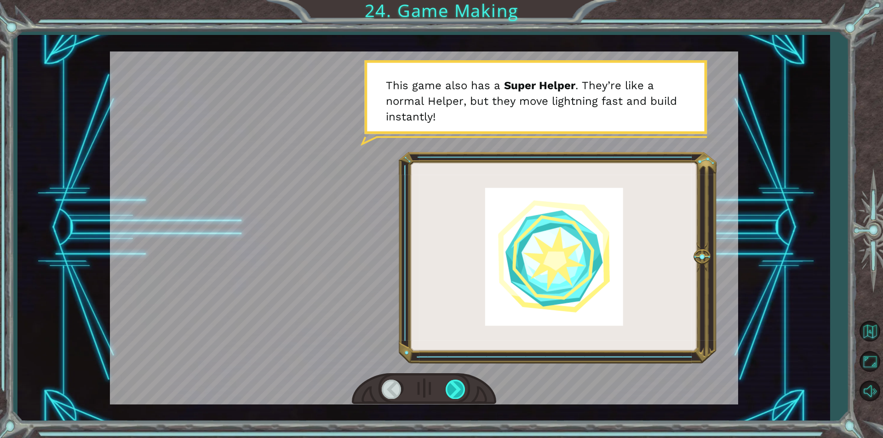
click at [461, 391] on div at bounding box center [456, 389] width 21 height 19
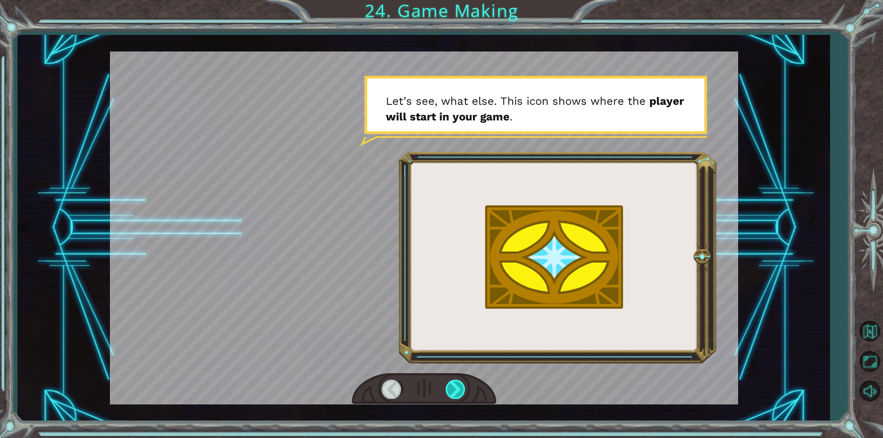
click at [461, 391] on div at bounding box center [456, 389] width 21 height 19
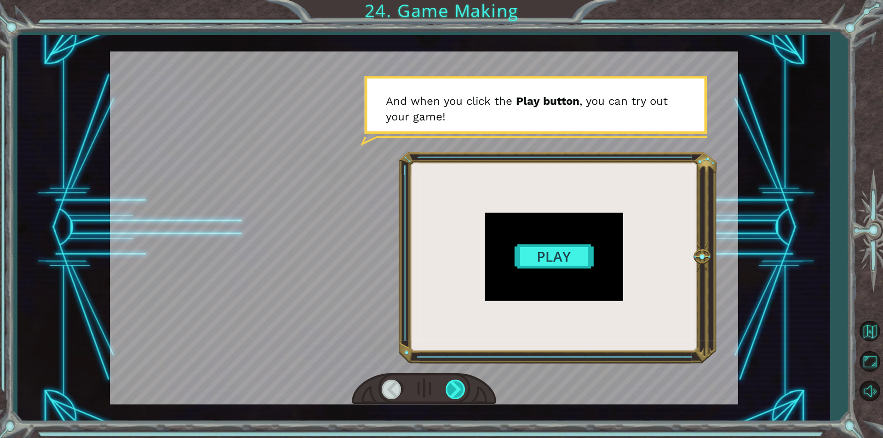
click at [461, 391] on div at bounding box center [456, 389] width 21 height 19
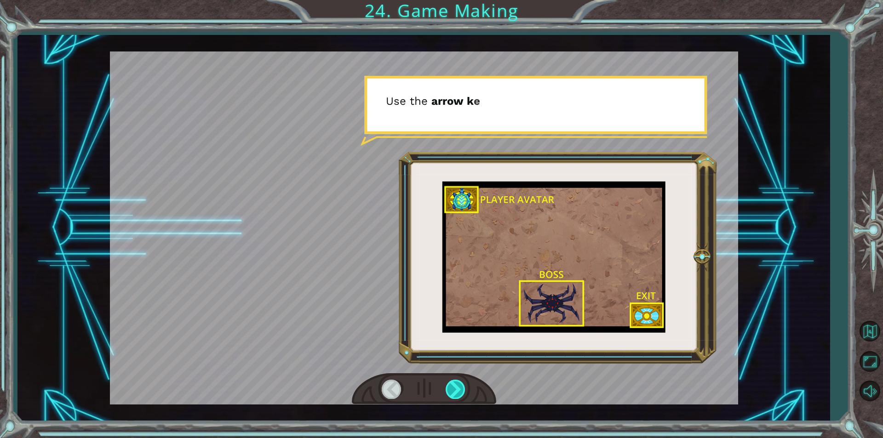
click at [461, 391] on div at bounding box center [456, 389] width 21 height 19
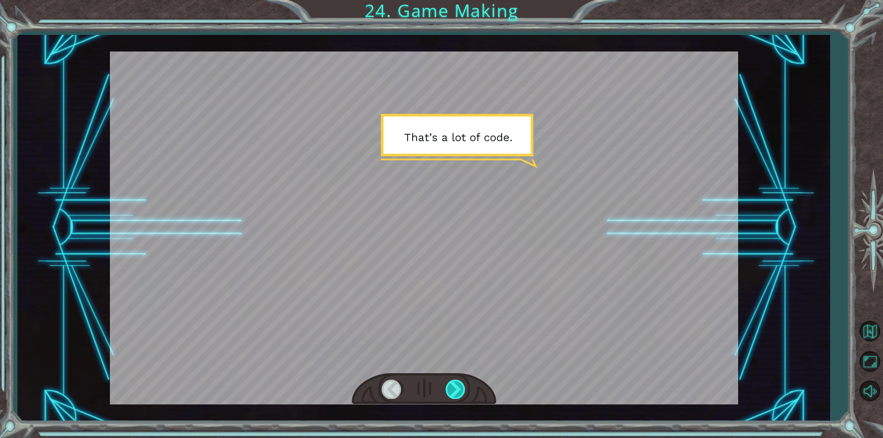
click at [461, 391] on div at bounding box center [456, 389] width 21 height 19
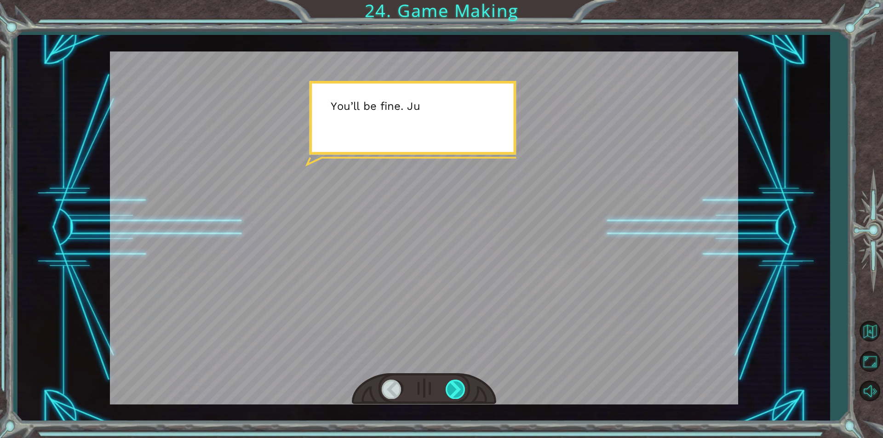
click at [461, 391] on div at bounding box center [456, 389] width 21 height 19
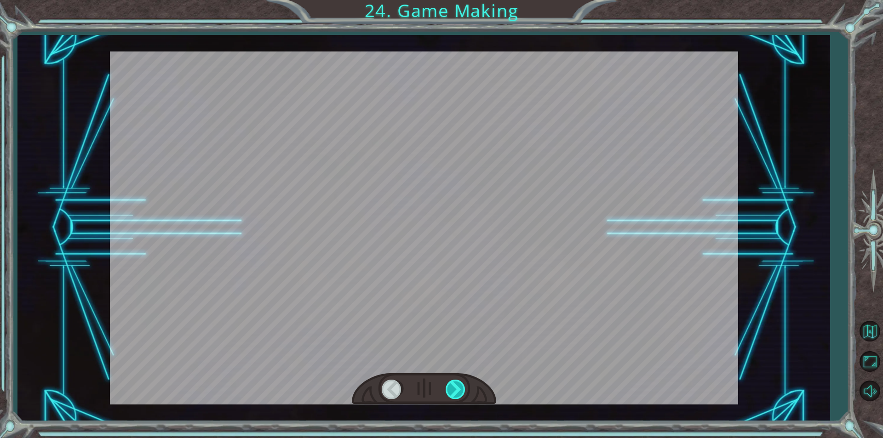
click at [461, 391] on div at bounding box center [456, 389] width 21 height 19
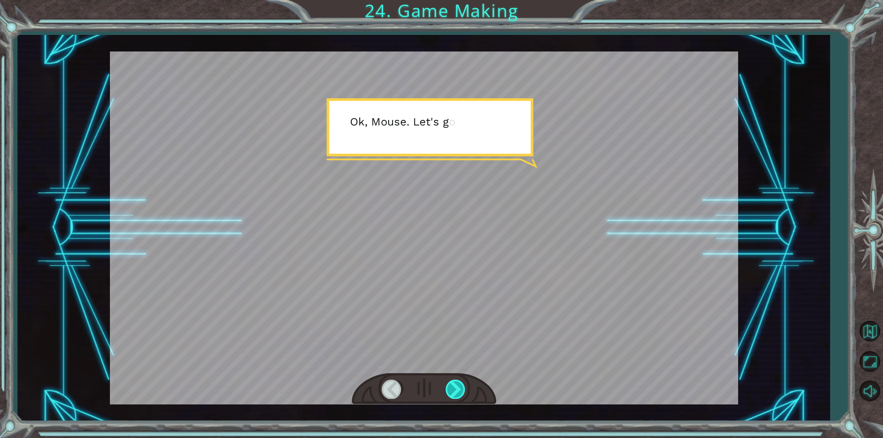
click at [461, 391] on div at bounding box center [456, 389] width 21 height 19
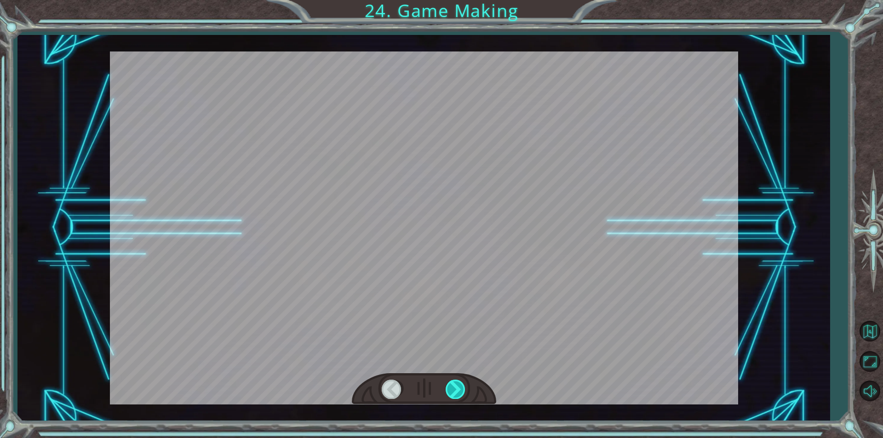
click at [461, 391] on div at bounding box center [456, 389] width 21 height 19
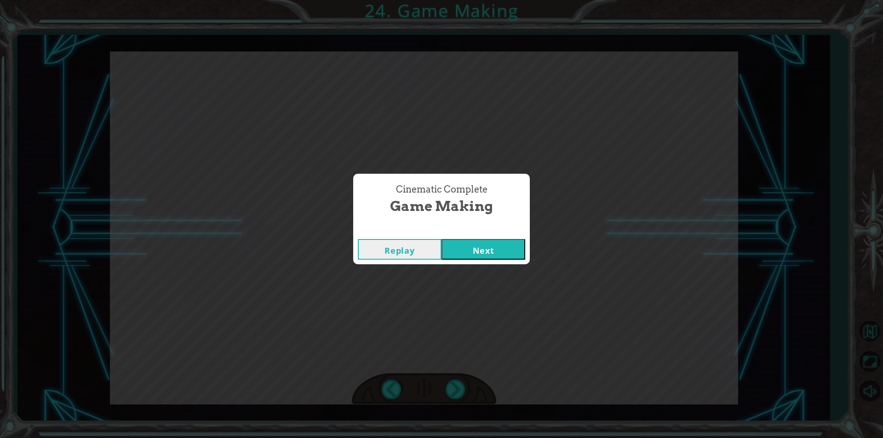
click at [467, 241] on button "Next" at bounding box center [484, 249] width 84 height 21
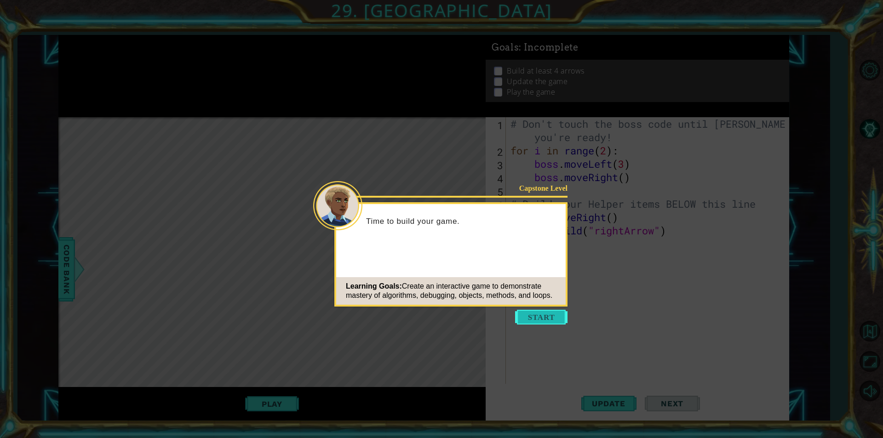
click at [559, 315] on button "Start" at bounding box center [541, 317] width 52 height 15
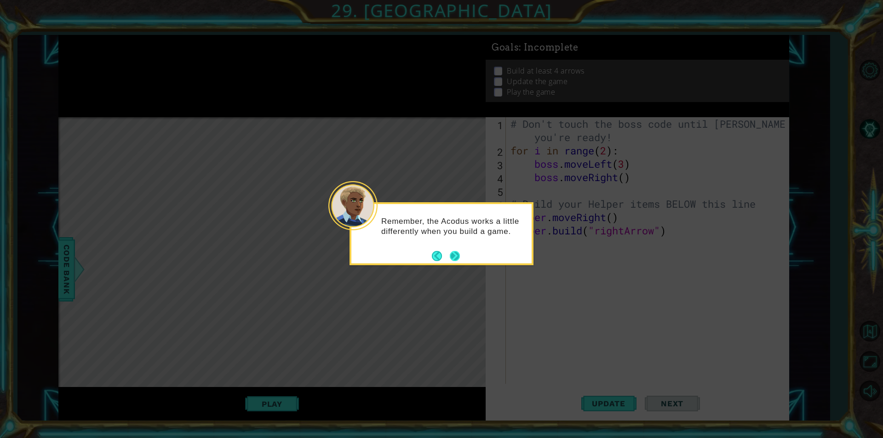
click at [450, 256] on button "Next" at bounding box center [455, 256] width 10 height 10
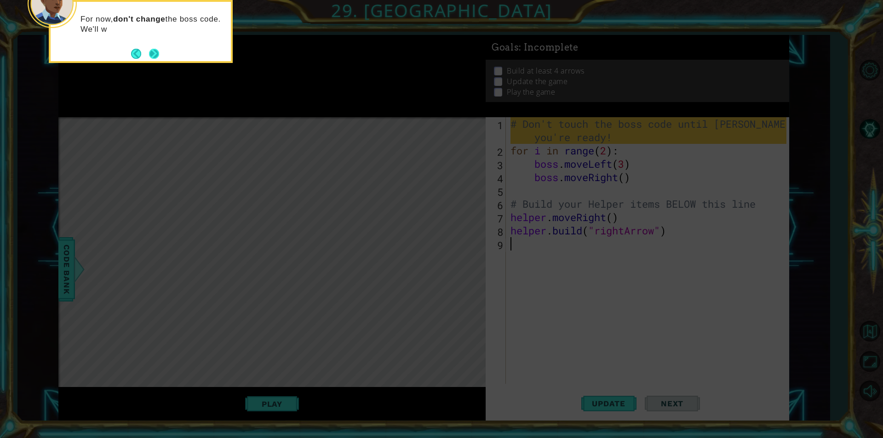
click at [154, 59] on button "Next" at bounding box center [154, 54] width 10 height 10
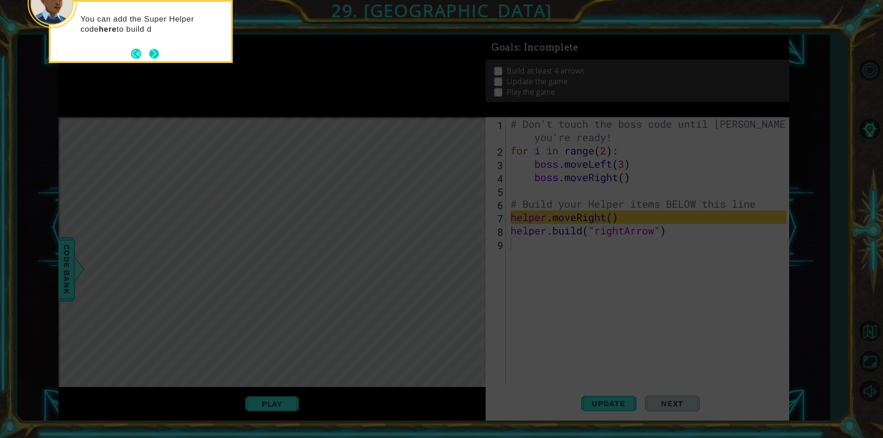
click at [159, 55] on button "Next" at bounding box center [154, 54] width 10 height 10
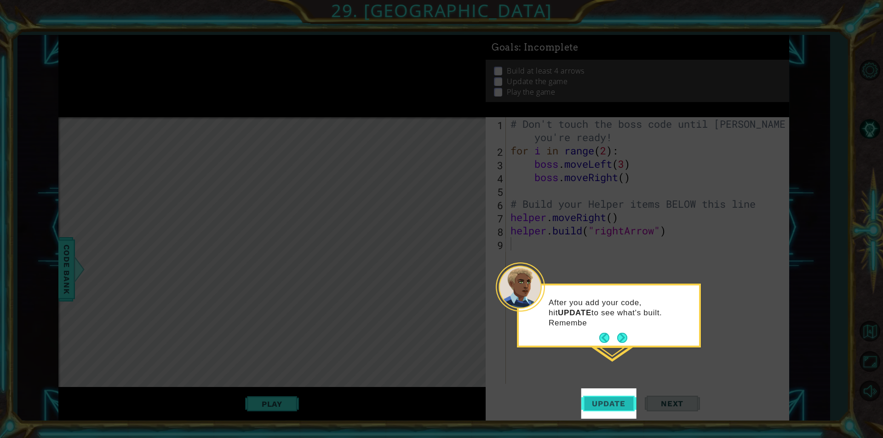
click at [618, 403] on span "Update" at bounding box center [609, 403] width 52 height 9
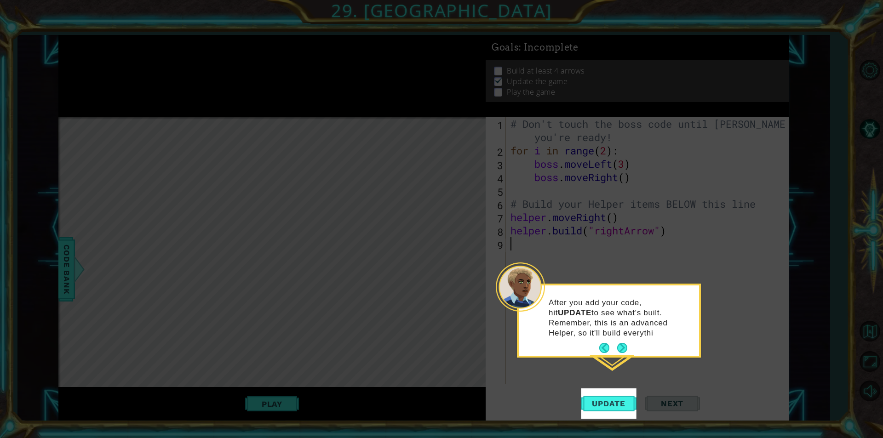
click at [619, 339] on div "After you add your code, hit UPDATE to see what's built. Remember, this is an a…" at bounding box center [609, 322] width 180 height 67
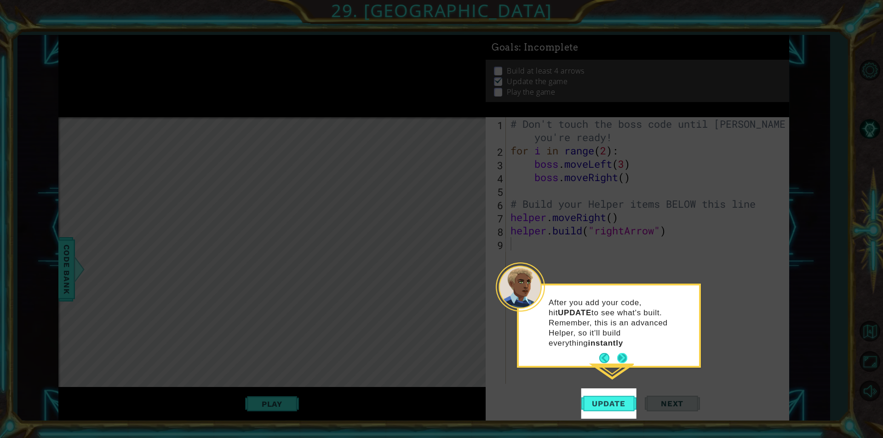
click at [620, 353] on button "Next" at bounding box center [622, 358] width 10 height 10
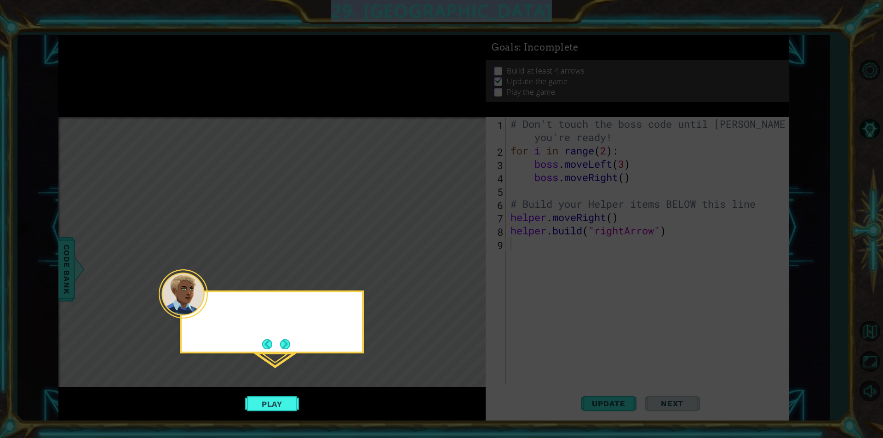
click at [620, 352] on icon at bounding box center [441, 219] width 883 height 438
click at [288, 405] on button "Play" at bounding box center [272, 404] width 54 height 17
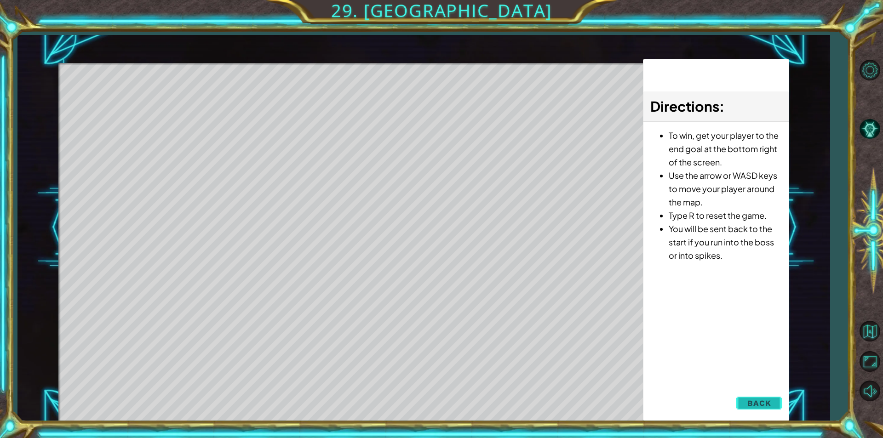
click at [750, 404] on span "Back" at bounding box center [759, 403] width 23 height 9
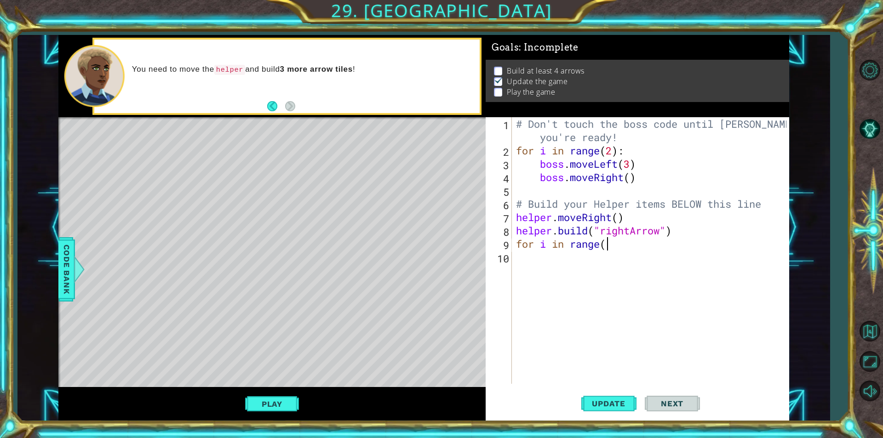
scroll to position [0, 4]
type textarea "for i in range(3)"
type textarea "helper.moveRight"
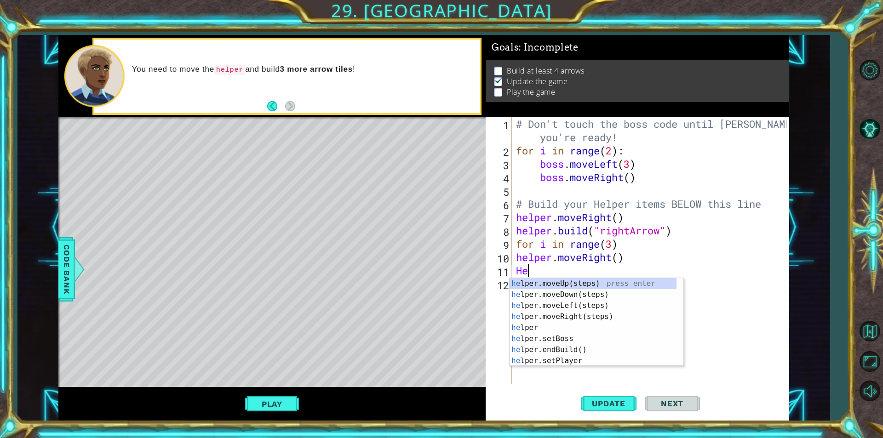
type textarea "H"
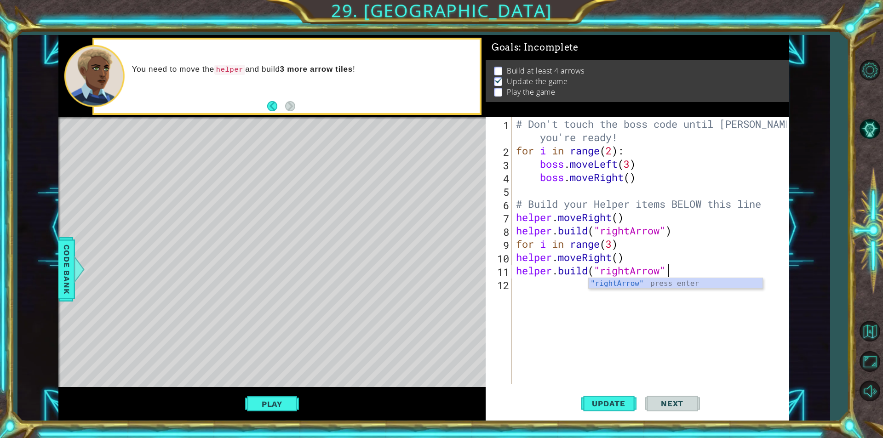
scroll to position [0, 6]
type textarea "[DOMAIN_NAME]("rightArrow")"
click at [616, 403] on span "Update" at bounding box center [609, 403] width 52 height 9
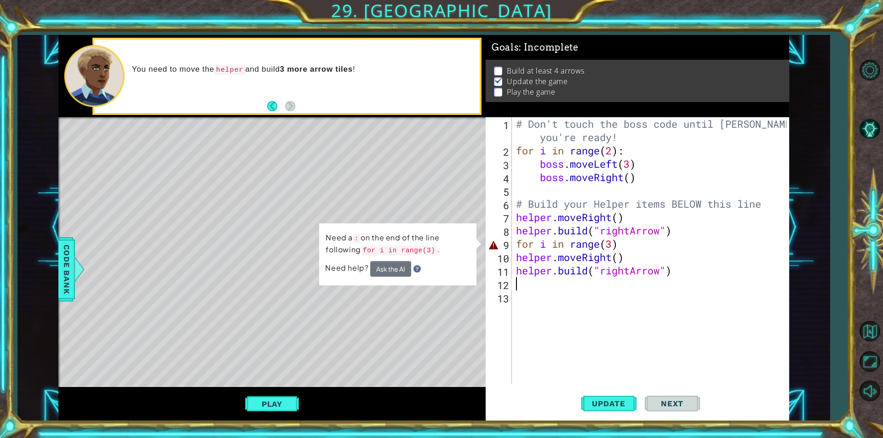
click at [541, 245] on div "# Don't touch the boss code until [PERSON_NAME] says you're ready! for i in ran…" at bounding box center [652, 270] width 277 height 307
click at [545, 245] on div "# Don't touch the boss code until [PERSON_NAME] says you're ready! for i in ran…" at bounding box center [652, 270] width 277 height 307
click at [552, 244] on div "# Don't touch the boss code until [PERSON_NAME] says you're ready! for i in ran…" at bounding box center [652, 270] width 277 height 307
click at [626, 245] on div "# Don't touch the boss code until [PERSON_NAME] says you're ready! for i in ran…" at bounding box center [652, 270] width 277 height 307
click at [601, 244] on div "# Don't touch the boss code until [PERSON_NAME] says you're ready! for i in ran…" at bounding box center [652, 270] width 277 height 307
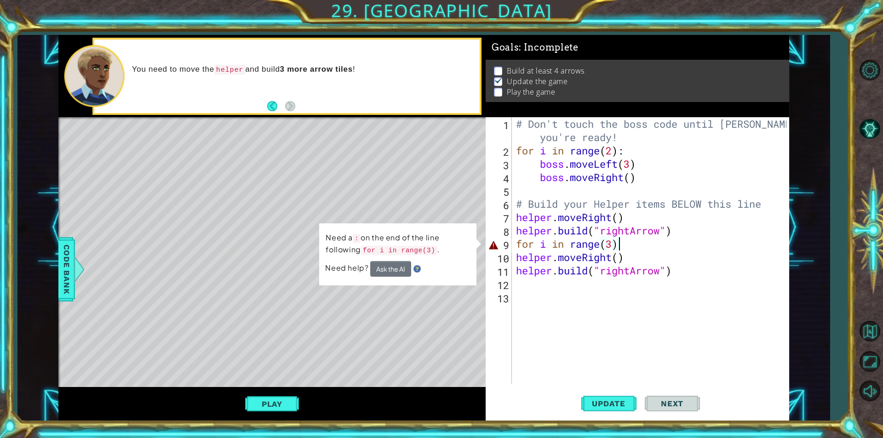
click at [638, 244] on div "# Don't touch the boss code until [PERSON_NAME] says you're ready! for i in ran…" at bounding box center [652, 270] width 277 height 307
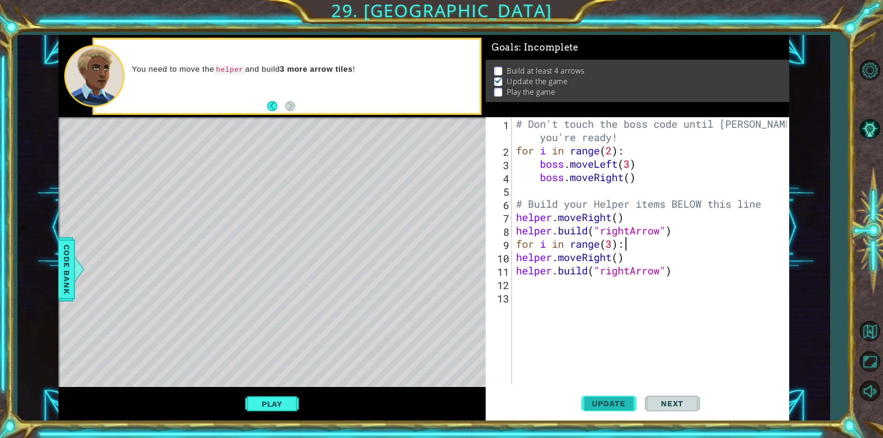
click at [621, 397] on button "Update" at bounding box center [609, 404] width 55 height 30
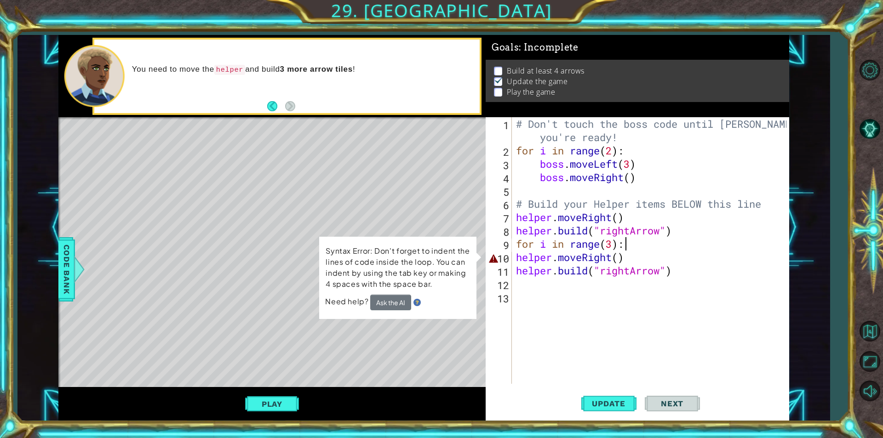
click at [544, 260] on div "# Don't touch the boss code until [PERSON_NAME] says you're ready! for i in ran…" at bounding box center [652, 270] width 277 height 307
click at [549, 258] on div "# Don't touch the boss code until [PERSON_NAME] says you're ready! for i in ran…" at bounding box center [652, 270] width 277 height 307
click at [574, 258] on div "# Don't touch the boss code until [PERSON_NAME] says you're ready! for i in ran…" at bounding box center [652, 270] width 277 height 307
click at [536, 256] on div "# Don't touch the boss code until [PERSON_NAME] says you're ready! for i in ran…" at bounding box center [652, 270] width 277 height 307
click at [553, 255] on div "# Don't touch the boss code until [PERSON_NAME] says you're ready! for i in ran…" at bounding box center [652, 270] width 277 height 307
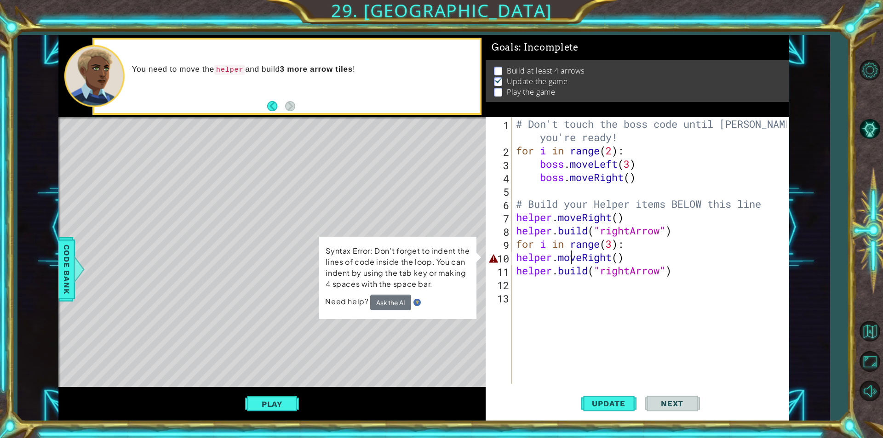
click at [570, 256] on div "# Don't touch the boss code until [PERSON_NAME] says you're ready! for i in ran…" at bounding box center [652, 270] width 277 height 307
click at [539, 260] on div "# Don't touch the boss code until [PERSON_NAME] says you're ready! for i in ran…" at bounding box center [652, 270] width 277 height 307
click at [576, 260] on div "# Don't touch the boss code until [PERSON_NAME] says you're ready! for i in ran…" at bounding box center [652, 270] width 277 height 307
click at [590, 259] on div "# Don't touch the boss code until [PERSON_NAME] says you're ready! for i in ran…" at bounding box center [652, 270] width 277 height 307
click at [607, 259] on div "# Don't touch the boss code until [PERSON_NAME] says you're ready! for i in ran…" at bounding box center [652, 270] width 277 height 307
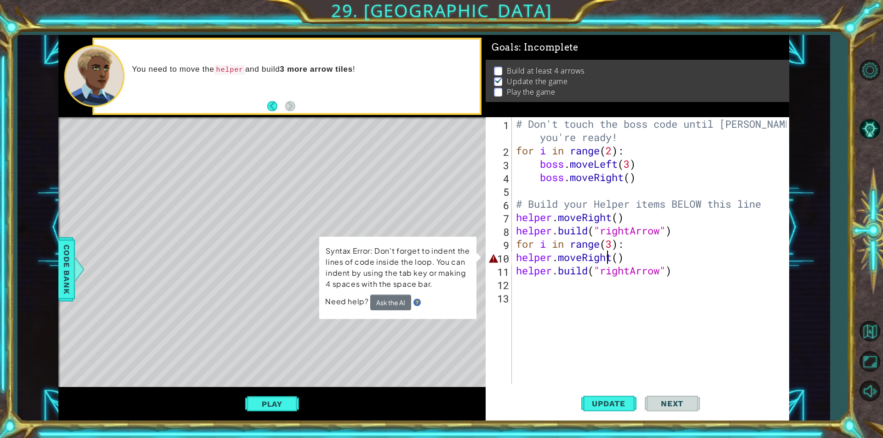
click at [622, 260] on div "# Don't touch the boss code until [PERSON_NAME] says you're ready! for i in ran…" at bounding box center [652, 270] width 277 height 307
click at [620, 260] on div "# Don't touch the boss code until [PERSON_NAME] says you're ready! for i in ran…" at bounding box center [652, 270] width 277 height 307
click at [619, 259] on div "# Don't touch the boss code until [PERSON_NAME] says you're ready! for i in ran…" at bounding box center [652, 270] width 277 height 307
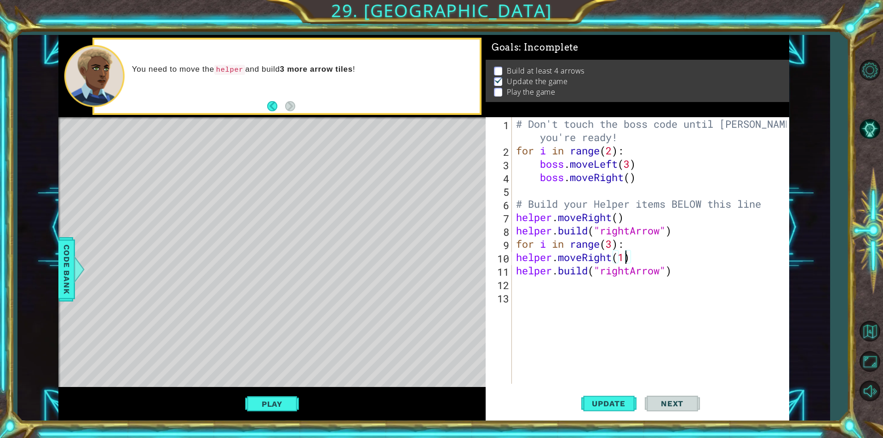
scroll to position [0, 5]
click at [628, 405] on span "Update" at bounding box center [609, 403] width 52 height 9
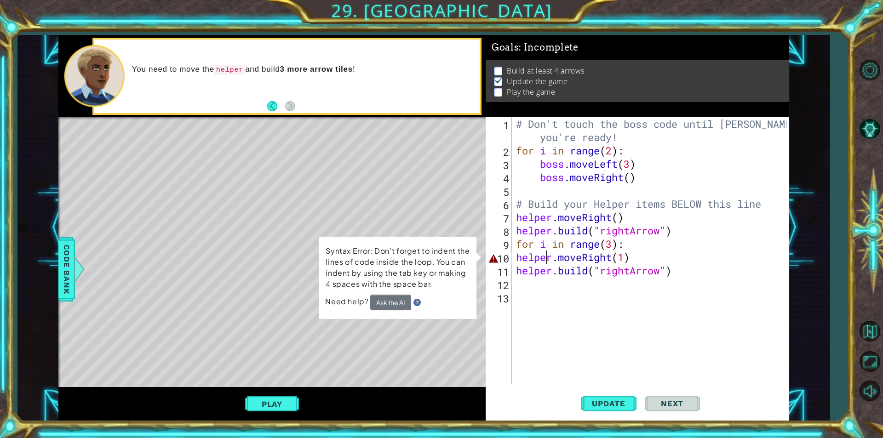
click at [546, 263] on div "# Don't touch the boss code until [PERSON_NAME] says you're ready! for i in ran…" at bounding box center [652, 270] width 277 height 307
click at [531, 256] on div "# Don't touch the boss code until [PERSON_NAME] says you're ready! for i in ran…" at bounding box center [652, 270] width 277 height 307
drag, startPoint x: 516, startPoint y: 257, endPoint x: 515, endPoint y: 261, distance: 4.7
click at [515, 261] on div "# Don't touch the boss code until [PERSON_NAME] says you're ready! for i in ran…" at bounding box center [652, 270] width 277 height 307
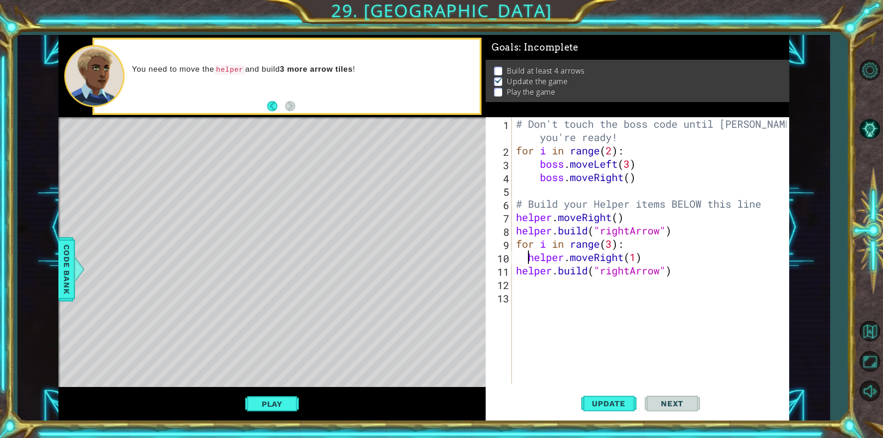
type textarea "helper.moveRight(1)"
click at [593, 395] on button "Update" at bounding box center [609, 404] width 55 height 30
click at [593, 398] on button "Update" at bounding box center [609, 404] width 55 height 30
click at [601, 401] on span "Update" at bounding box center [609, 403] width 52 height 9
click at [519, 278] on div "# Don't touch the boss code until [PERSON_NAME] says you're ready! for i in ran…" at bounding box center [652, 270] width 277 height 307
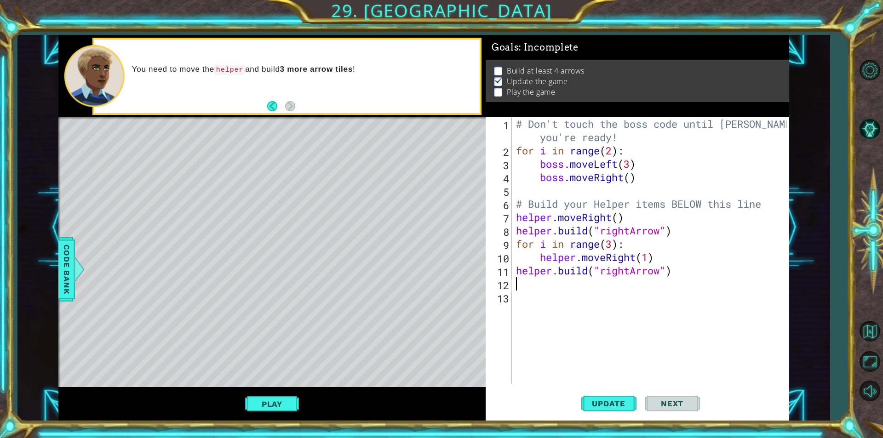
scroll to position [0, 0]
click at [519, 274] on div "# Don't touch the boss code until [PERSON_NAME] says you're ready! for i in ran…" at bounding box center [652, 270] width 277 height 307
type textarea "[DOMAIN_NAME]("rightArrow")"
click at [608, 401] on span "Update" at bounding box center [609, 403] width 52 height 9
click at [251, 403] on button "Play" at bounding box center [272, 404] width 54 height 17
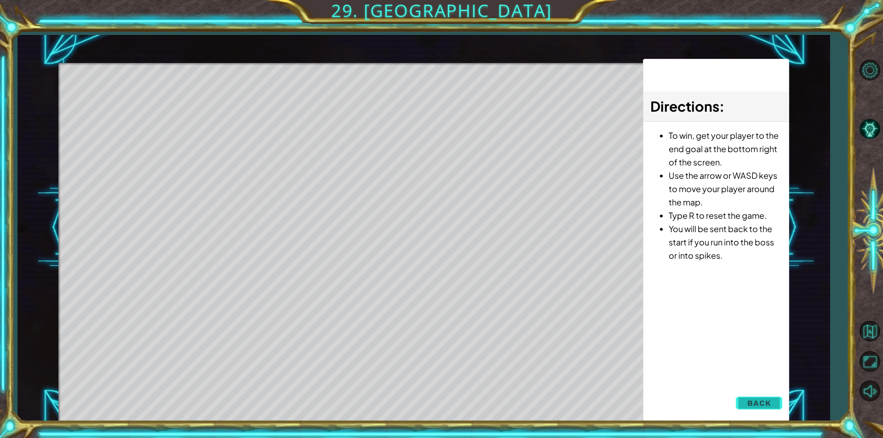
click at [751, 398] on button "Back" at bounding box center [759, 403] width 46 height 18
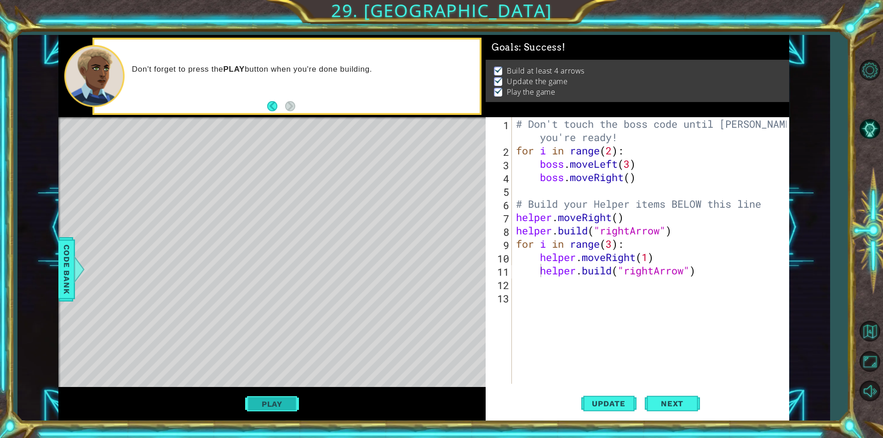
click at [286, 403] on button "Play" at bounding box center [272, 404] width 54 height 17
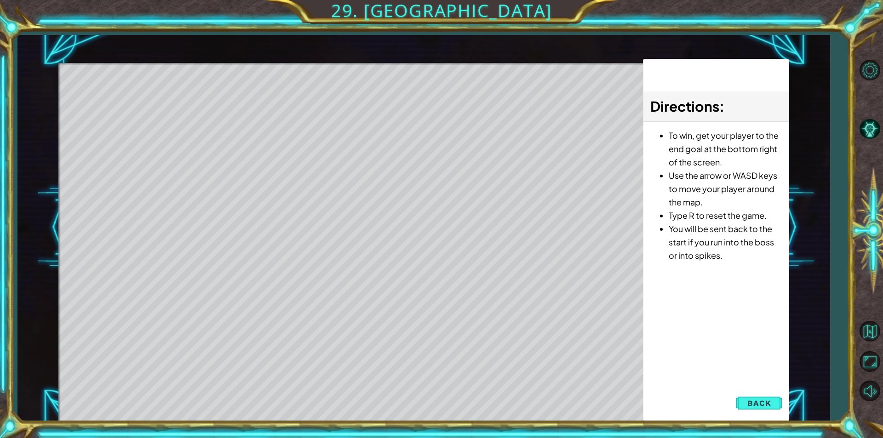
click at [744, 393] on div "Directions : To win, get your player to the end goal at the bottom right of the…" at bounding box center [716, 240] width 146 height 363
click at [749, 397] on button "Back" at bounding box center [759, 403] width 46 height 18
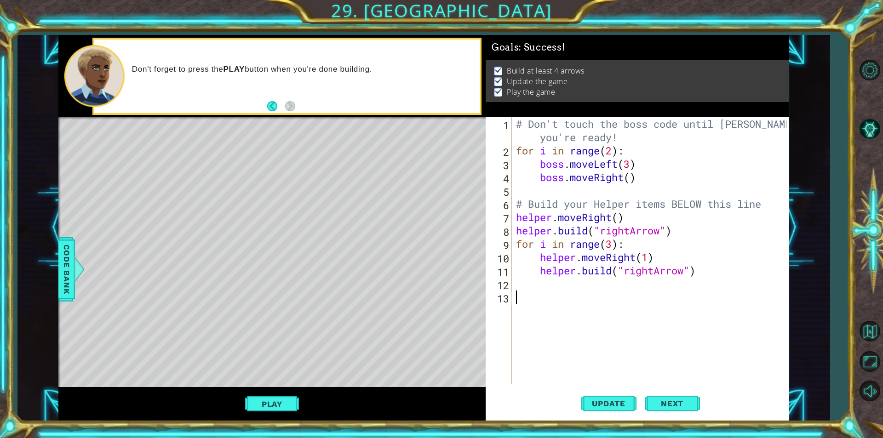
click at [671, 300] on div "# Don't touch the boss code until [PERSON_NAME] says you're ready! for i in ran…" at bounding box center [652, 270] width 277 height 307
click at [597, 289] on div "# Don't touch the boss code until [PERSON_NAME] says you're ready! for i in ran…" at bounding box center [652, 270] width 277 height 307
type textarea "player.moveRight(4)"
click at [609, 411] on button "Update" at bounding box center [609, 404] width 55 height 30
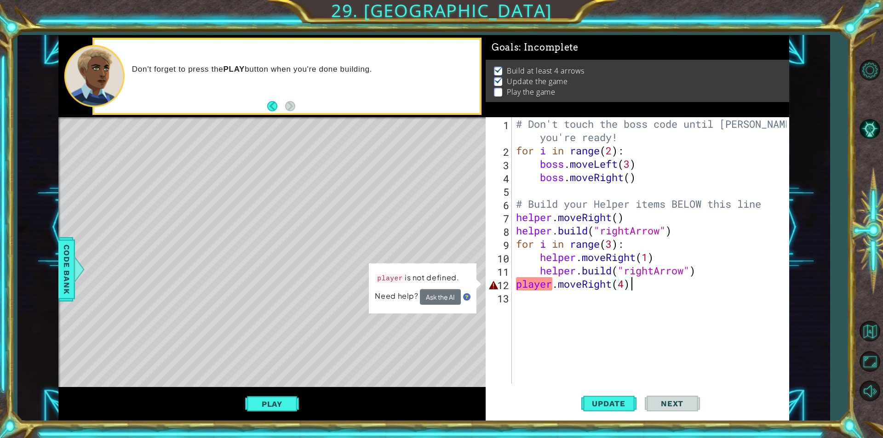
click at [541, 291] on div "# Don't touch the boss code until [PERSON_NAME] says you're ready! for i in ran…" at bounding box center [652, 270] width 277 height 307
click at [544, 284] on div "# Don't touch the boss code until [PERSON_NAME] says you're ready! for i in ran…" at bounding box center [652, 270] width 277 height 307
click at [532, 287] on div "# Don't touch the boss code until [PERSON_NAME] says you're ready! for i in ran…" at bounding box center [652, 270] width 277 height 307
drag, startPoint x: 516, startPoint y: 286, endPoint x: 552, endPoint y: 290, distance: 36.1
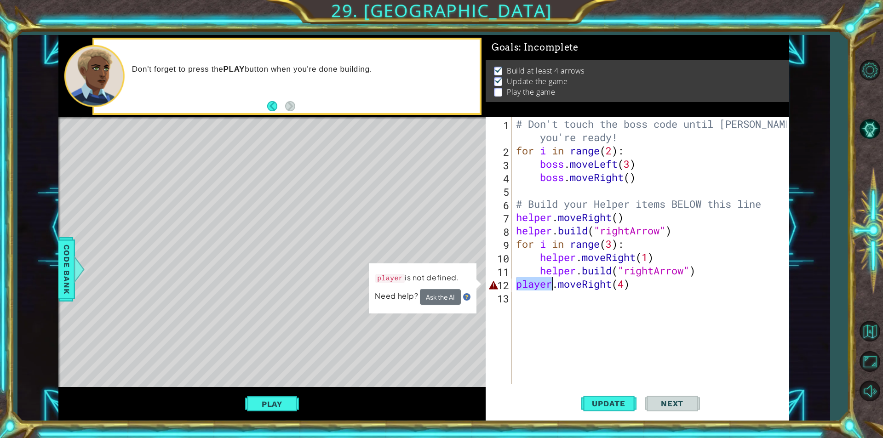
click at [552, 290] on div "# Don't touch the boss code until [PERSON_NAME] says you're ready! for i in ran…" at bounding box center [652, 270] width 277 height 307
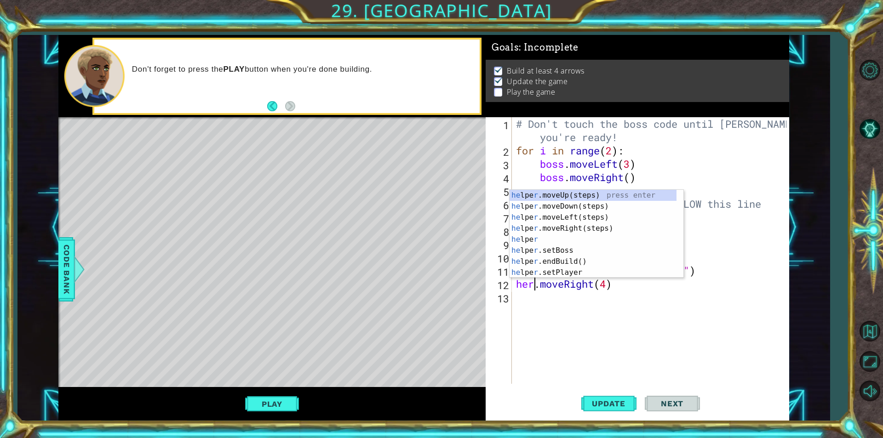
scroll to position [0, 1]
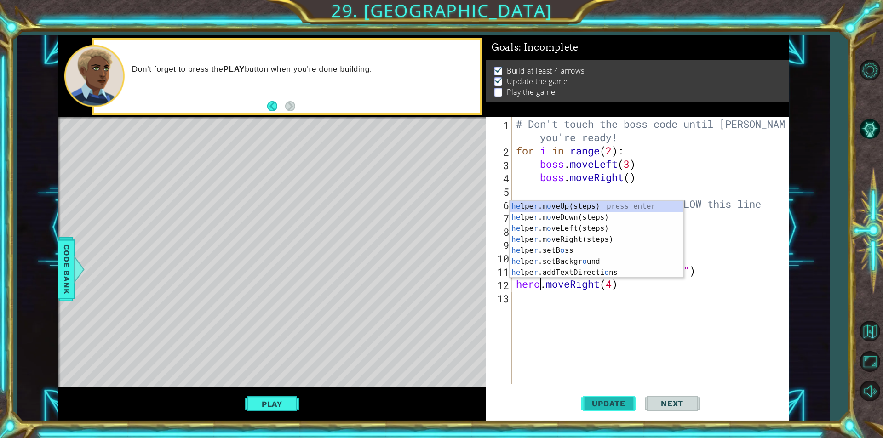
type textarea "hero.moveRight(4)"
click at [628, 406] on span "Update" at bounding box center [609, 403] width 52 height 9
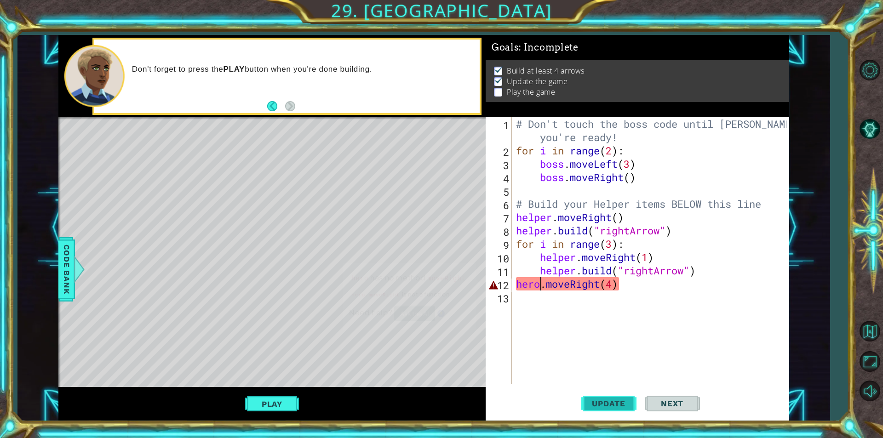
click at [616, 403] on span "Update" at bounding box center [609, 403] width 52 height 9
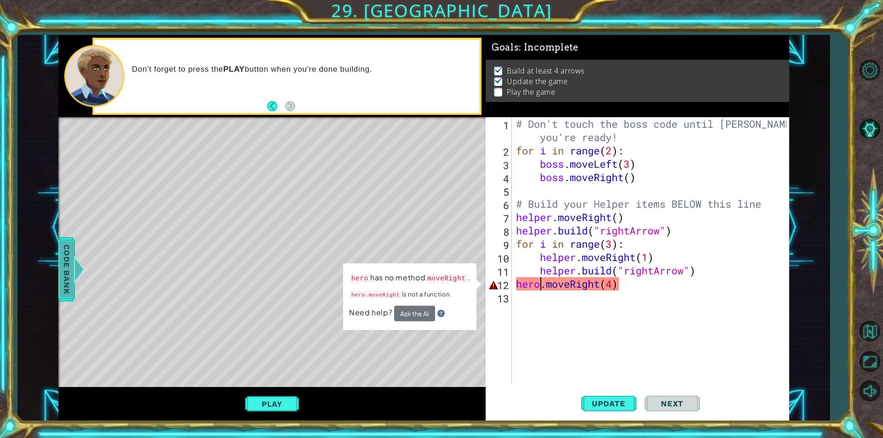
click at [64, 271] on span "Code Bank" at bounding box center [66, 270] width 15 height 56
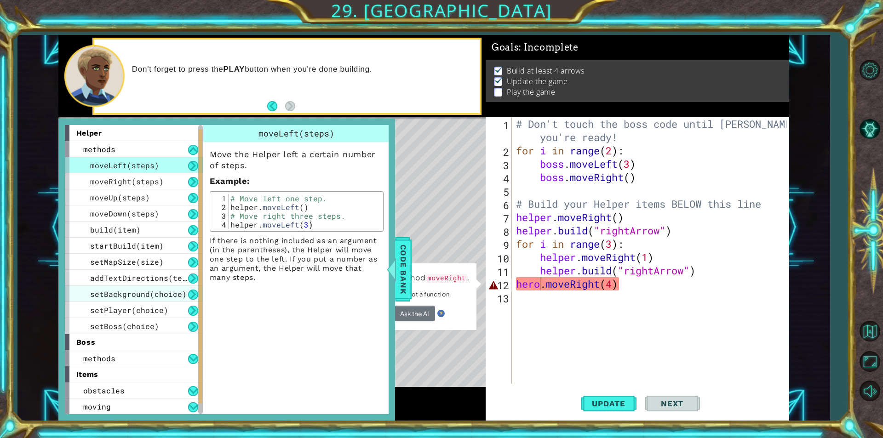
scroll to position [33, 0]
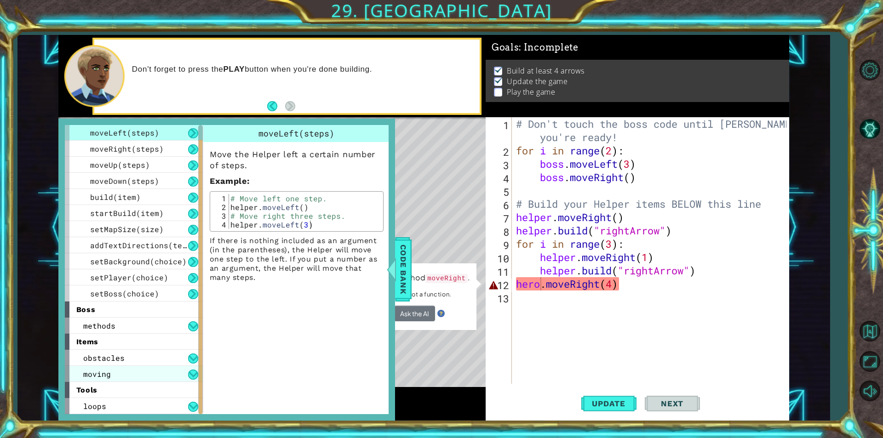
click at [188, 374] on div "moving" at bounding box center [134, 374] width 138 height 16
click at [402, 261] on span "Code Bank" at bounding box center [403, 270] width 15 height 56
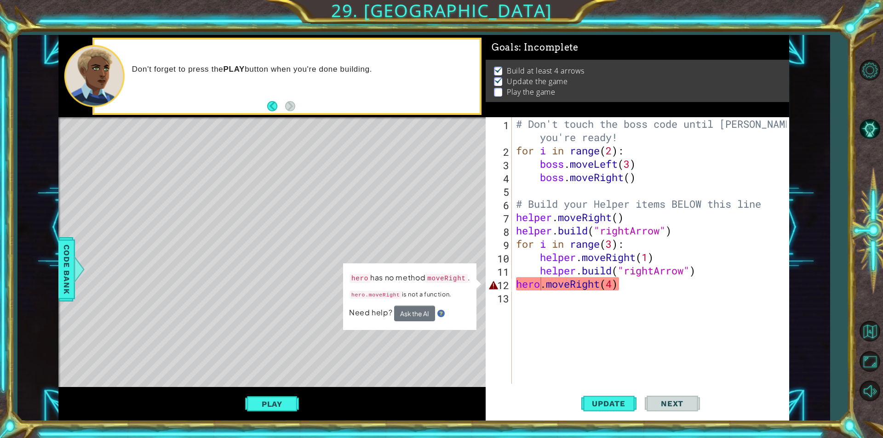
click at [605, 293] on div "# Don't touch the boss code until [PERSON_NAME] says you're ready! for i in ran…" at bounding box center [652, 270] width 277 height 307
click at [611, 288] on div "# Don't touch the boss code until [PERSON_NAME] says you're ready! for i in ran…" at bounding box center [652, 270] width 277 height 307
type textarea "hero.moveRight(4)"
drag, startPoint x: 627, startPoint y: 286, endPoint x: 512, endPoint y: 284, distance: 115.5
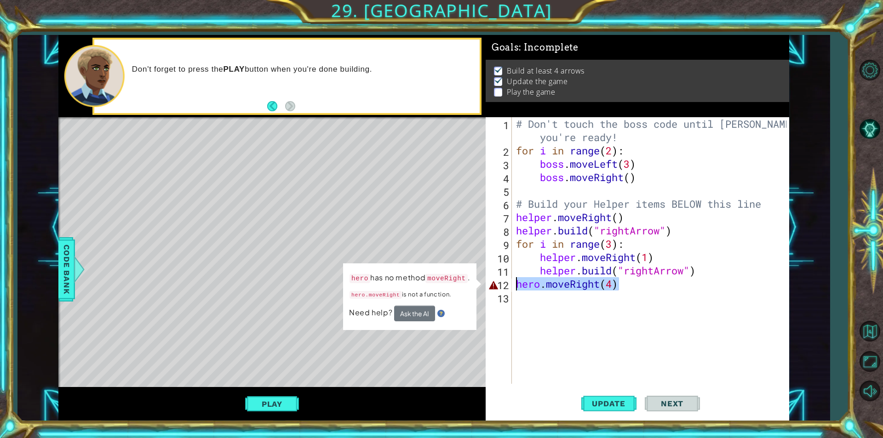
click at [512, 284] on div "hero.moveRight(4) 1 2 3 4 5 6 7 8 9 10 11 12 13 # Don't touch the boss code unt…" at bounding box center [636, 250] width 301 height 267
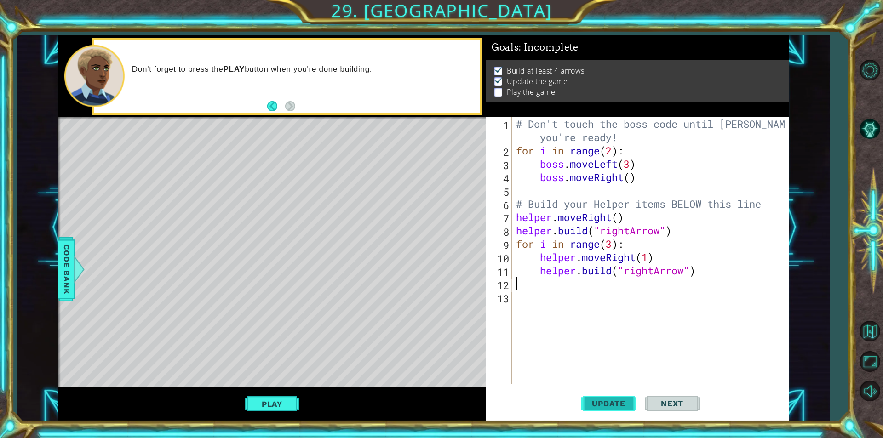
type textarea "[DOMAIN_NAME]("rightArrow")"
click at [529, 279] on div "# Don't touch the boss code until [PERSON_NAME] says you're ready! for i in ran…" at bounding box center [652, 270] width 277 height 307
type textarea "[DOMAIN_NAME]("rightArrow")"
drag, startPoint x: 261, startPoint y: 401, endPoint x: 285, endPoint y: 392, distance: 26.1
click at [263, 401] on button "Play" at bounding box center [272, 404] width 54 height 17
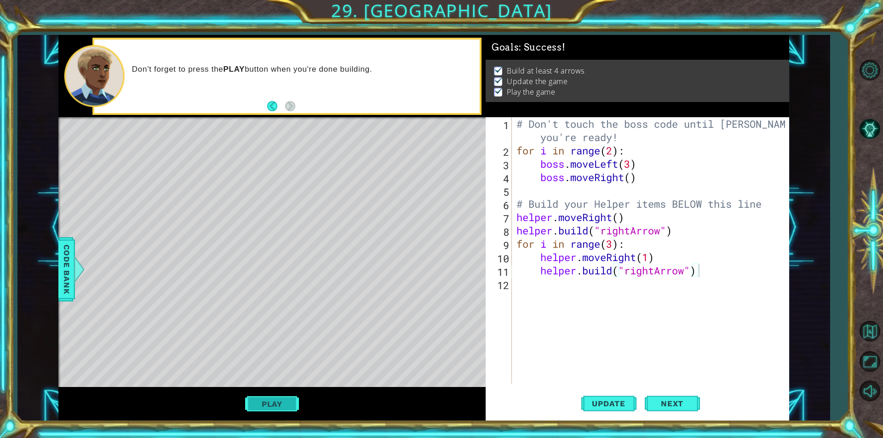
click at [288, 407] on button "Play" at bounding box center [272, 404] width 54 height 17
click at [671, 412] on button "Next" at bounding box center [672, 404] width 55 height 30
click at [669, 408] on div at bounding box center [441, 219] width 883 height 438
click at [671, 403] on div at bounding box center [441, 219] width 883 height 438
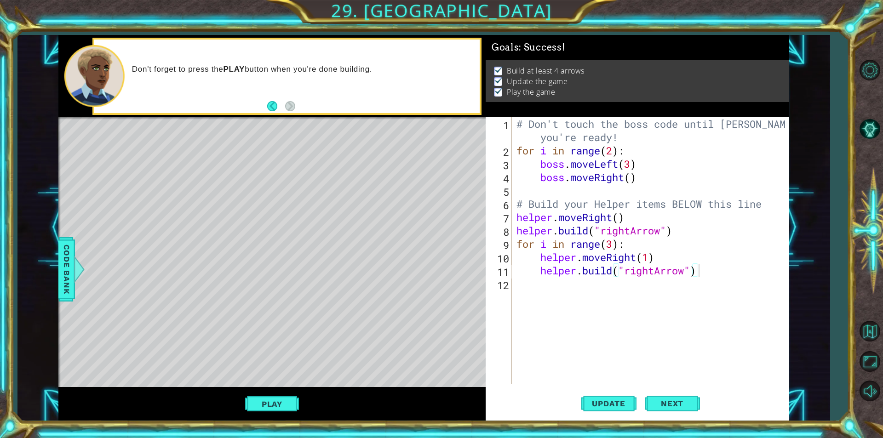
click at [673, 397] on body "1 ההההההההההההההההההההההההההההההההההההההההההההההההההההההההההההההההההההההההההההה…" at bounding box center [441, 219] width 883 height 438
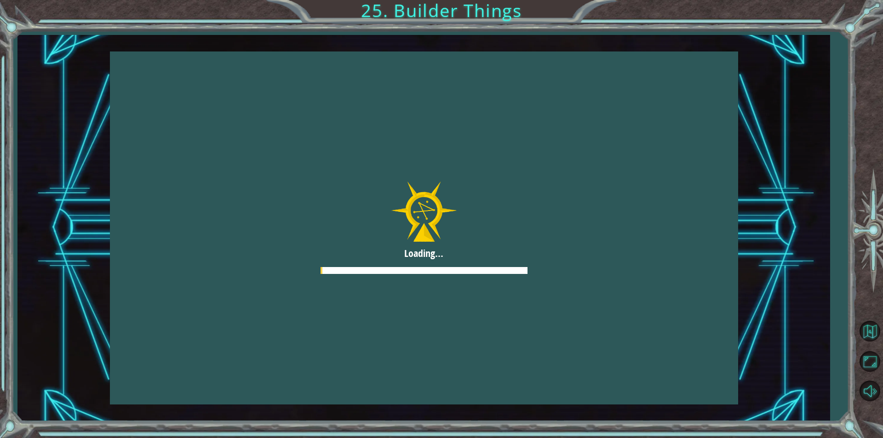
click at [674, 406] on div "Loading..." at bounding box center [423, 228] width 812 height 386
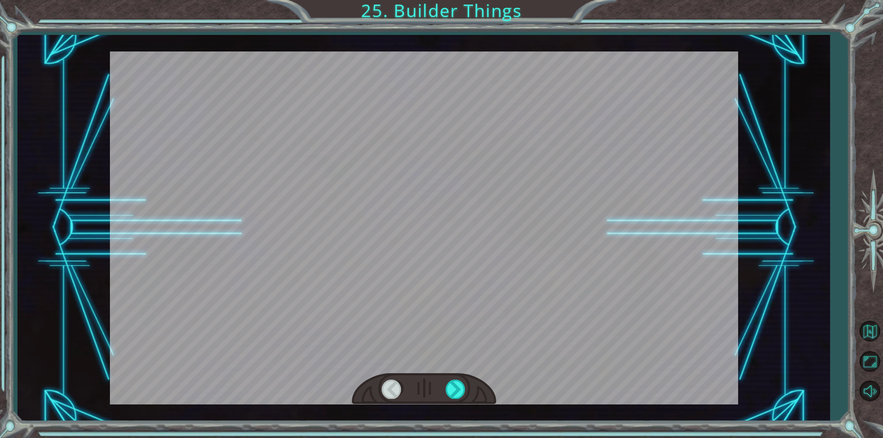
drag, startPoint x: 475, startPoint y: 392, endPoint x: 451, endPoint y: 380, distance: 27.0
click at [475, 392] on div at bounding box center [424, 390] width 144 height 32
click at [454, 385] on div at bounding box center [456, 389] width 21 height 19
click at [463, 388] on div at bounding box center [456, 389] width 21 height 19
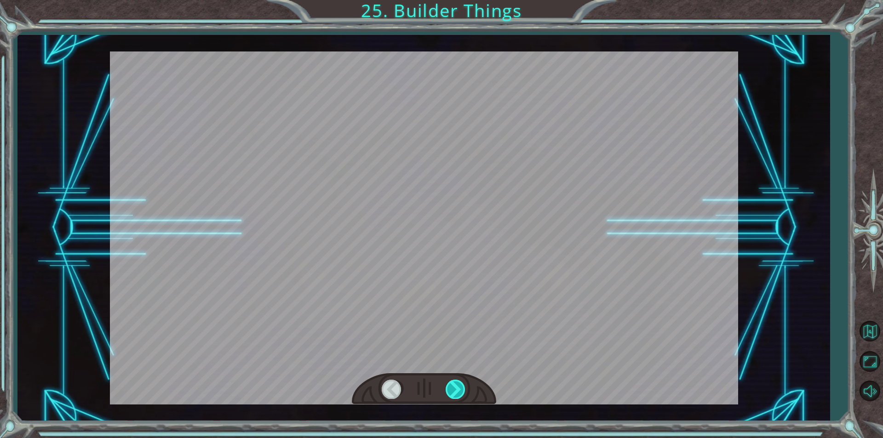
click at [463, 388] on div at bounding box center [456, 389] width 21 height 19
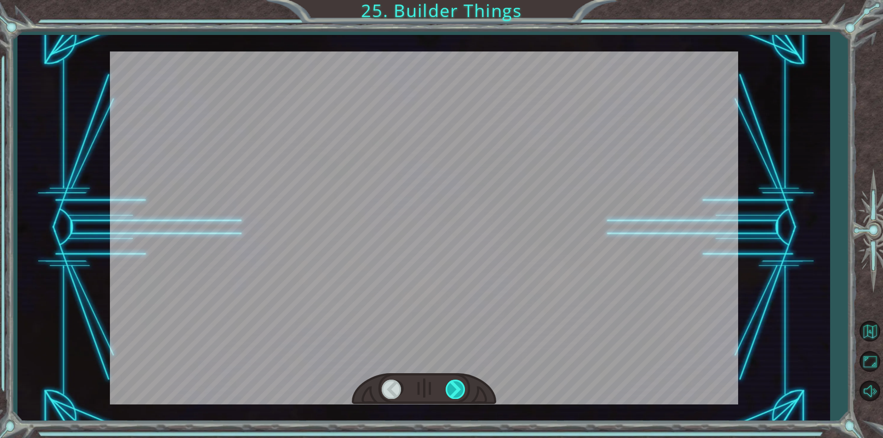
click at [463, 388] on div at bounding box center [456, 389] width 21 height 19
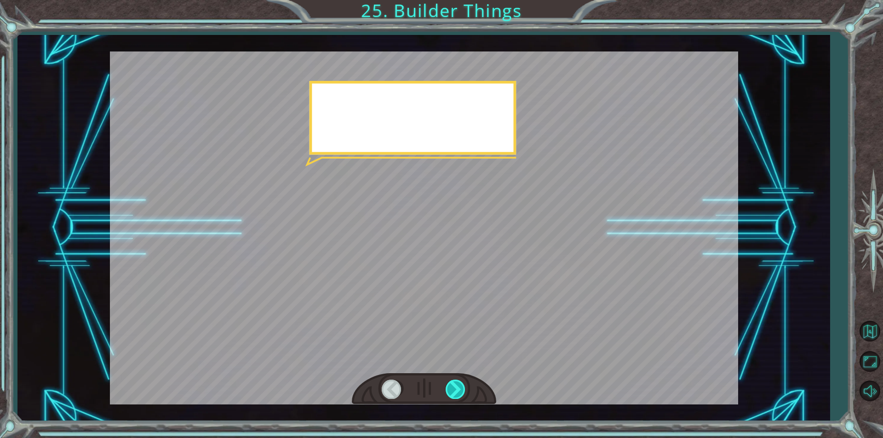
click at [456, 386] on div at bounding box center [456, 389] width 21 height 19
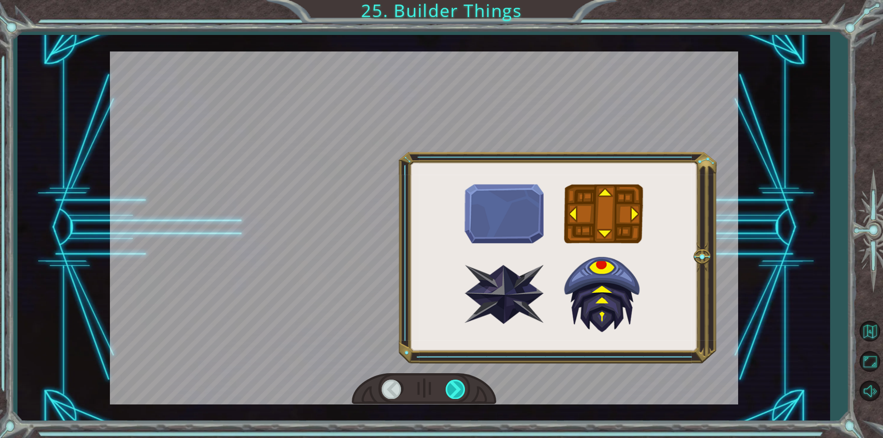
click at [456, 386] on div at bounding box center [456, 389] width 21 height 19
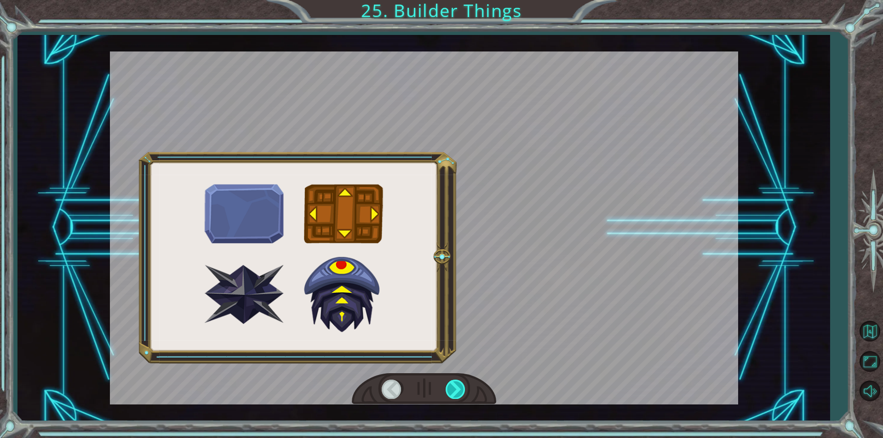
click at [456, 386] on div at bounding box center [456, 389] width 21 height 19
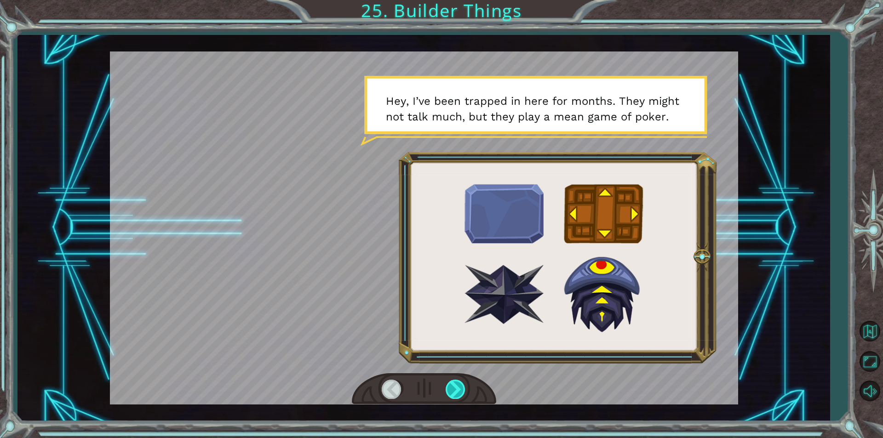
click at [457, 388] on div at bounding box center [456, 389] width 21 height 19
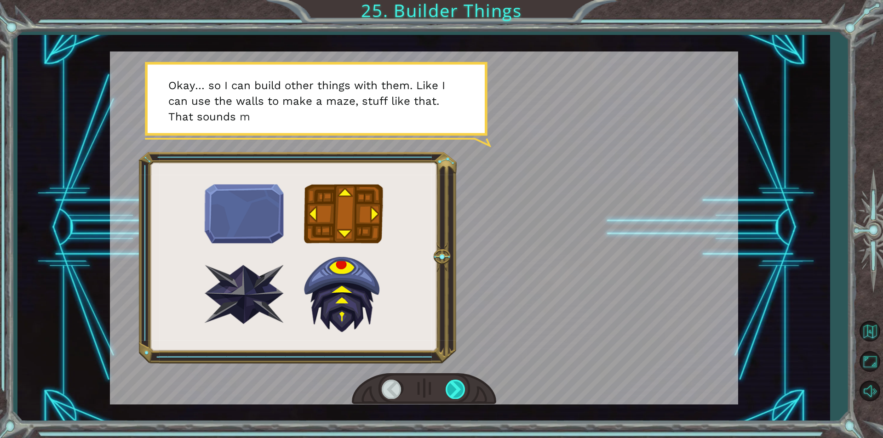
click at [457, 388] on div at bounding box center [456, 389] width 21 height 19
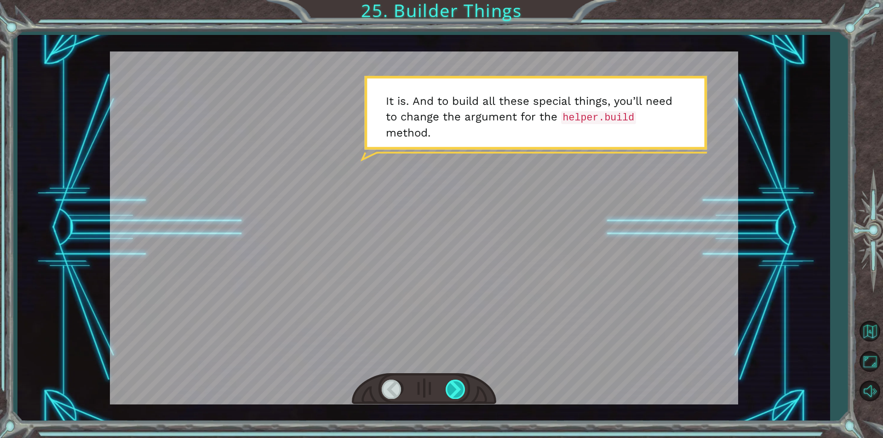
click at [457, 392] on div at bounding box center [456, 389] width 21 height 19
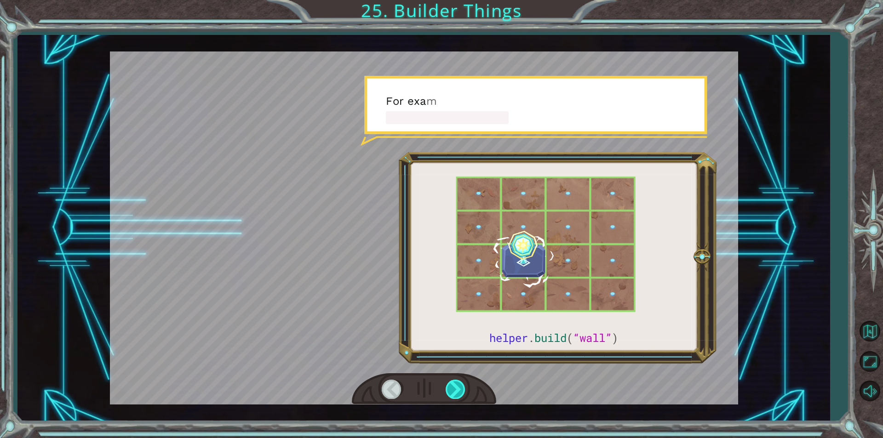
click at [457, 392] on div at bounding box center [456, 389] width 21 height 19
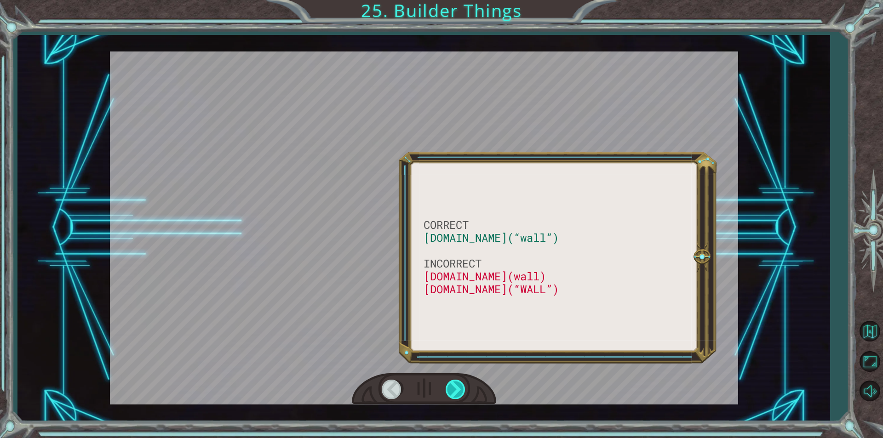
click at [457, 392] on div at bounding box center [456, 389] width 21 height 19
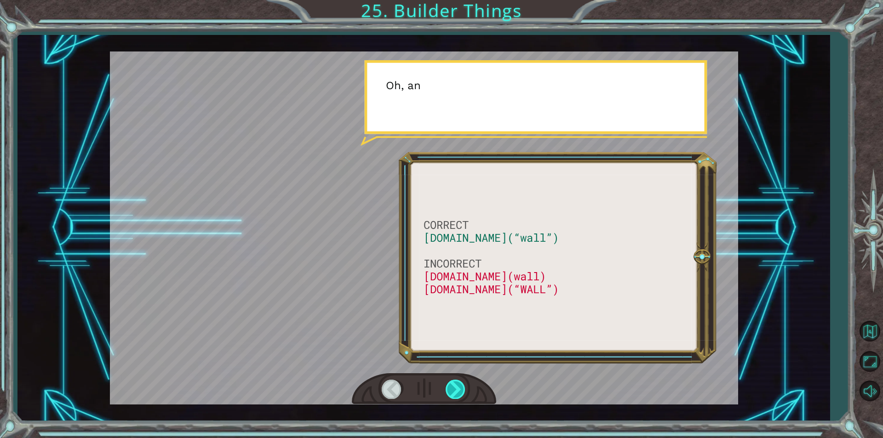
click at [457, 392] on div at bounding box center [456, 389] width 21 height 19
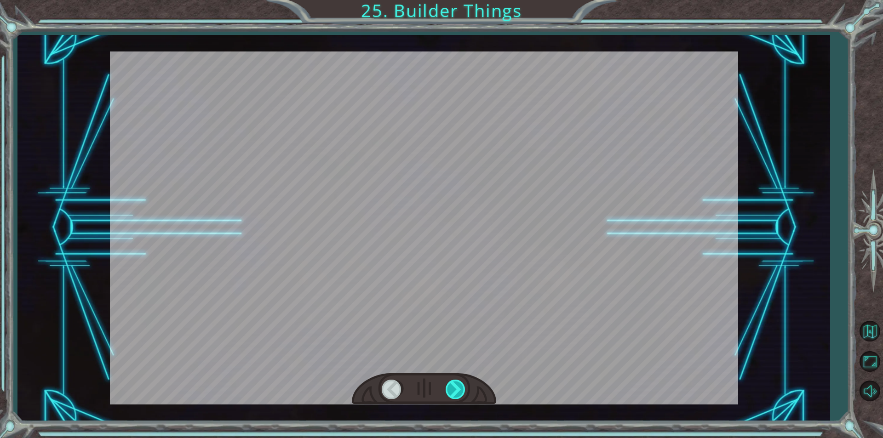
click at [457, 392] on div at bounding box center [456, 389] width 21 height 19
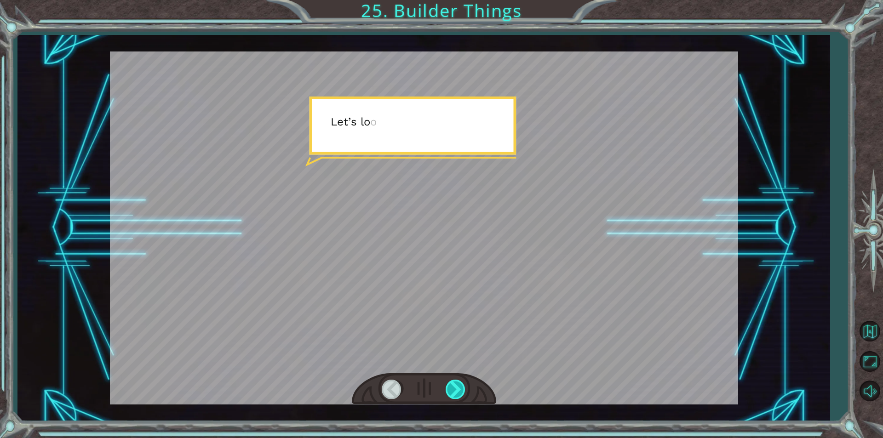
click at [457, 392] on div at bounding box center [456, 389] width 21 height 19
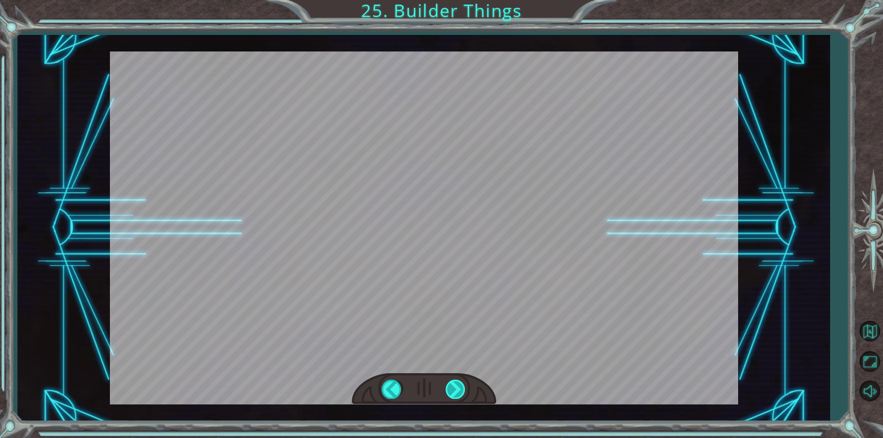
click at [457, 0] on div "CORRECT [DOMAIN_NAME](“wall”) INCORRECT [DOMAIN_NAME](wall) [DOMAIN_NAME](“WALL…" at bounding box center [441, 0] width 883 height 0
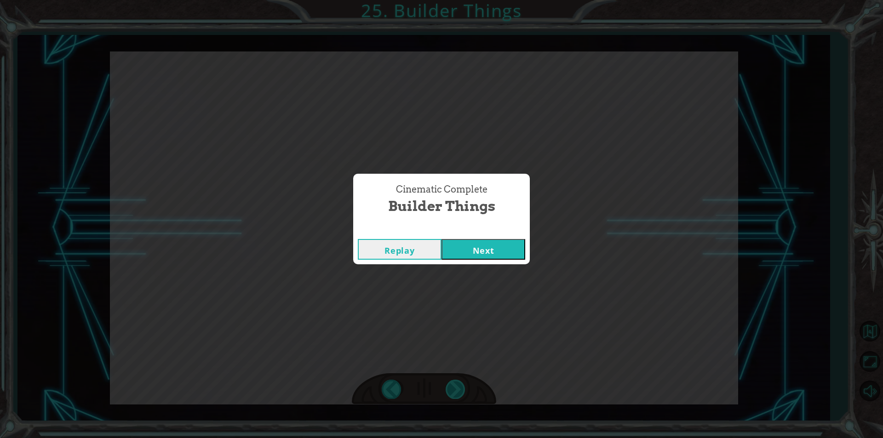
click at [457, 392] on div "Cinematic Complete Builder Things Replay Next" at bounding box center [441, 219] width 883 height 438
click at [491, 257] on button "Next" at bounding box center [484, 249] width 84 height 21
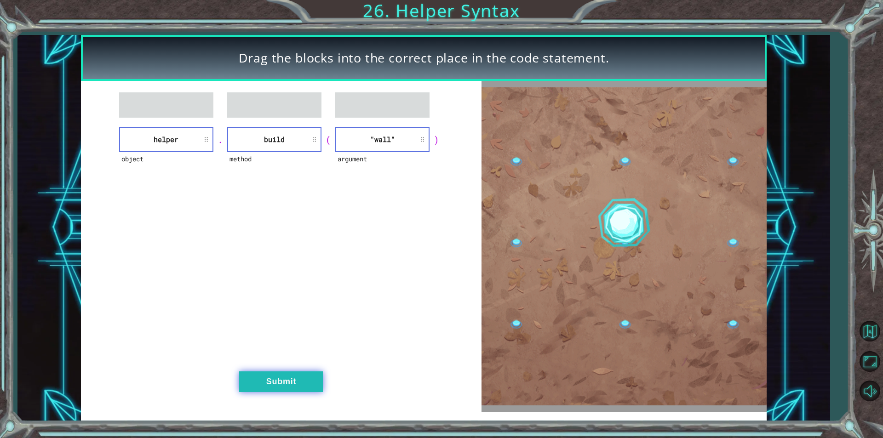
click at [299, 385] on button "Submit" at bounding box center [281, 382] width 84 height 21
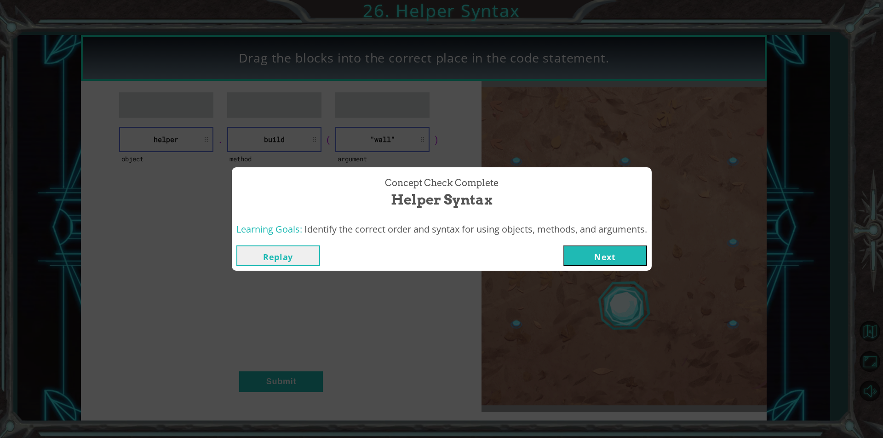
click at [601, 244] on div "Replay Next" at bounding box center [442, 256] width 420 height 30
click at [601, 251] on button "Next" at bounding box center [606, 256] width 84 height 21
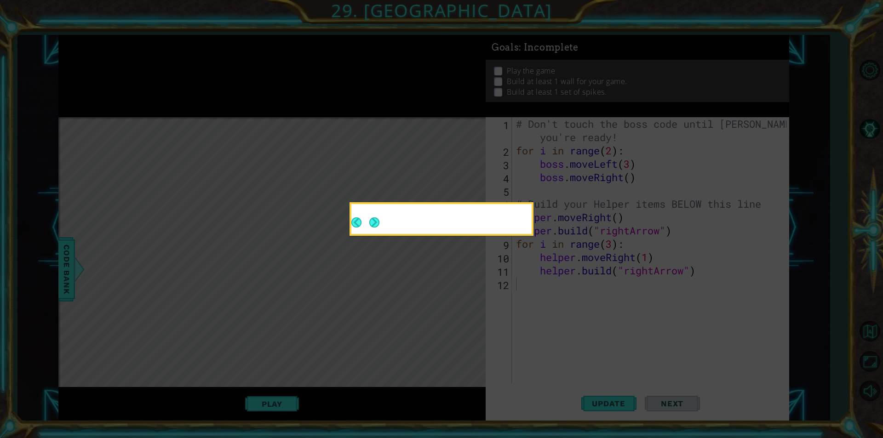
click at [376, 218] on button "Next" at bounding box center [374, 223] width 10 height 10
click at [376, 218] on icon at bounding box center [441, 219] width 883 height 438
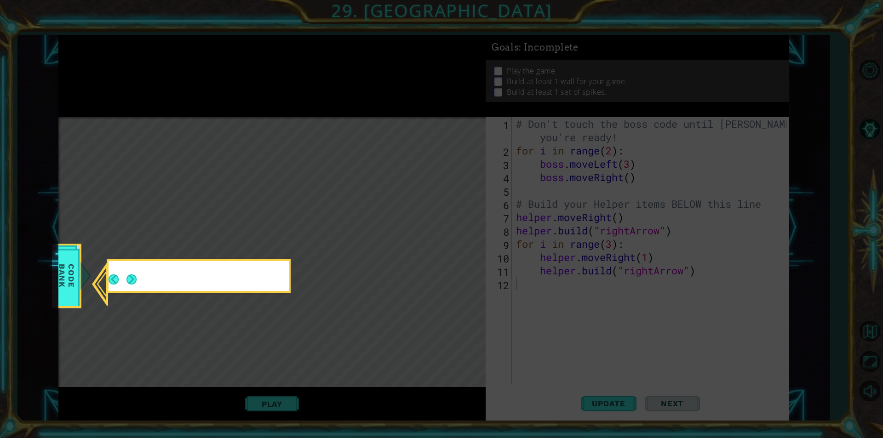
click at [377, 217] on icon at bounding box center [441, 219] width 883 height 438
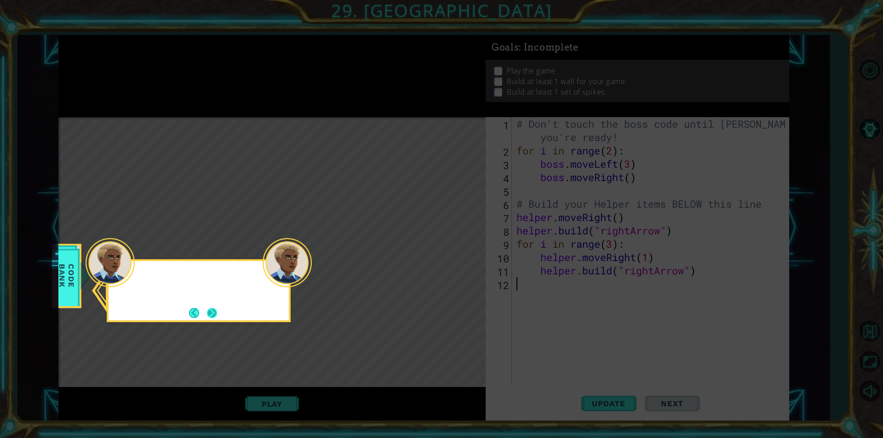
click at [207, 311] on button "Next" at bounding box center [212, 313] width 10 height 10
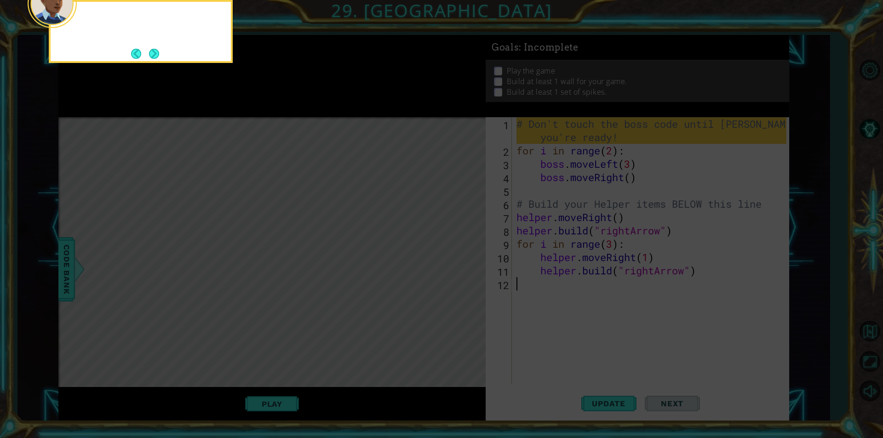
click at [207, 311] on icon at bounding box center [441, 66] width 883 height 746
click at [153, 52] on button "Next" at bounding box center [154, 54] width 10 height 10
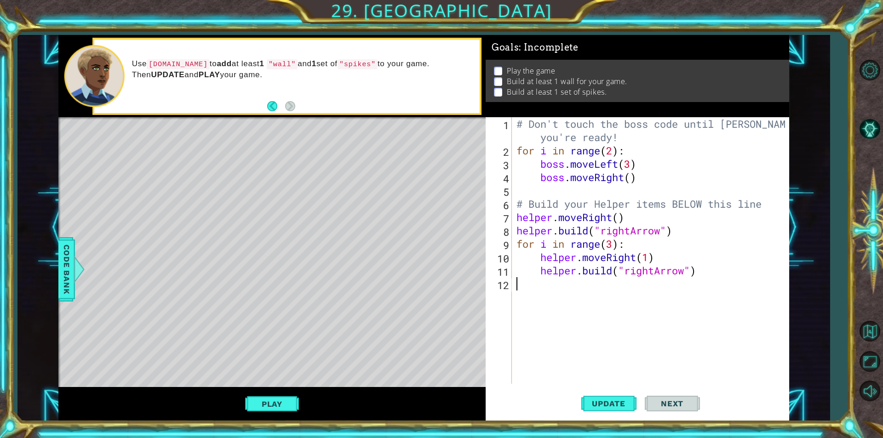
click at [648, 288] on div "# Don't touch the boss code until [PERSON_NAME] says you're ready! for i in ran…" at bounding box center [653, 270] width 276 height 307
click at [668, 258] on div "# Don't touch the boss code until [PERSON_NAME] says you're ready! for i in ran…" at bounding box center [653, 270] width 276 height 307
click at [659, 232] on div "# Don't touch the boss code until [PERSON_NAME] says you're ready! for i in ran…" at bounding box center [653, 270] width 276 height 307
type textarea "[DOMAIN_NAME]("rightArrow")"
click at [671, 279] on div "# Don't touch the boss code until [PERSON_NAME] says you're ready! for i in ran…" at bounding box center [653, 270] width 276 height 307
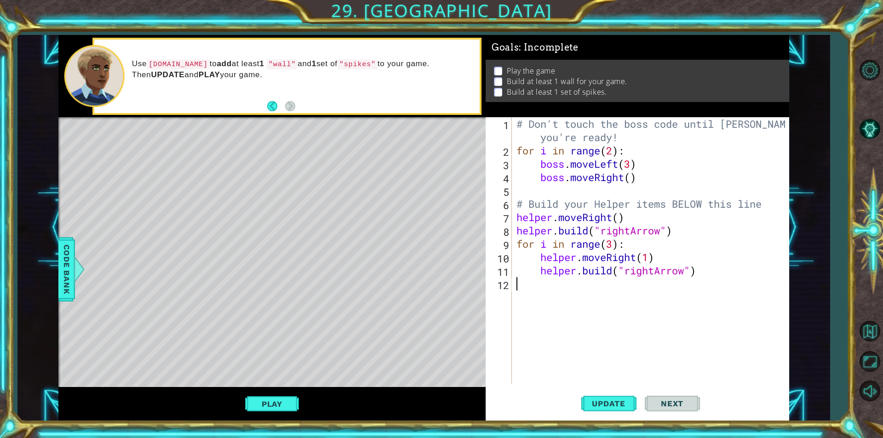
click at [739, 268] on div "# Don't touch the boss code until [PERSON_NAME] says you're ready! for i in ran…" at bounding box center [653, 270] width 276 height 307
click at [679, 248] on div "# Don't touch the boss code until [PERSON_NAME] says you're ready! for i in ran…" at bounding box center [653, 270] width 276 height 307
click at [744, 271] on div "# Don't touch the boss code until [PERSON_NAME] says you're ready! for i in ran…" at bounding box center [653, 270] width 276 height 307
drag, startPoint x: 697, startPoint y: 249, endPoint x: 692, endPoint y: 252, distance: 5.4
click at [694, 253] on div "# Don't touch the boss code until [PERSON_NAME] says you're ready! for i in ran…" at bounding box center [653, 270] width 276 height 307
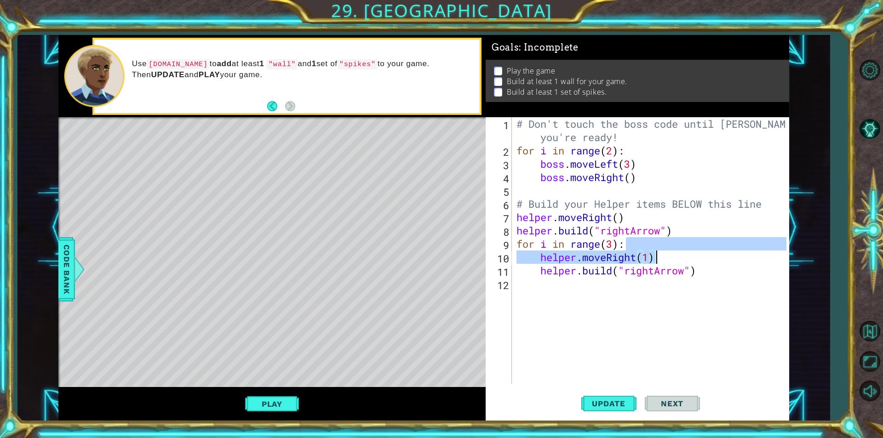
click at [743, 271] on div "# Don't touch the boss code until [PERSON_NAME] says you're ready! for i in ran…" at bounding box center [653, 270] width 276 height 307
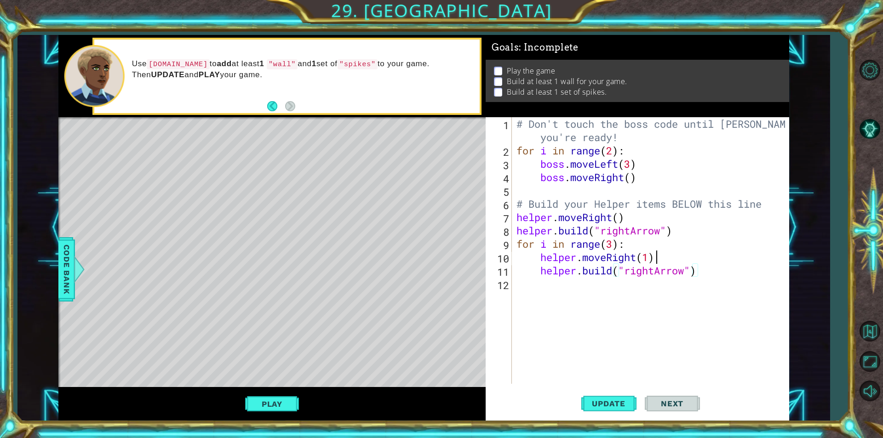
click at [708, 258] on div "# Don't touch the boss code until [PERSON_NAME] says you're ready! for i in ran…" at bounding box center [653, 270] width 276 height 307
click at [771, 276] on div "# Don't touch the boss code until [PERSON_NAME] says you're ready! for i in ran…" at bounding box center [653, 270] width 276 height 307
click at [760, 256] on div "# Don't touch the boss code until [PERSON_NAME] says you're ready! for i in ran…" at bounding box center [651, 250] width 272 height 267
click at [625, 272] on div "# Don't touch the boss code until [PERSON_NAME] says you're ready! for i in ran…" at bounding box center [653, 270] width 276 height 307
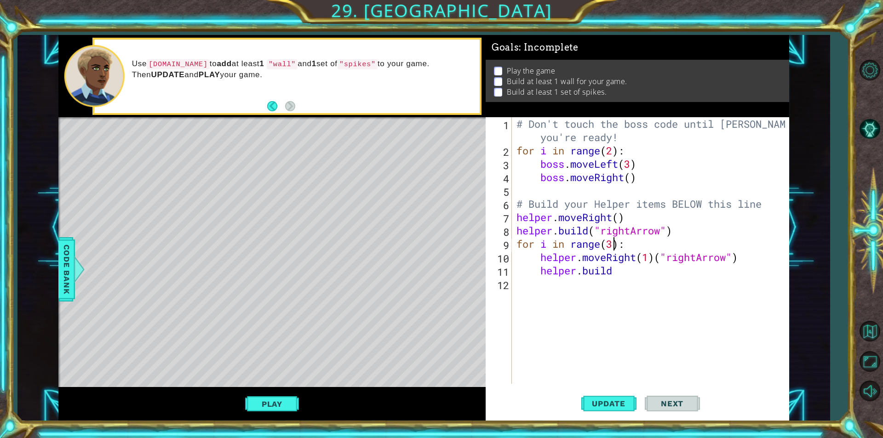
click at [612, 245] on div "# Don't touch the boss code until [PERSON_NAME] says you're ready! for i in ran…" at bounding box center [653, 270] width 276 height 307
drag, startPoint x: 753, startPoint y: 261, endPoint x: 656, endPoint y: 257, distance: 96.2
click at [656, 257] on div "# Don't touch the boss code until [PERSON_NAME] says you're ready! for i in ran…" at bounding box center [653, 270] width 276 height 307
click at [613, 248] on div "# Don't touch the boss code until [PERSON_NAME] says you're ready! for i in ran…" at bounding box center [653, 270] width 276 height 307
click at [631, 271] on div "# Don't touch the boss code until [PERSON_NAME] says you're ready! for i in ran…" at bounding box center [653, 270] width 276 height 307
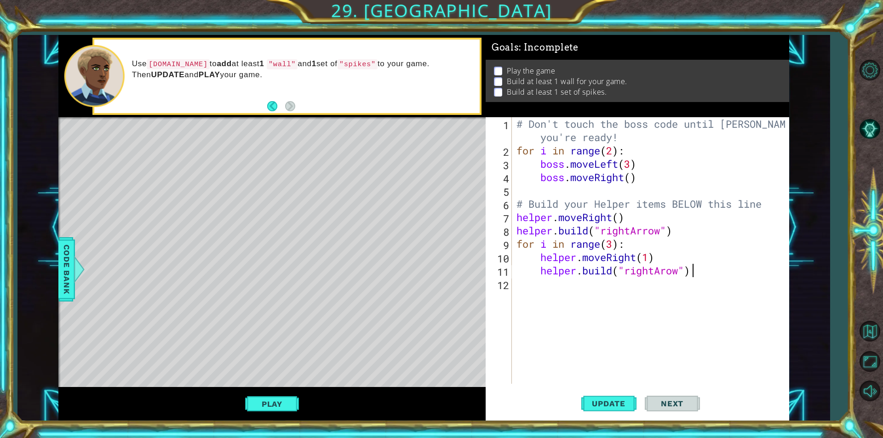
scroll to position [0, 7]
click at [598, 408] on span "Update" at bounding box center [609, 403] width 52 height 9
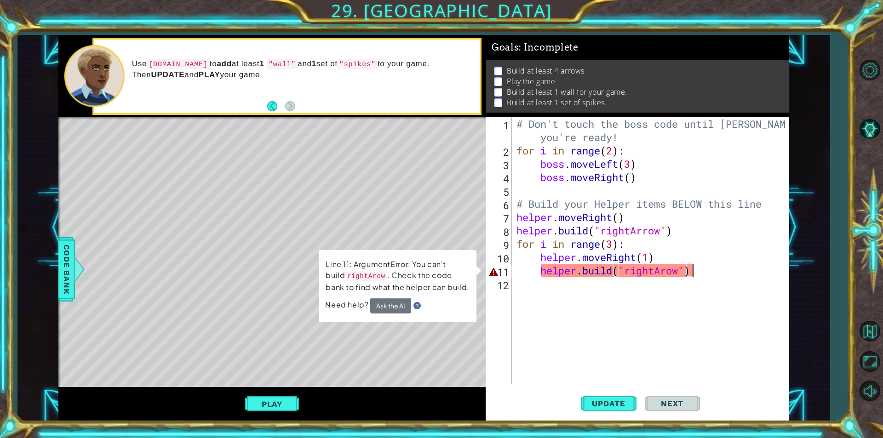
click at [657, 274] on div "# Don't touch the boss code until [PERSON_NAME] says you're ready! for i in ran…" at bounding box center [653, 270] width 276 height 307
drag, startPoint x: 683, startPoint y: 271, endPoint x: 622, endPoint y: 273, distance: 60.3
click at [622, 273] on div "# Don't touch the boss code until [PERSON_NAME] says you're ready! for i in ran…" at bounding box center [653, 270] width 276 height 307
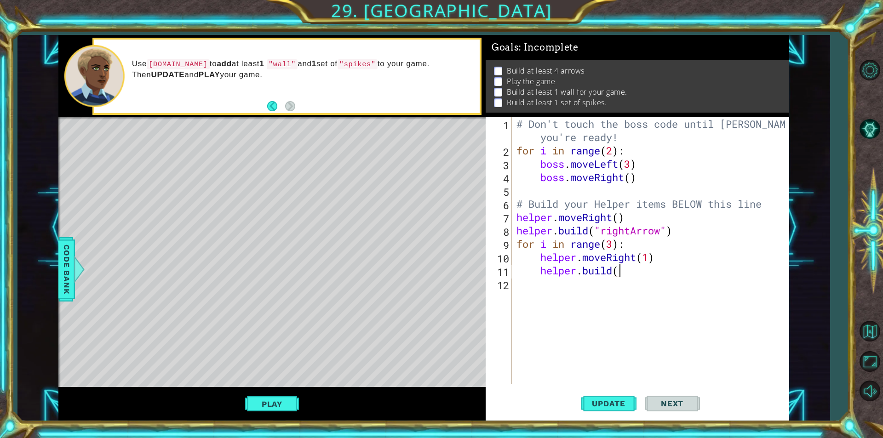
scroll to position [0, 4]
drag, startPoint x: 630, startPoint y: 244, endPoint x: 482, endPoint y: 241, distance: 147.7
click at [482, 241] on div "1 ההההההההההההההההההההההההההההההההההההההההההההההההההההההההההההההההההההההההההההה…" at bounding box center [423, 228] width 731 height 386
type textarea "for i in range(3):"
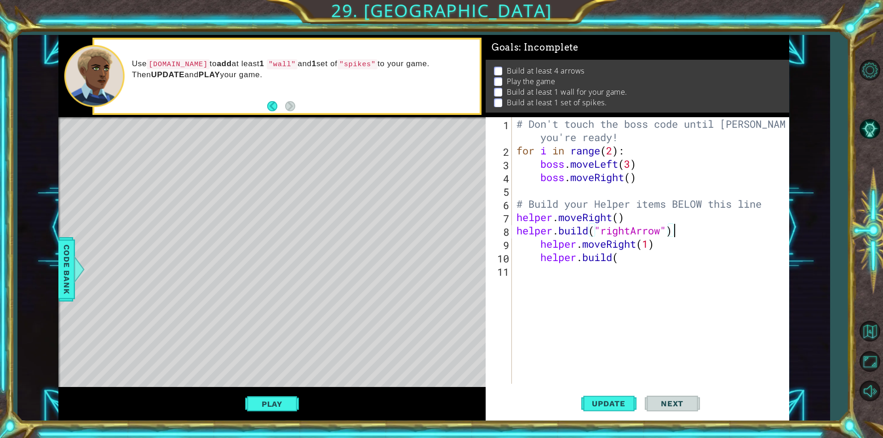
click at [538, 248] on div "# Don't touch the boss code until [PERSON_NAME] says you're ready! for i in ran…" at bounding box center [653, 270] width 276 height 307
click at [522, 244] on div "# Don't touch the boss code until [PERSON_NAME] says you're ready! for i in ran…" at bounding box center [653, 270] width 276 height 307
drag, startPoint x: 538, startPoint y: 259, endPoint x: 491, endPoint y: 259, distance: 46.5
click at [491, 259] on div "helper.moveRight(1) 1 2 3 4 5 6 7 8 9 10 11 # Don't touch the boss code until […" at bounding box center [636, 250] width 301 height 267
click at [654, 242] on div "# Don't touch the boss code until [PERSON_NAME] says you're ready! for i in ran…" at bounding box center [653, 270] width 276 height 307
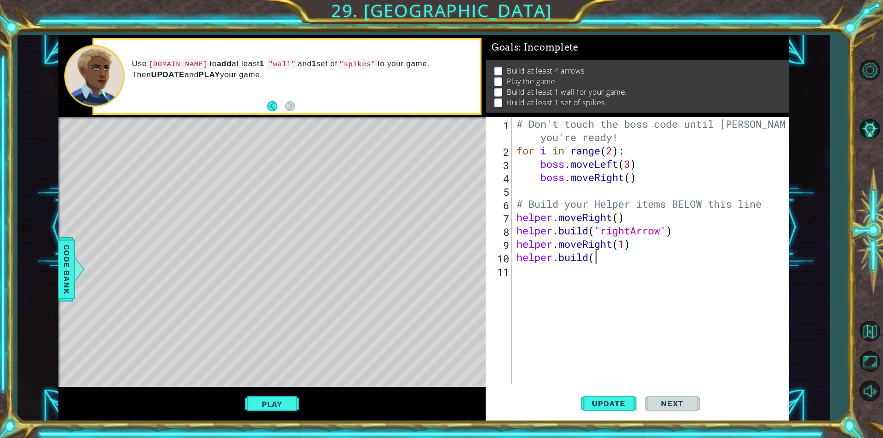
click at [593, 259] on div "# Don't touch the boss code until [PERSON_NAME] says you're ready! for i in ran…" at bounding box center [653, 270] width 276 height 307
drag, startPoint x: 674, startPoint y: 229, endPoint x: 514, endPoint y: 232, distance: 160.6
click at [514, 232] on div "[DOMAIN_NAME]("wall 1 2 3 4 5 6 7 8 9 10 11 # Don't touch the boss code until […" at bounding box center [636, 250] width 301 height 267
type textarea "[DOMAIN_NAME]("rightArrow")"
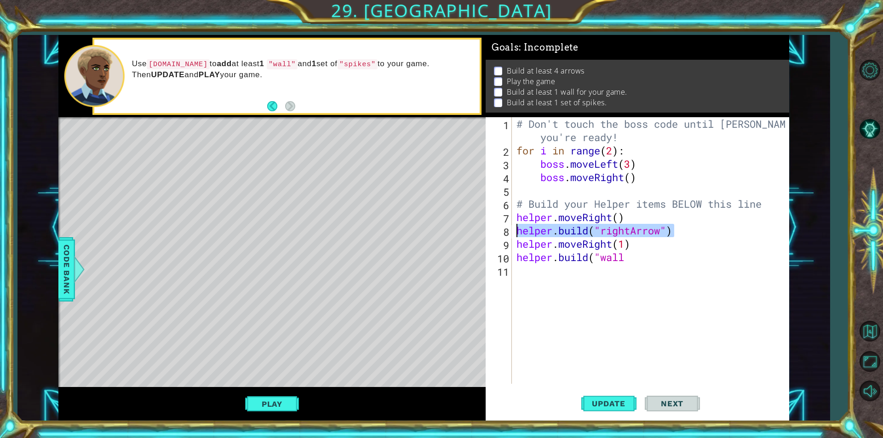
scroll to position [0, 0]
drag, startPoint x: 633, startPoint y: 232, endPoint x: 514, endPoint y: 236, distance: 118.7
click at [515, 236] on div "# Don't touch the boss code until [PERSON_NAME] says you're ready! for i in ran…" at bounding box center [651, 250] width 272 height 267
type textarea "helper.moveRight(1)"
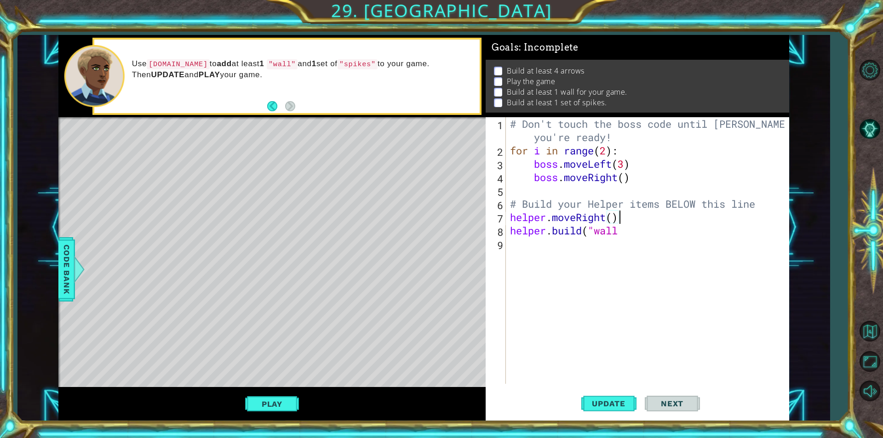
click at [618, 234] on div "# Don't touch the boss code until [PERSON_NAME] says you're ready! for i in ran…" at bounding box center [649, 270] width 283 height 307
type textarea "[DOMAIN_NAME]("wall")"
click at [626, 402] on span "Update" at bounding box center [609, 403] width 52 height 9
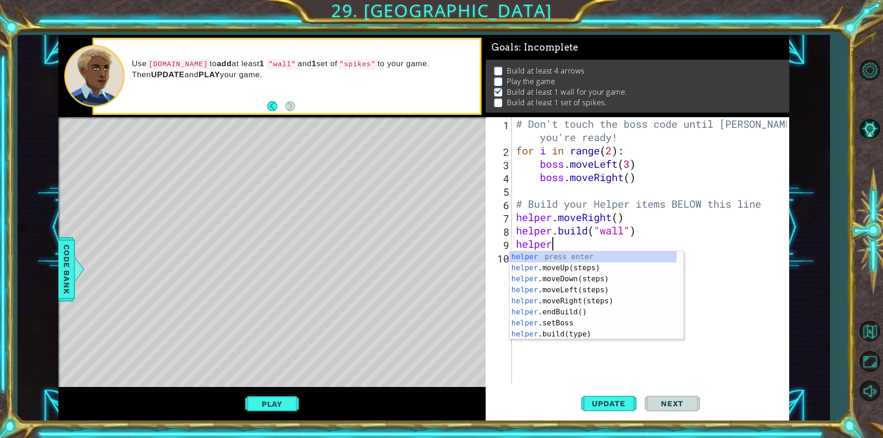
scroll to position [0, 0]
type textarea "h"
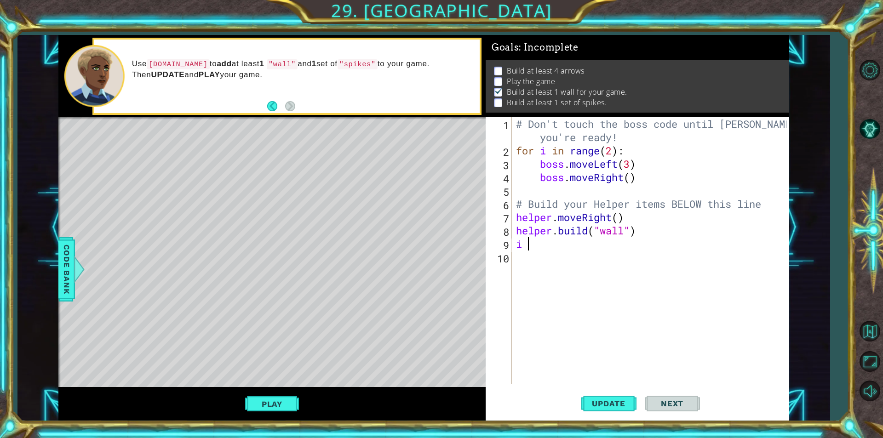
scroll to position [0, 0]
type textarea "i"
type textarea "for i in range(4):"
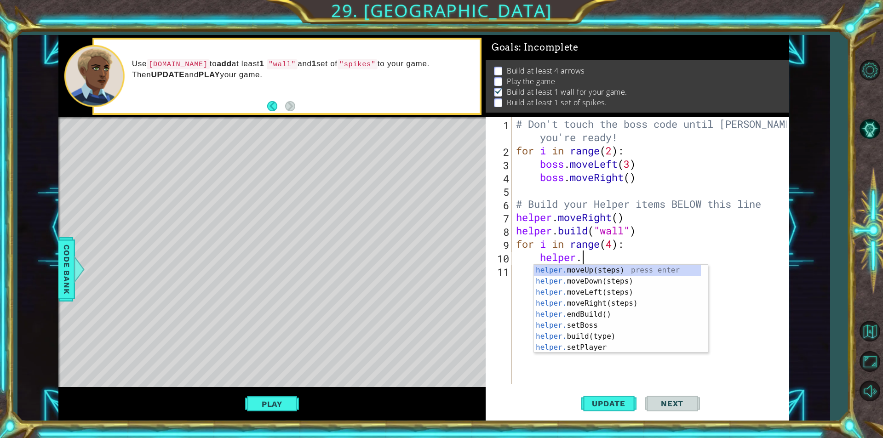
scroll to position [0, 3]
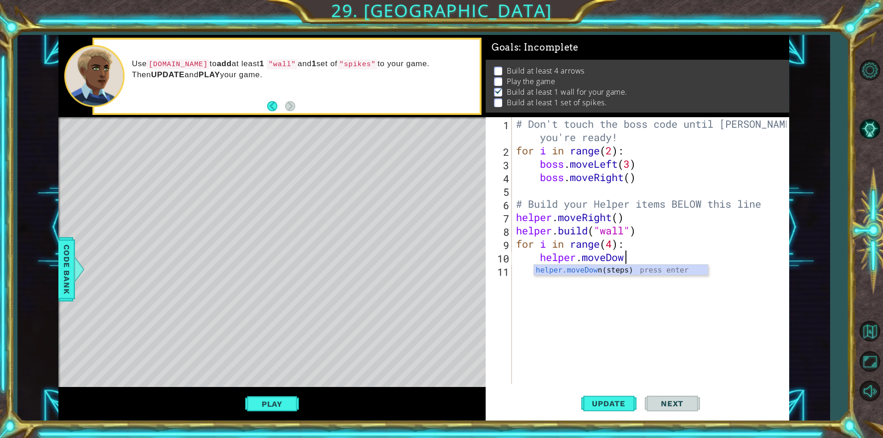
type textarea "helper.moveDown"
click at [610, 408] on span "Update" at bounding box center [609, 403] width 52 height 9
click at [261, 400] on button "Play" at bounding box center [272, 404] width 54 height 17
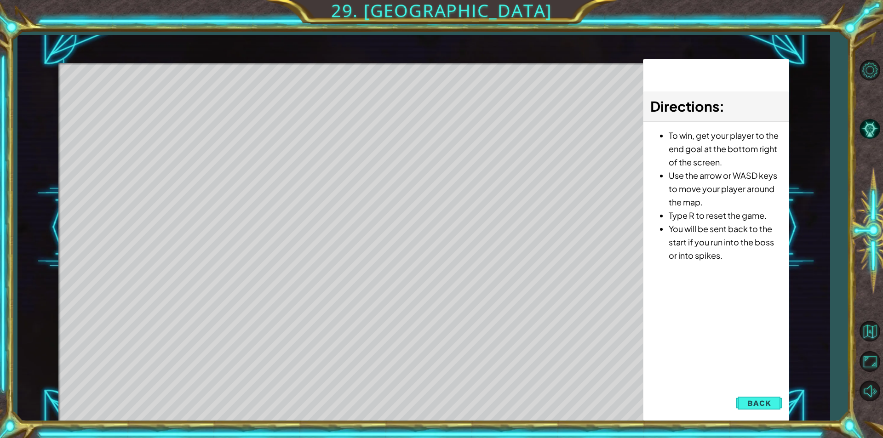
click at [753, 409] on button "Back" at bounding box center [759, 403] width 46 height 18
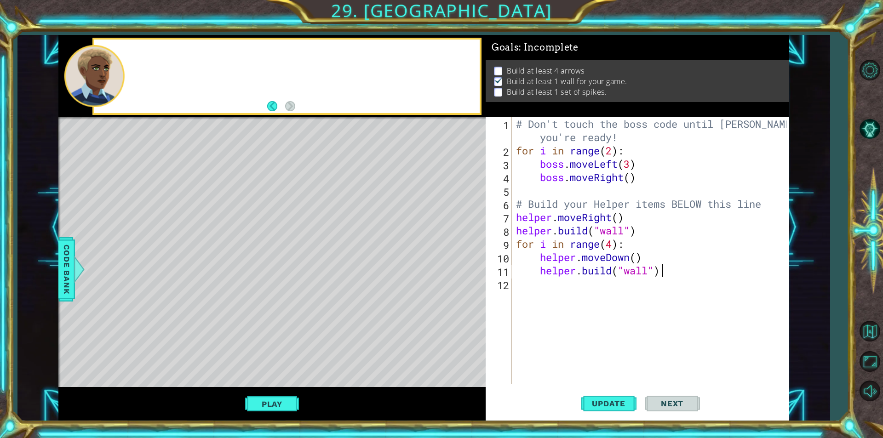
scroll to position [0, 0]
click at [669, 269] on div "# Don't touch the boss code until [PERSON_NAME] says you're ready! for i in ran…" at bounding box center [652, 270] width 277 height 307
click at [616, 247] on div "# Don't touch the boss code until [PERSON_NAME] says you're ready! for i in ran…" at bounding box center [652, 270] width 277 height 307
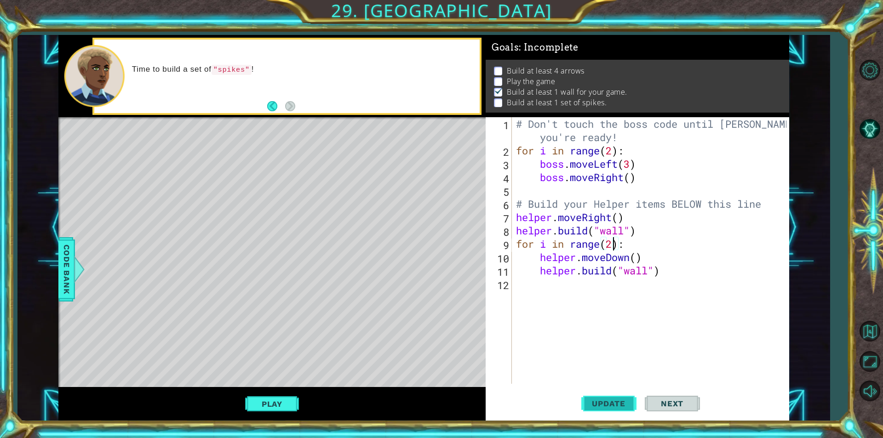
type textarea "for i in range(2):"
click at [609, 400] on button "Update" at bounding box center [609, 404] width 55 height 30
click at [274, 409] on button "Play" at bounding box center [272, 404] width 54 height 17
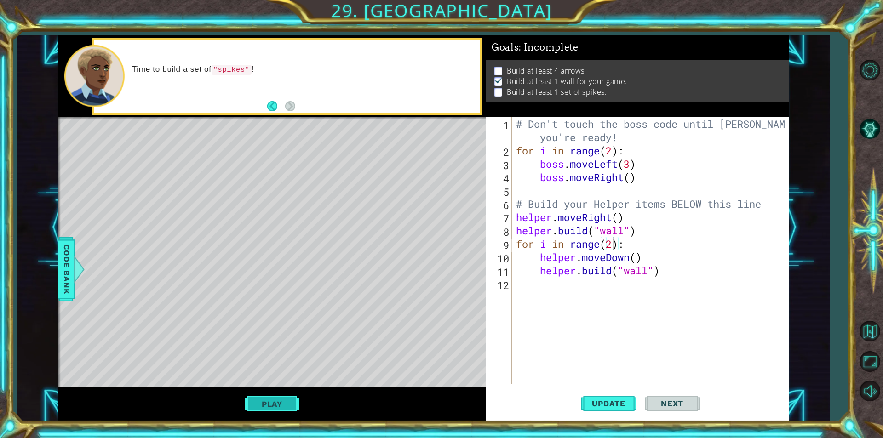
scroll to position [0, 0]
click at [677, 407] on span "Next" at bounding box center [672, 403] width 41 height 9
click at [678, 410] on button "Next" at bounding box center [672, 404] width 55 height 30
